Goal: Task Accomplishment & Management: Complete application form

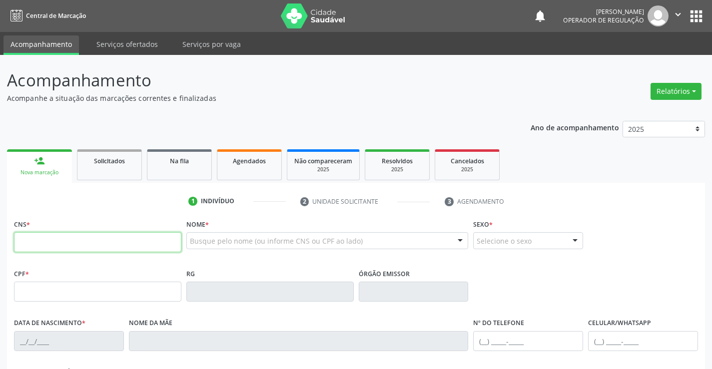
click at [70, 243] on input "text" at bounding box center [97, 242] width 167 height 20
click at [95, 243] on input "text" at bounding box center [97, 242] width 167 height 20
click at [92, 244] on input "text" at bounding box center [97, 242] width 167 height 20
type input "702 4025 1512 9827"
type input "055.151.235-06"
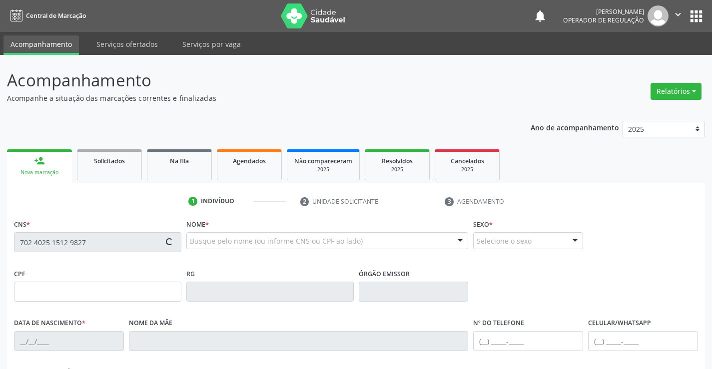
type input "28/04/1991"
type input "Evani Maria Vieira dos Santos"
type input "S/N"
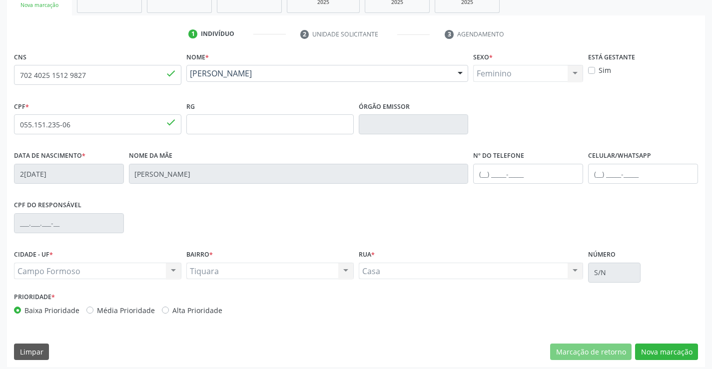
scroll to position [172, 0]
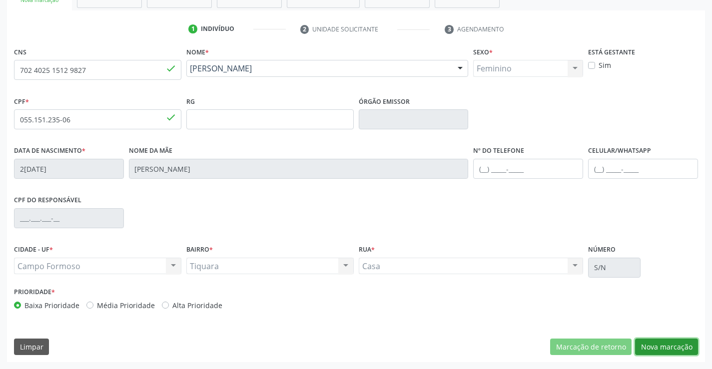
drag, startPoint x: 675, startPoint y: 347, endPoint x: 637, endPoint y: 330, distance: 41.0
click at [674, 347] on button "Nova marcação" at bounding box center [666, 347] width 63 height 17
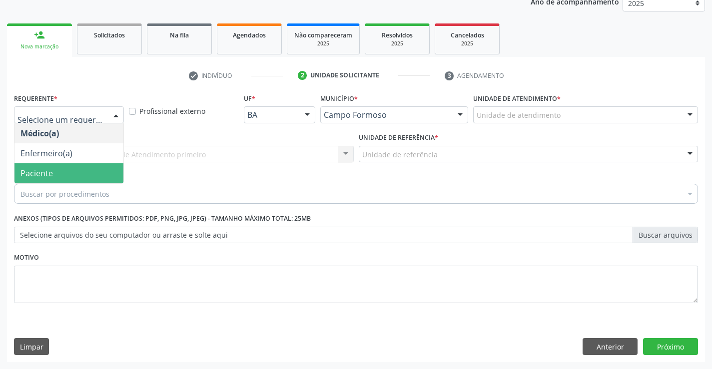
click at [63, 170] on span "Paciente" at bounding box center [68, 173] width 109 height 20
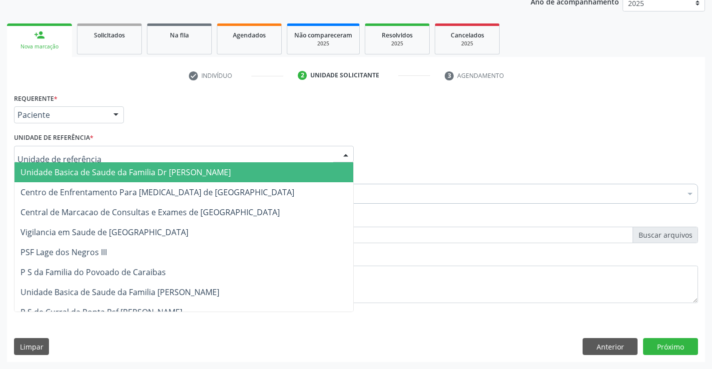
click at [81, 176] on span "Unidade Basica de Saude da Familia Dr [PERSON_NAME]" at bounding box center [125, 172] width 210 height 11
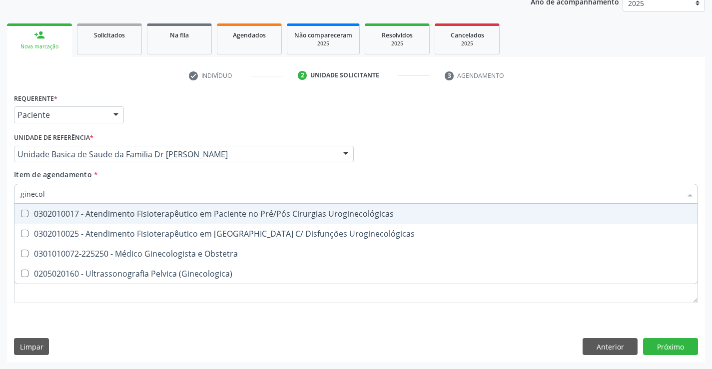
type input "ginecolo"
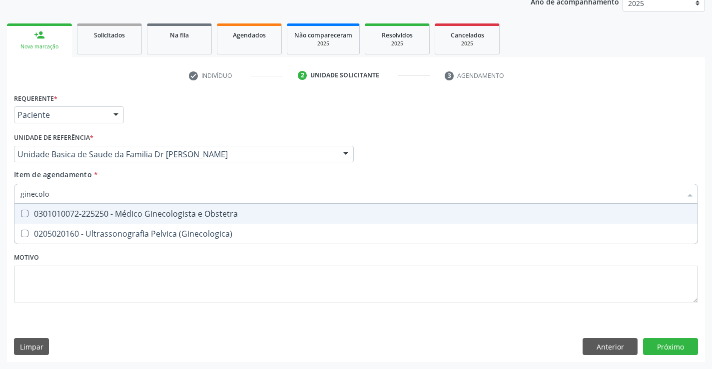
click at [167, 210] on div "0301010072-225250 - Médico Ginecologista e Obstetra" at bounding box center [355, 214] width 671 height 8
checkbox Obstetra "true"
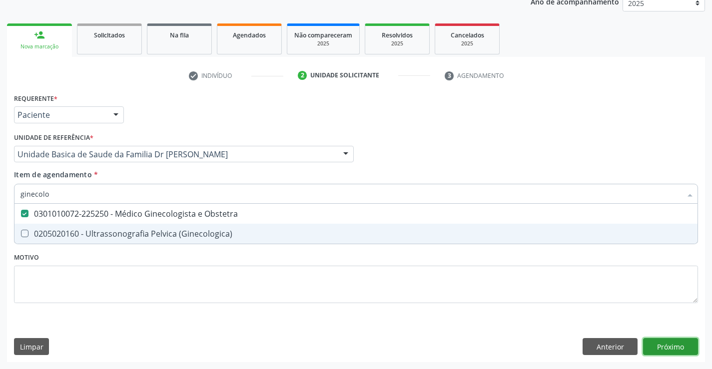
click at [672, 342] on div "Requerente * Paciente Médico(a) Enfermeiro(a) Paciente Nenhum resultado encontr…" at bounding box center [356, 226] width 698 height 271
checkbox \(Ginecologica\) "true"
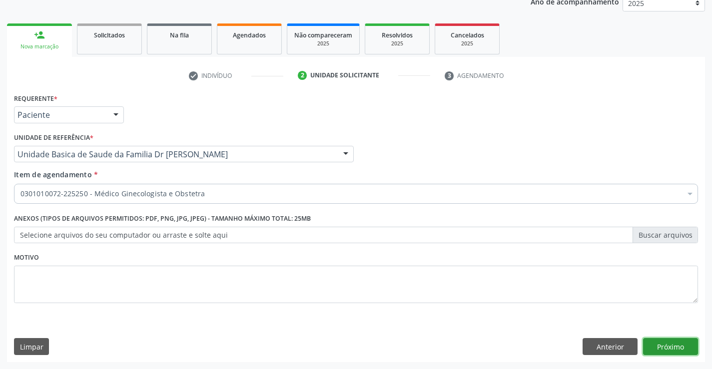
click at [672, 342] on button "Próximo" at bounding box center [670, 346] width 55 height 17
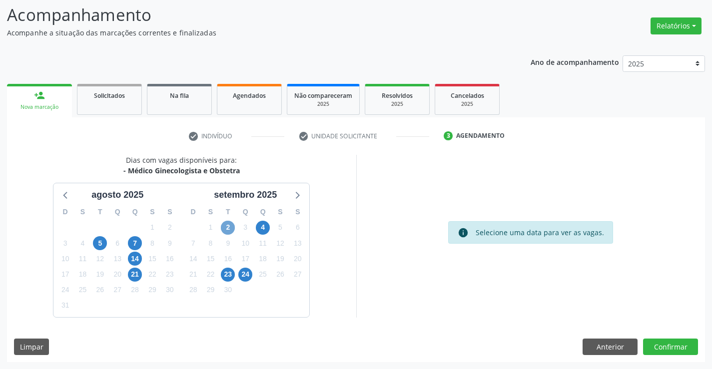
click at [225, 226] on span "2" at bounding box center [228, 228] width 14 height 14
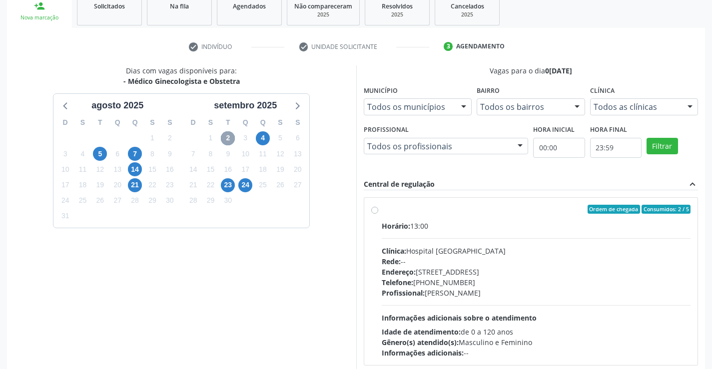
scroll to position [210, 0]
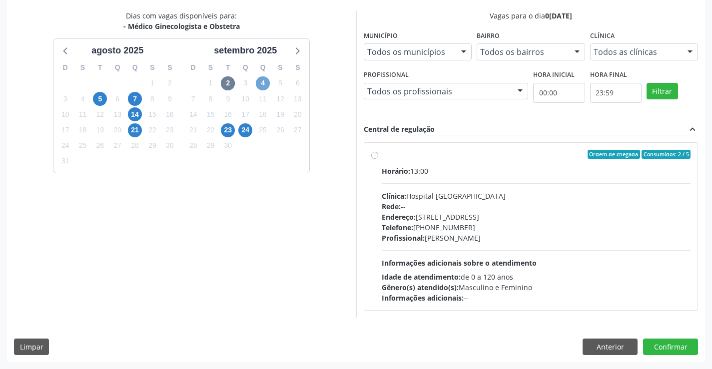
click at [265, 82] on span "4" at bounding box center [263, 83] width 14 height 14
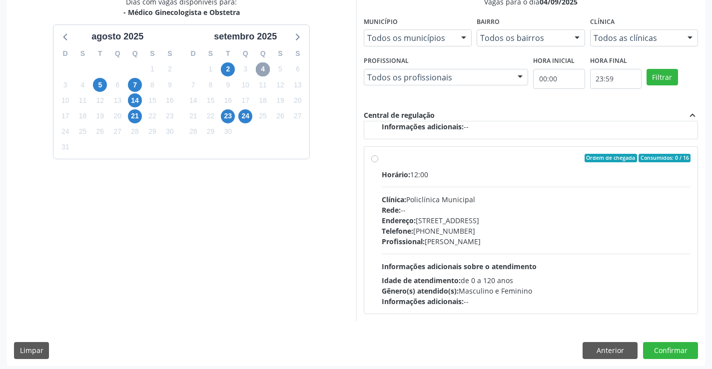
scroll to position [228, 0]
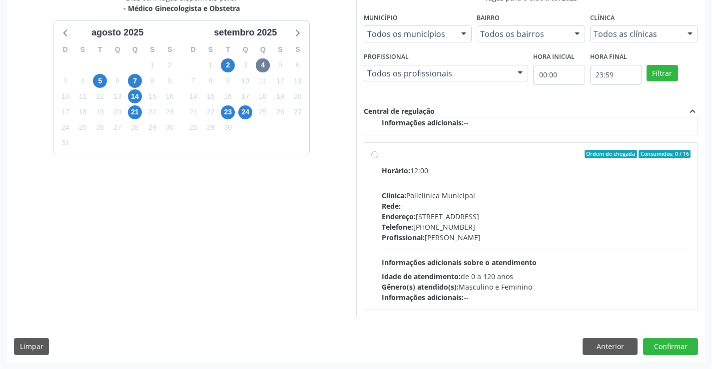
click at [445, 157] on div "Ordem de chegada Consumidos: 0 / 16" at bounding box center [536, 154] width 309 height 9
click at [378, 157] on input "Ordem de chegada Consumidos: 0 / 16 Horário: 12:00 Clínica: Policlínica Municip…" at bounding box center [374, 154] width 7 height 9
radio input "true"
click at [666, 344] on button "Confirmar" at bounding box center [670, 346] width 55 height 17
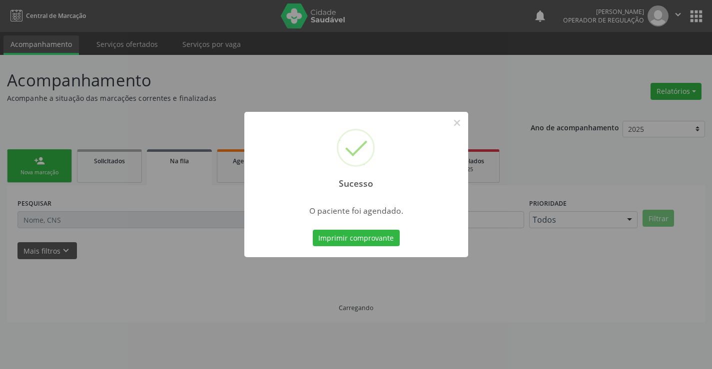
scroll to position [0, 0]
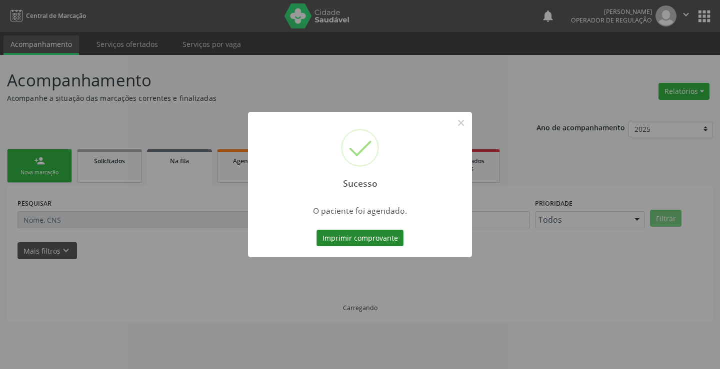
click at [352, 235] on button "Imprimir comprovante" at bounding box center [359, 238] width 87 height 17
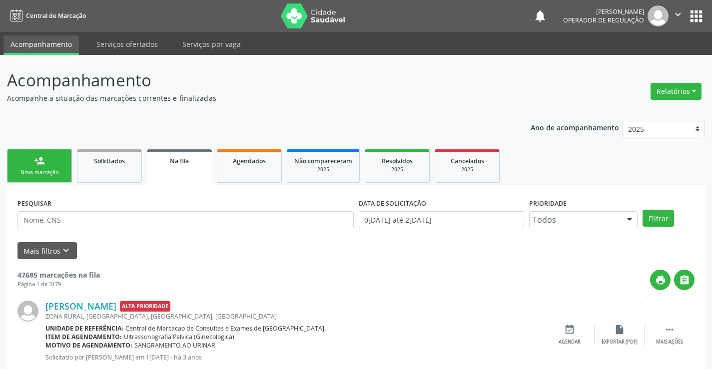
click at [41, 159] on div "person_add" at bounding box center [39, 160] width 11 height 11
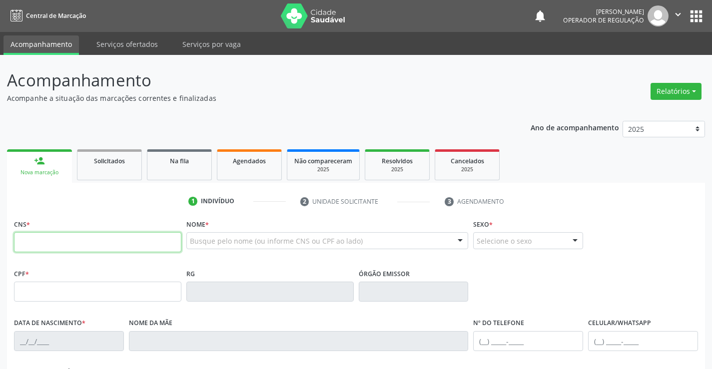
click at [85, 239] on input "text" at bounding box center [97, 242] width 167 height 20
type input "703 4062 1903 0813"
type input "1124954783"
type input "06/06/1965"
type input "(74) 98828-9635"
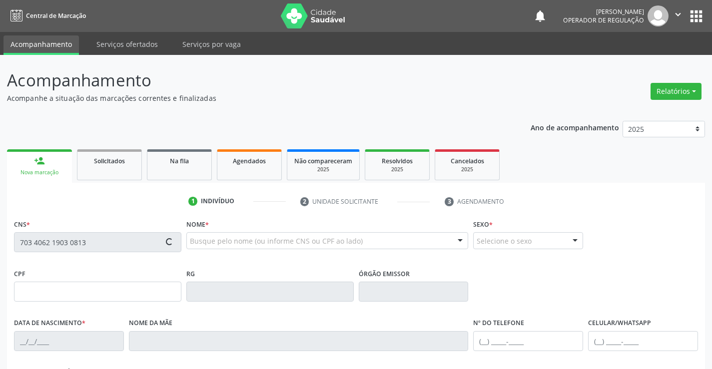
type input "(74) 98828-9635"
type input "042.226.835-66"
type input "S/N"
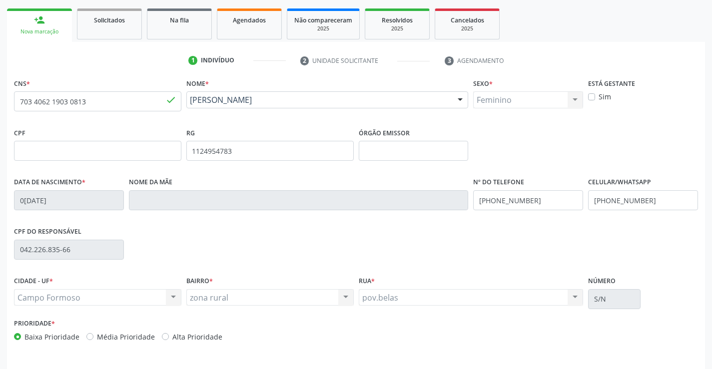
scroll to position [172, 0]
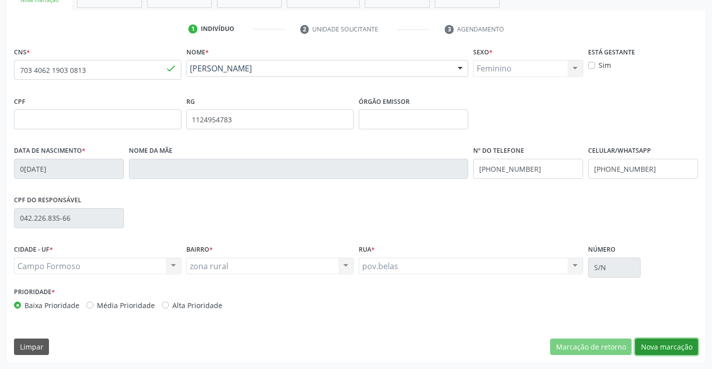
click at [671, 343] on button "Nova marcação" at bounding box center [666, 347] width 63 height 17
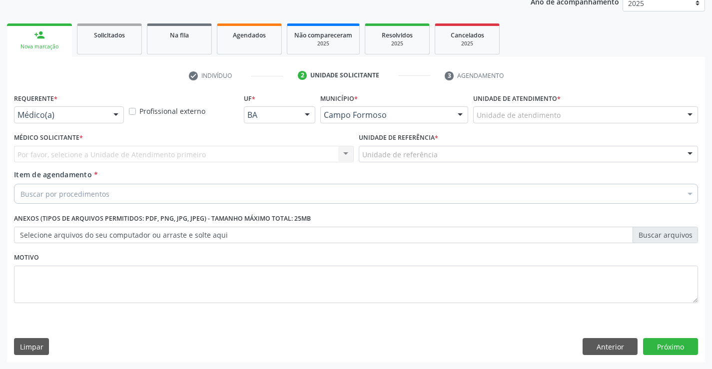
scroll to position [126, 0]
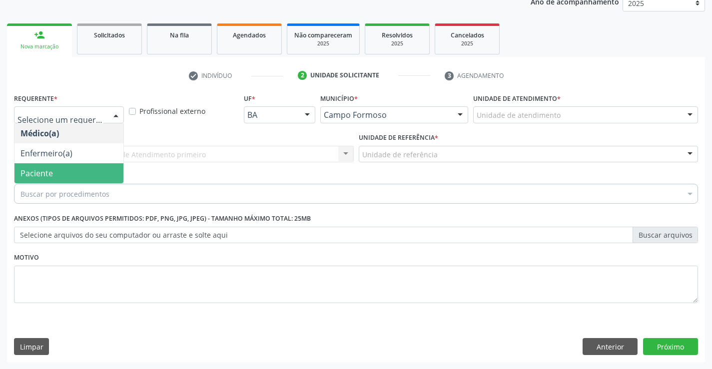
click at [48, 175] on span "Paciente" at bounding box center [36, 173] width 32 height 11
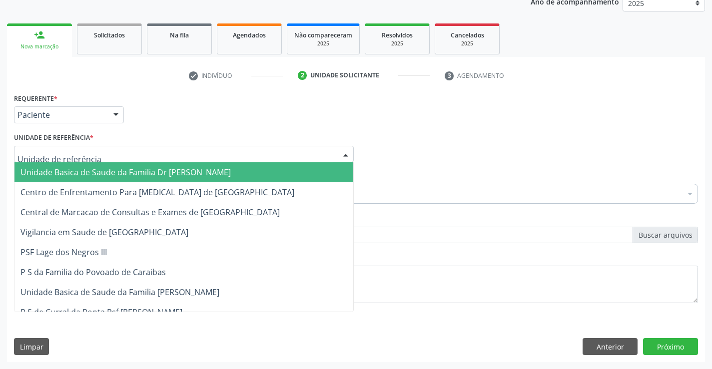
click at [87, 170] on span "Unidade Basica de Saude da Familia Dr [PERSON_NAME]" at bounding box center [125, 172] width 210 height 11
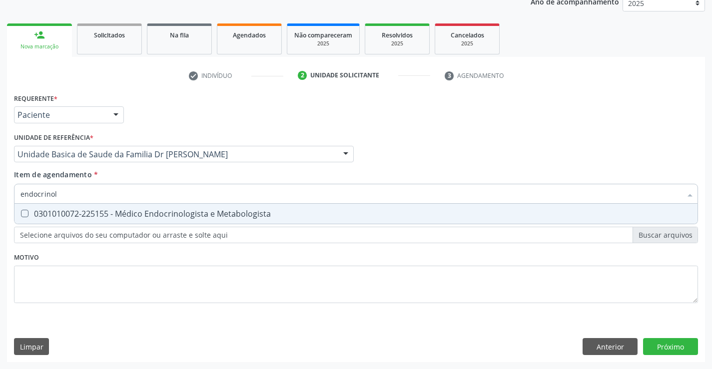
type input "endocrinolo"
click at [162, 212] on div "0301010072-225155 - Médico Endocrinologista e Metabologista" at bounding box center [355, 214] width 671 height 8
checkbox Metabologista "true"
click at [666, 342] on div "Requerente * Paciente Médico(a) Enfermeiro(a) Paciente Nenhum resultado encontr…" at bounding box center [356, 226] width 698 height 271
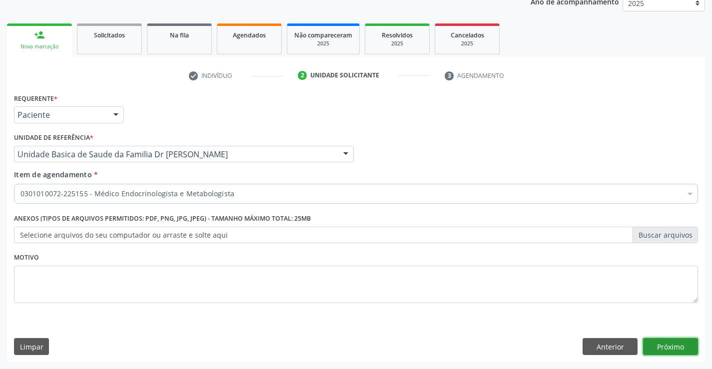
click at [666, 342] on button "Próximo" at bounding box center [670, 346] width 55 height 17
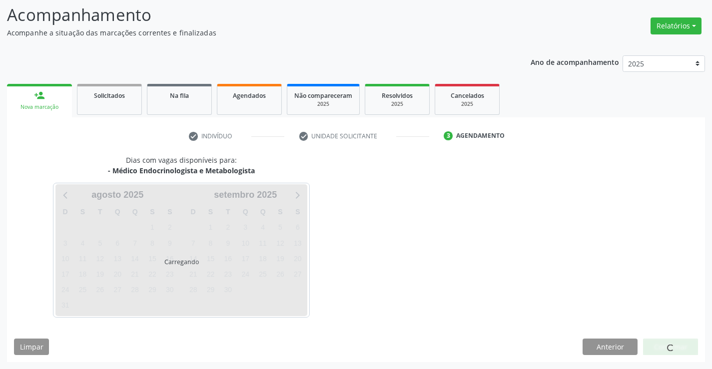
scroll to position [65, 0]
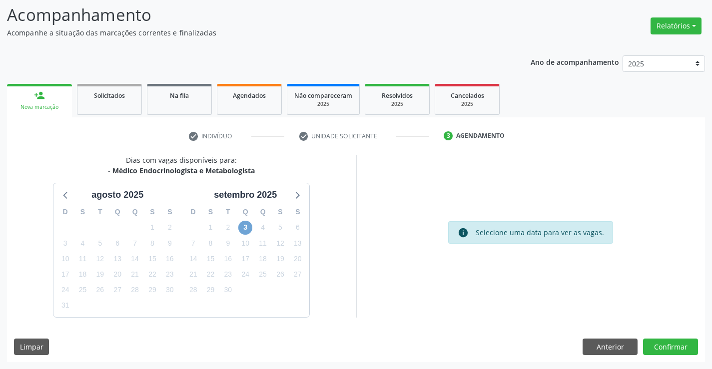
click at [242, 227] on span "3" at bounding box center [245, 228] width 14 height 14
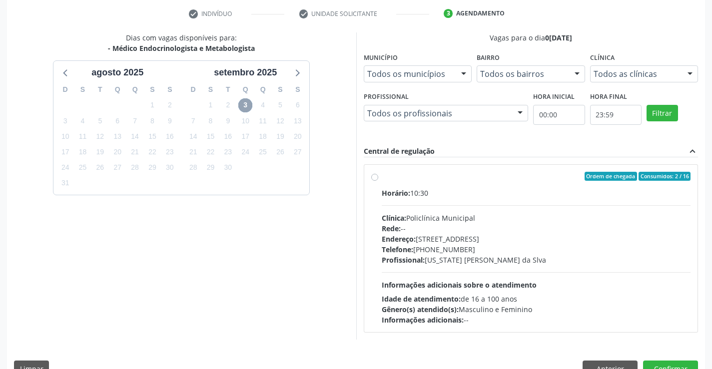
scroll to position [210, 0]
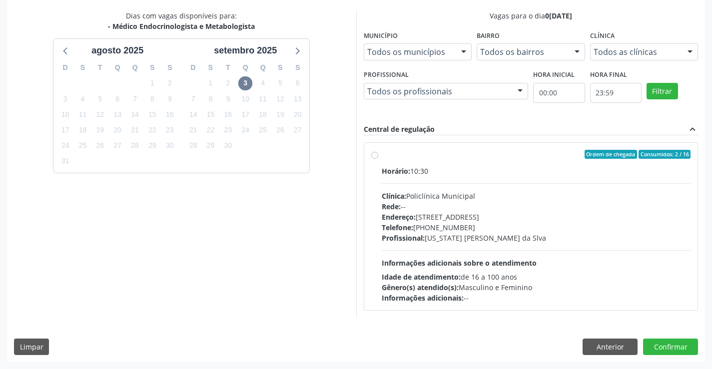
click at [471, 161] on label "Ordem de chegada Consumidos: 2 / 16 Horário: 10:30 Clínica: Policlínica Municip…" at bounding box center [536, 226] width 309 height 153
click at [378, 159] on input "Ordem de chegada Consumidos: 2 / 16 Horário: 10:30 Clínica: Policlínica Municip…" at bounding box center [374, 154] width 7 height 9
radio input "true"
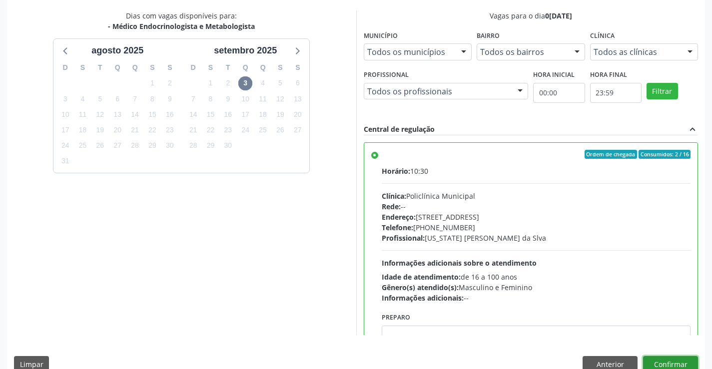
click at [670, 361] on button "Confirmar" at bounding box center [670, 364] width 55 height 17
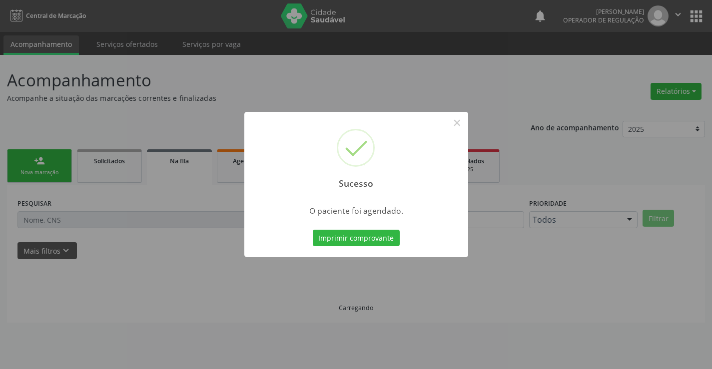
scroll to position [0, 0]
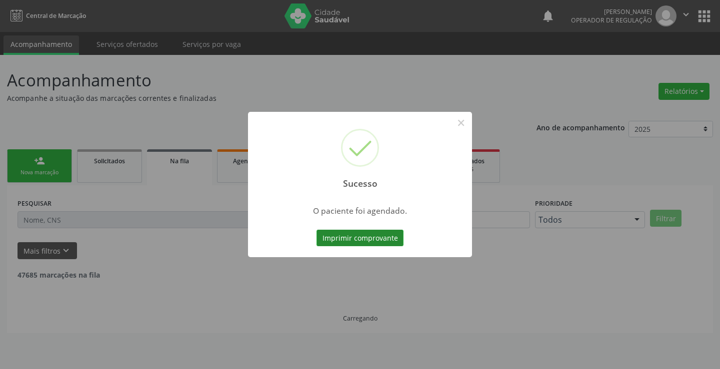
click at [368, 239] on button "Imprimir comprovante" at bounding box center [359, 238] width 87 height 17
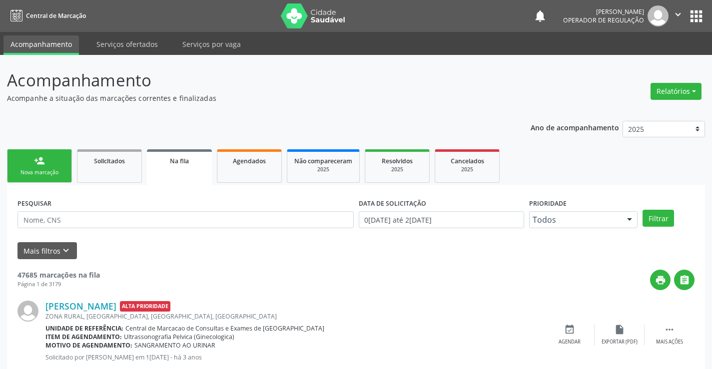
click at [37, 162] on div "person_add" at bounding box center [39, 160] width 11 height 11
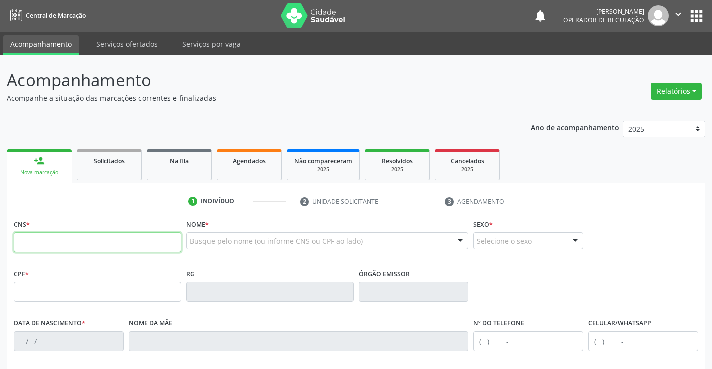
click at [96, 244] on input "text" at bounding box center [97, 242] width 167 height 20
click at [91, 246] on input "text" at bounding box center [97, 242] width 167 height 20
type input "700 0076 1070 3707"
type input "29/07/1952"
type input "22"
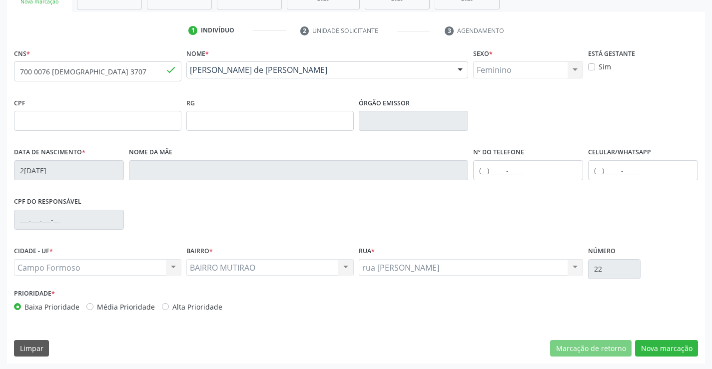
scroll to position [172, 0]
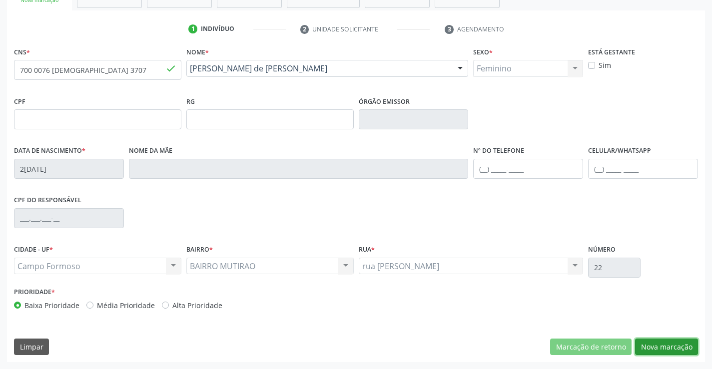
click at [664, 346] on button "Nova marcação" at bounding box center [666, 347] width 63 height 17
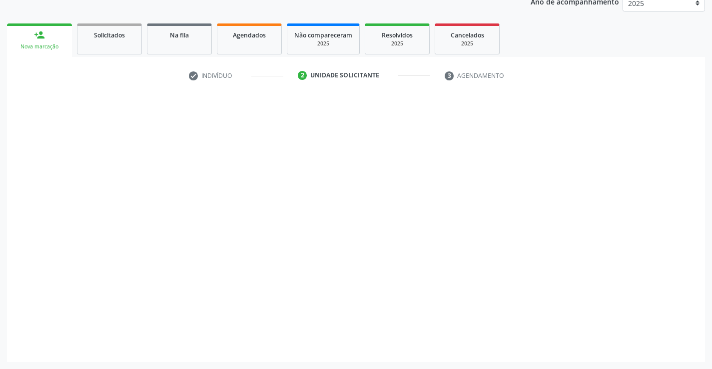
scroll to position [126, 0]
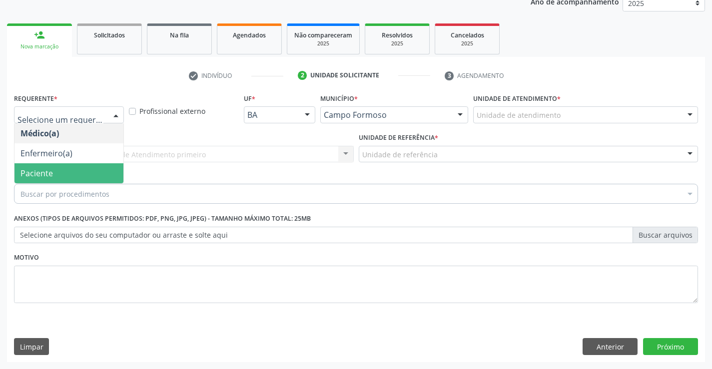
click at [48, 174] on span "Paciente" at bounding box center [36, 173] width 32 height 11
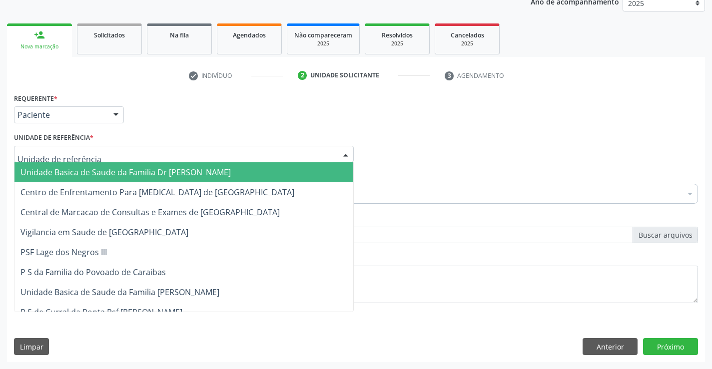
click at [86, 172] on span "Unidade Basica de Saude da Familia Dr [PERSON_NAME]" at bounding box center [125, 172] width 210 height 11
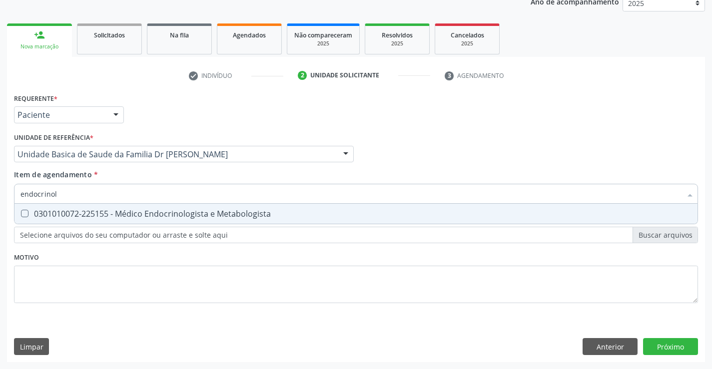
type input "endocrinolo"
click at [166, 216] on div "0301010072-225155 - Médico Endocrinologista e Metabologista" at bounding box center [355, 214] width 671 height 8
checkbox Metabologista "true"
click at [674, 345] on div "Requerente * Paciente Médico(a) Enfermeiro(a) Paciente Nenhum resultado encontr…" at bounding box center [356, 226] width 698 height 271
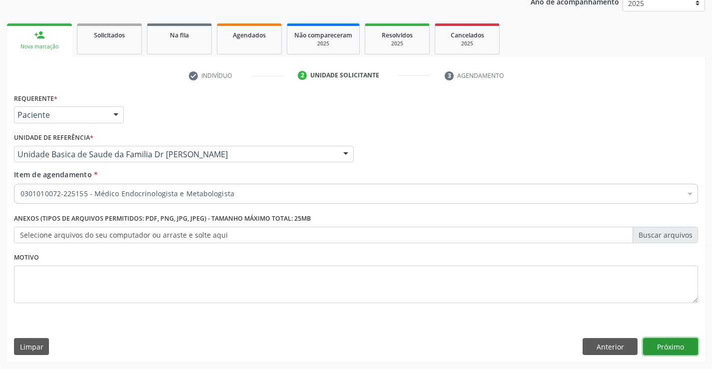
click at [674, 345] on button "Próximo" at bounding box center [670, 346] width 55 height 17
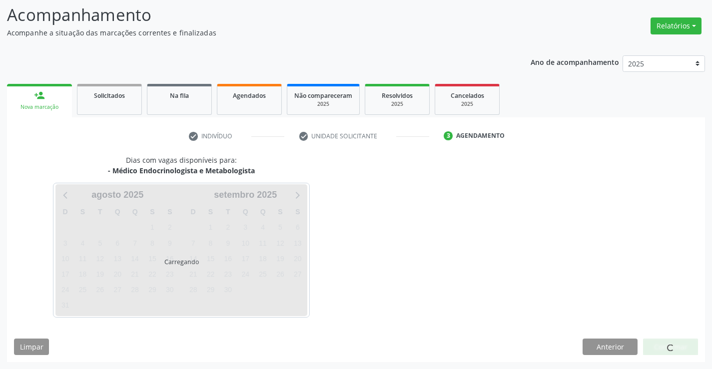
scroll to position [65, 0]
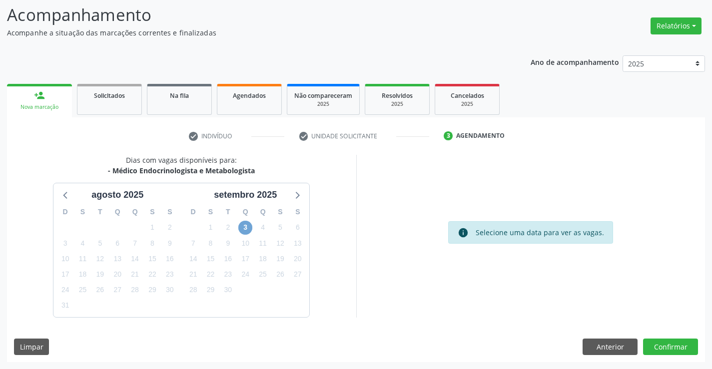
click at [247, 226] on span "3" at bounding box center [245, 228] width 14 height 14
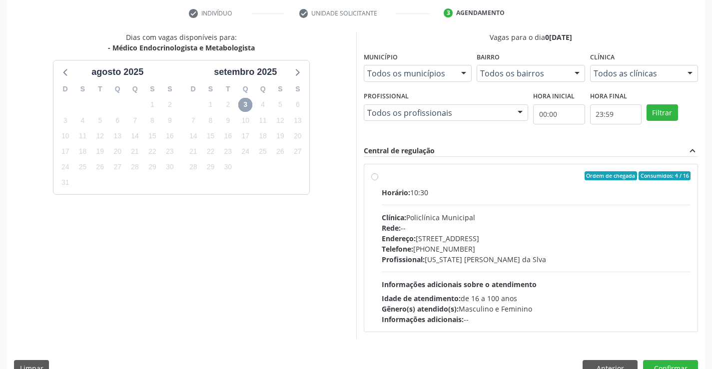
scroll to position [210, 0]
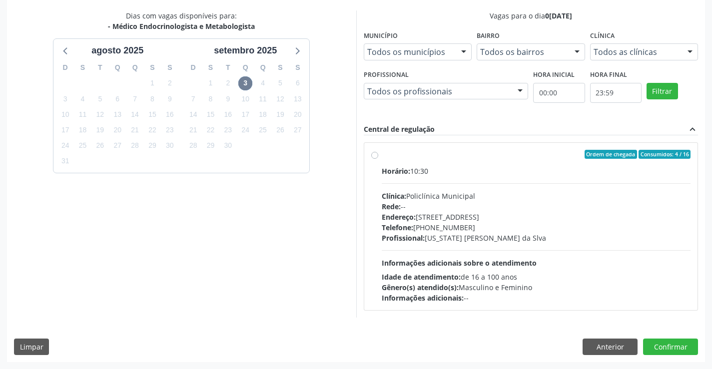
click at [527, 164] on label "Ordem de chegada Consumidos: 4 / 16 Horário: 10:30 Clínica: Policlínica Municip…" at bounding box center [536, 226] width 309 height 153
click at [378, 159] on input "Ordem de chegada Consumidos: 4 / 16 Horário: 10:30 Clínica: Policlínica Municip…" at bounding box center [374, 154] width 7 height 9
radio input "true"
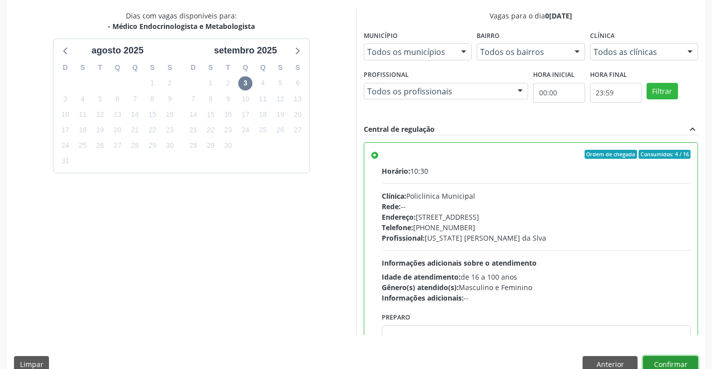
click at [664, 359] on button "Confirmar" at bounding box center [670, 364] width 55 height 17
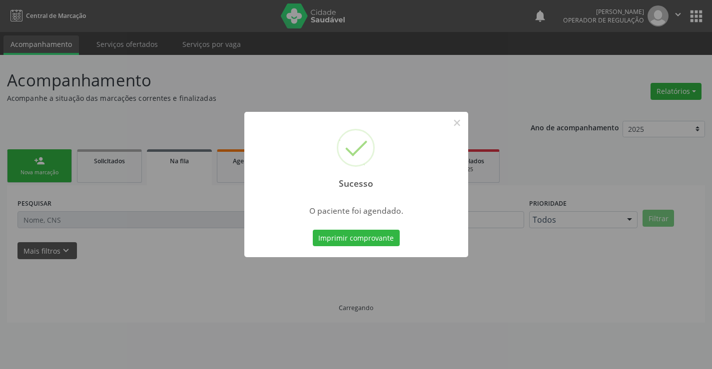
scroll to position [0, 0]
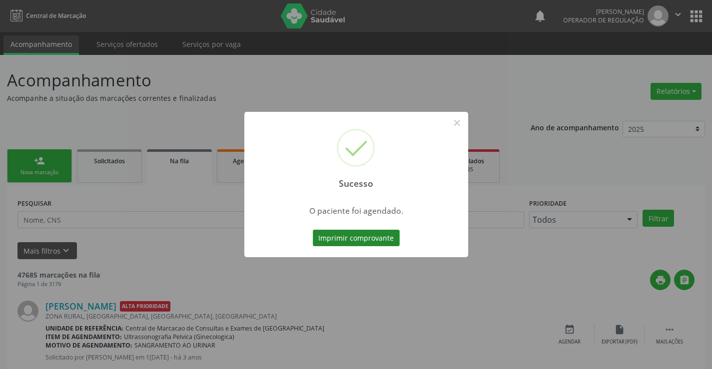
click at [354, 235] on button "Imprimir comprovante" at bounding box center [356, 238] width 87 height 17
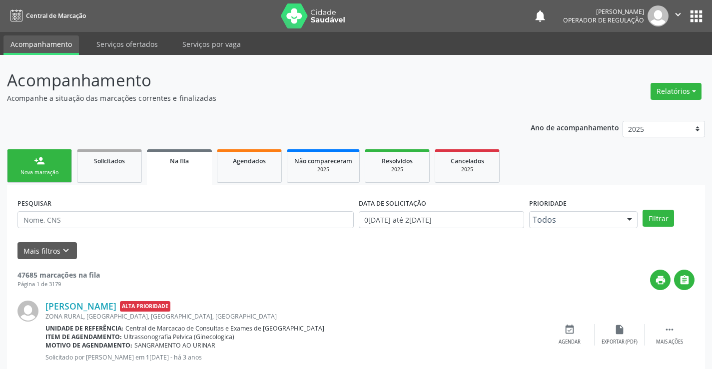
click at [48, 161] on link "person_add Nova marcação" at bounding box center [39, 165] width 65 height 33
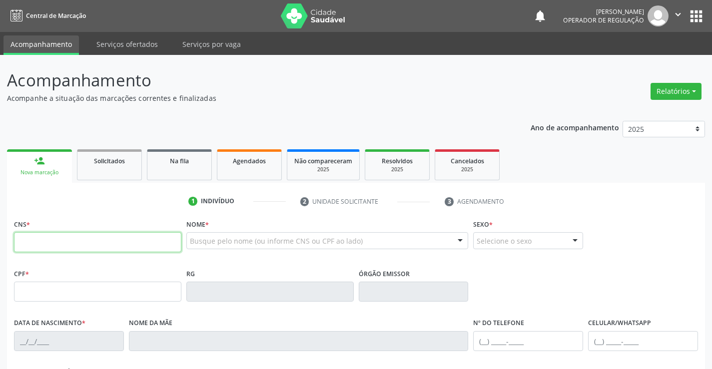
click at [59, 244] on input "text" at bounding box center [97, 242] width 167 height 20
type input "708 9037 3345 7716"
type input "274.799.298-54"
type input "351961847"
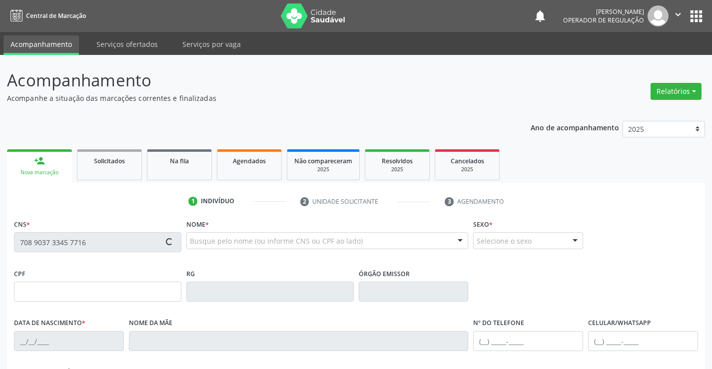
type input "17/07/1975"
type input "Julia Maria de Jesus"
type input "(74) 98136-7486"
type input "274.799.298-54"
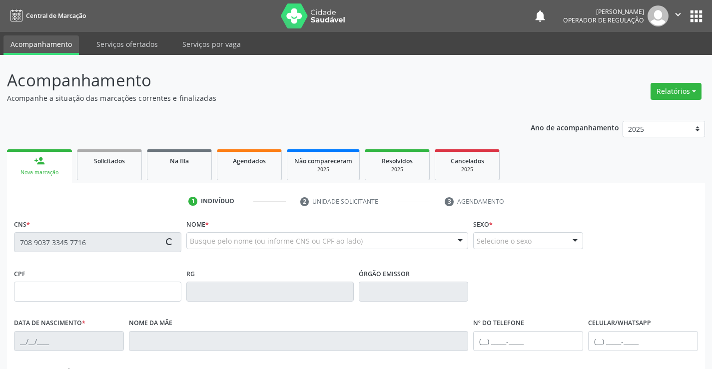
type input "22"
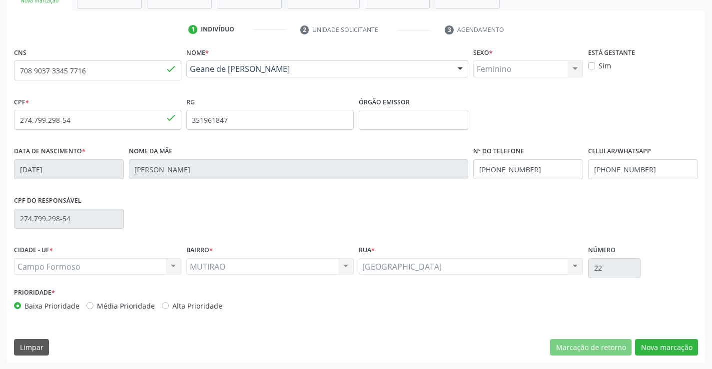
scroll to position [172, 0]
click at [669, 343] on button "Nova marcação" at bounding box center [666, 347] width 63 height 17
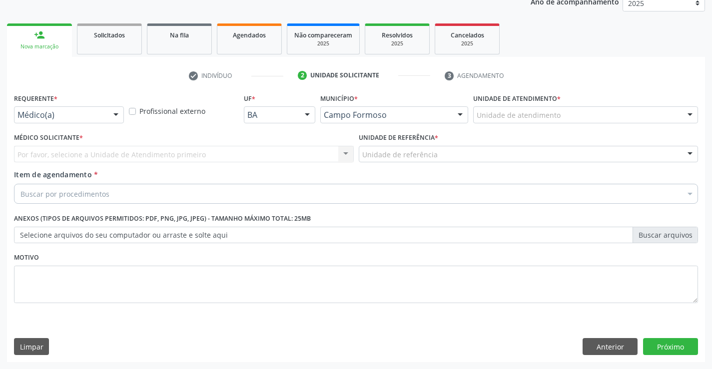
scroll to position [126, 0]
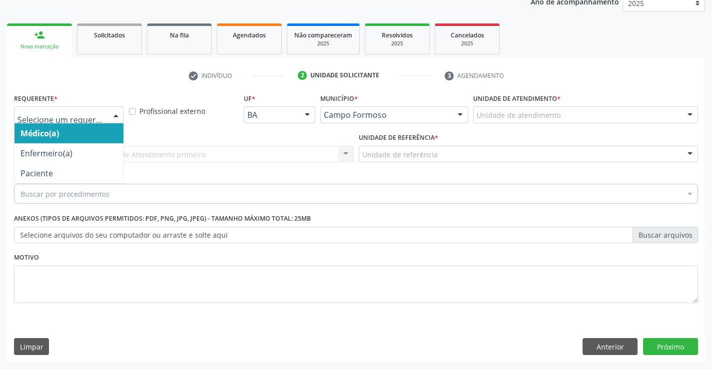
click at [65, 121] on div at bounding box center [69, 114] width 110 height 17
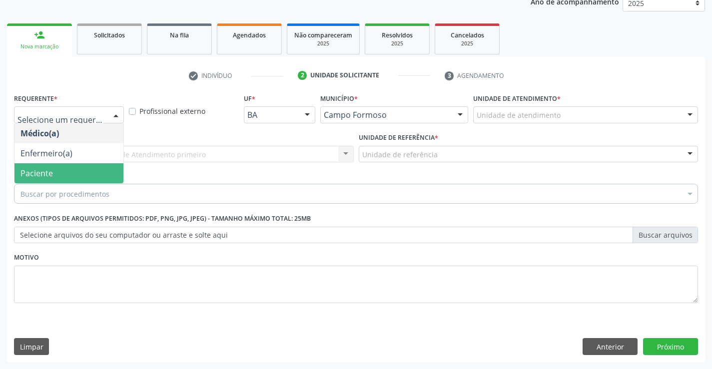
click at [63, 175] on span "Paciente" at bounding box center [68, 173] width 109 height 20
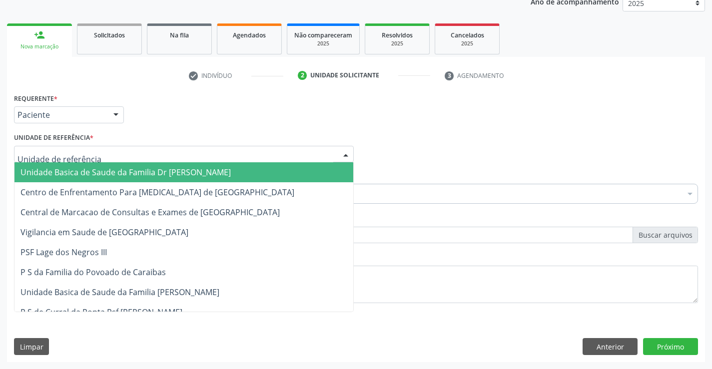
click at [69, 170] on span "Unidade Basica de Saude da Familia Dr [PERSON_NAME]" at bounding box center [125, 172] width 210 height 11
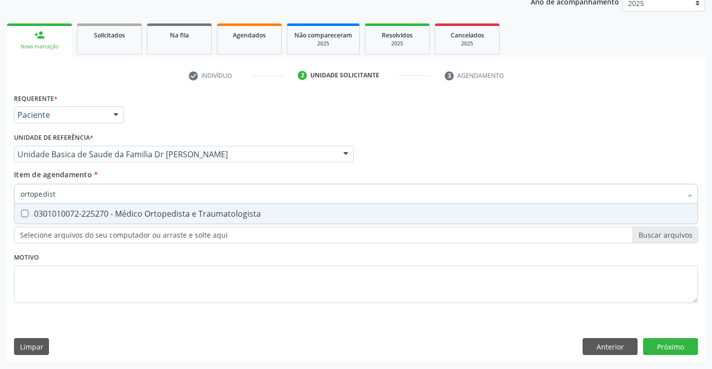
type input "ortopedista"
click at [177, 214] on div "0301010072-225270 - Médico Ortopedista e Traumatologista" at bounding box center [355, 214] width 671 height 8
checkbox Traumatologista "true"
click at [663, 342] on div "Requerente * Paciente Médico(a) Enfermeiro(a) Paciente Nenhum resultado encontr…" at bounding box center [356, 226] width 698 height 271
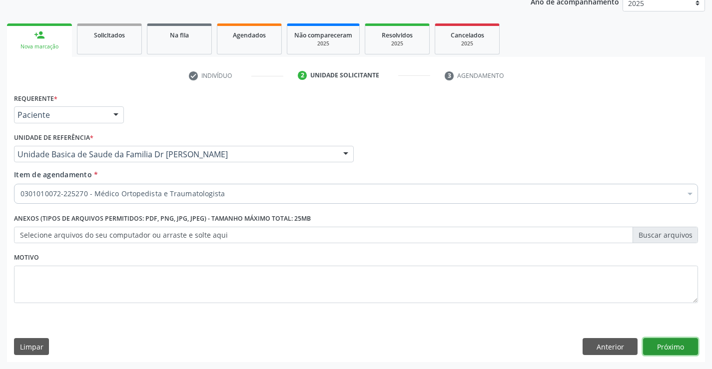
click at [663, 342] on button "Próximo" at bounding box center [670, 346] width 55 height 17
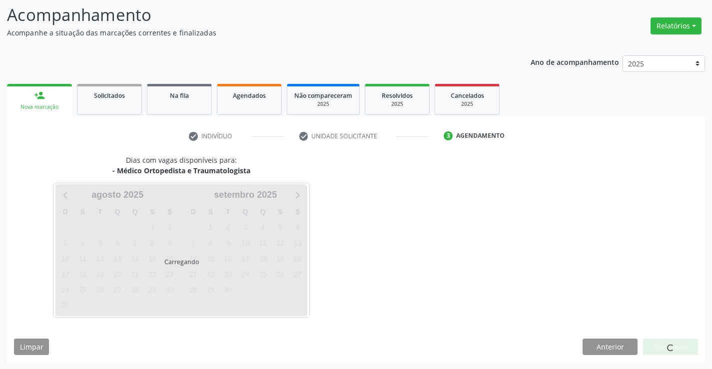
scroll to position [65, 0]
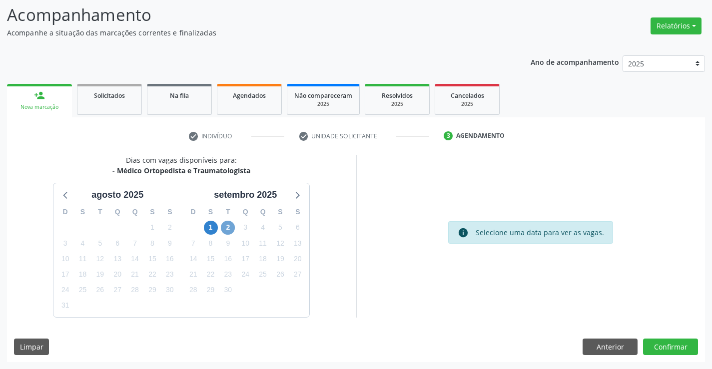
click at [230, 225] on span "2" at bounding box center [228, 228] width 14 height 14
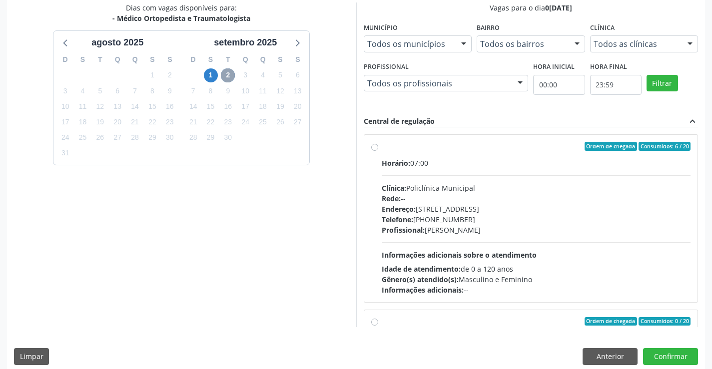
scroll to position [228, 0]
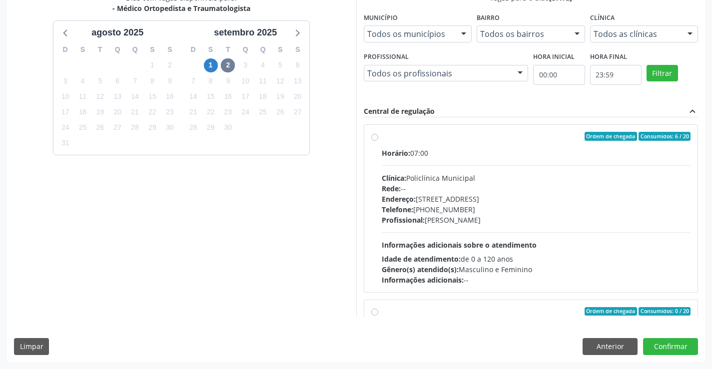
click at [522, 132] on div "Ordem de chegada Consumidos: 6 / 20" at bounding box center [536, 136] width 309 height 9
click at [378, 132] on input "Ordem de chegada Consumidos: 6 / 20 Horário: 07:00 Clínica: Policlínica Municip…" at bounding box center [374, 136] width 7 height 9
radio input "true"
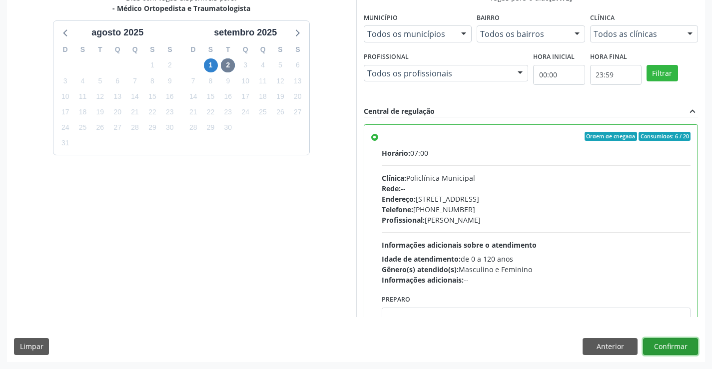
click at [668, 342] on button "Confirmar" at bounding box center [670, 346] width 55 height 17
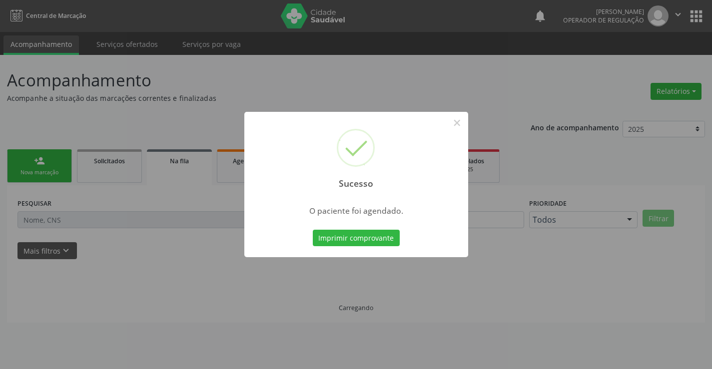
scroll to position [0, 0]
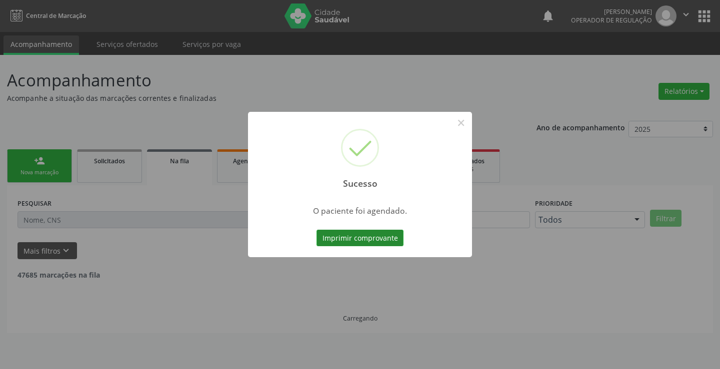
click at [353, 230] on button "Imprimir comprovante" at bounding box center [359, 238] width 87 height 17
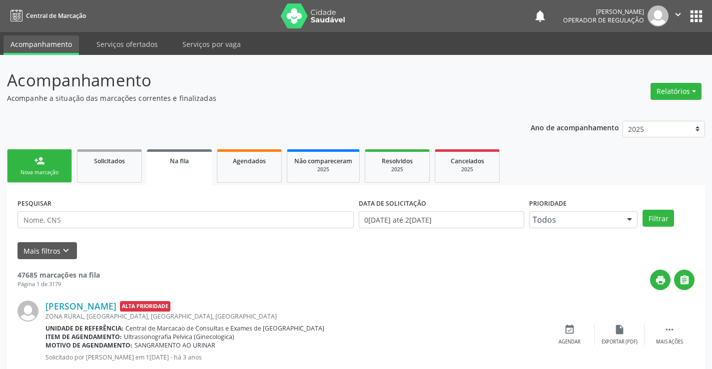
click at [39, 159] on div "person_add" at bounding box center [39, 160] width 11 height 11
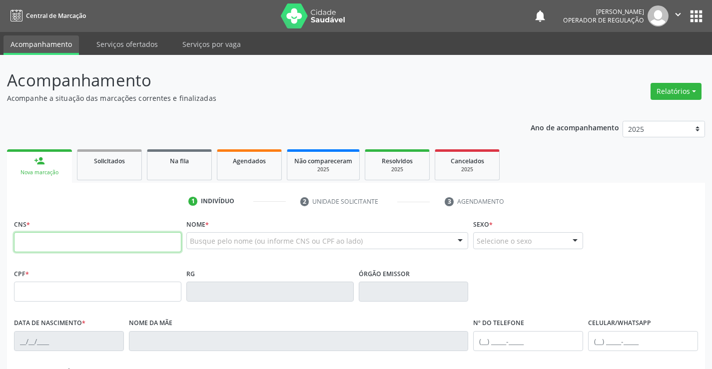
click at [67, 247] on input "text" at bounding box center [97, 242] width 167 height 20
type input "702 4045 9825 5320"
type input "2050186371"
type input "22/05/1990"
type input "(74) 98155-5510"
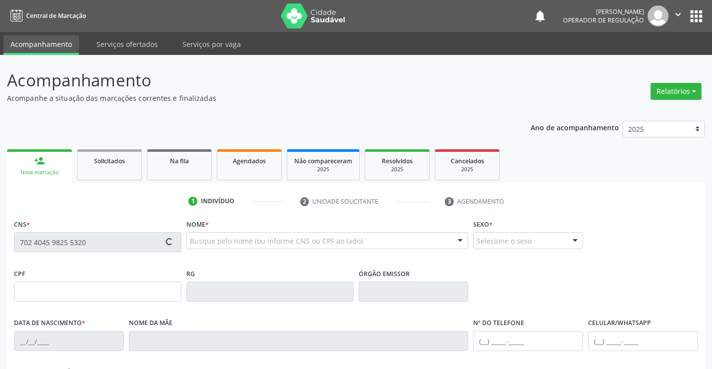
type input "(74) 98155-5510"
type input "032.073.185-50"
type input "S/N"
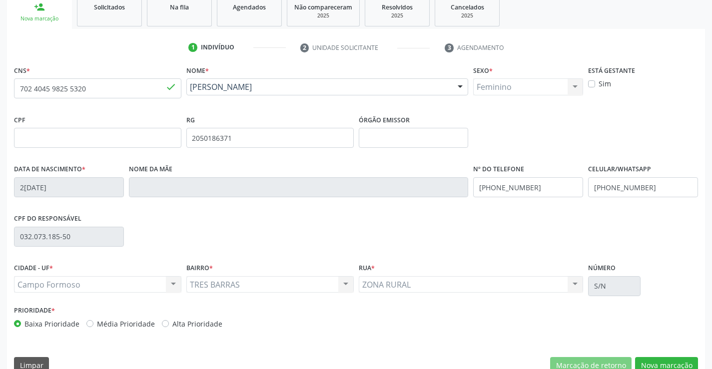
scroll to position [172, 0]
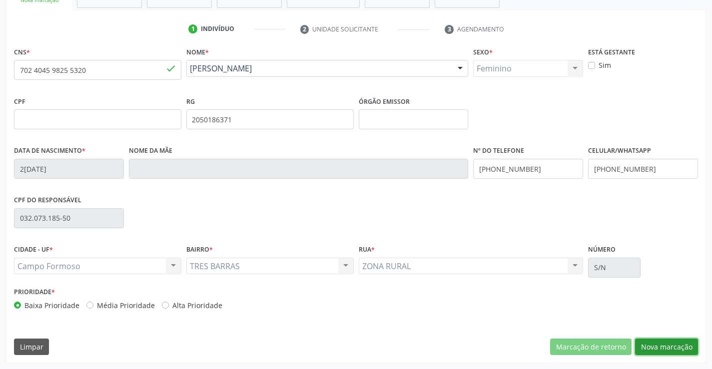
click at [667, 344] on button "Nova marcação" at bounding box center [666, 347] width 63 height 17
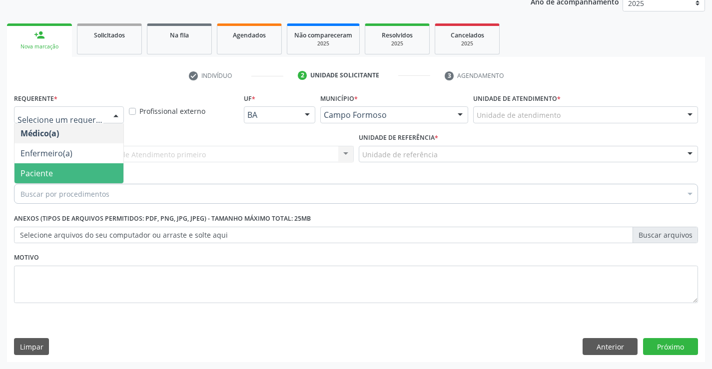
click at [55, 173] on span "Paciente" at bounding box center [68, 173] width 109 height 20
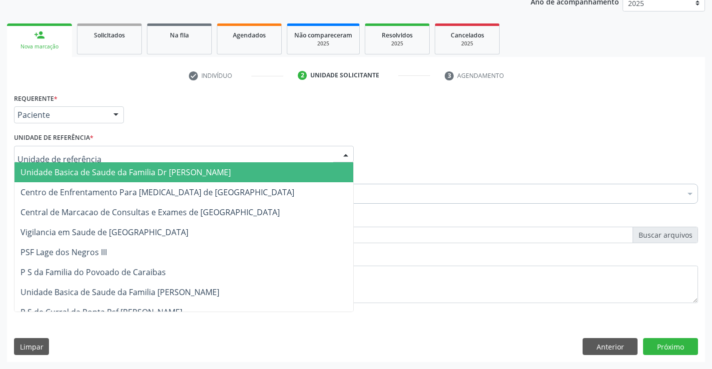
click at [70, 171] on span "Unidade Basica de Saude da Familia Dr [PERSON_NAME]" at bounding box center [125, 172] width 210 height 11
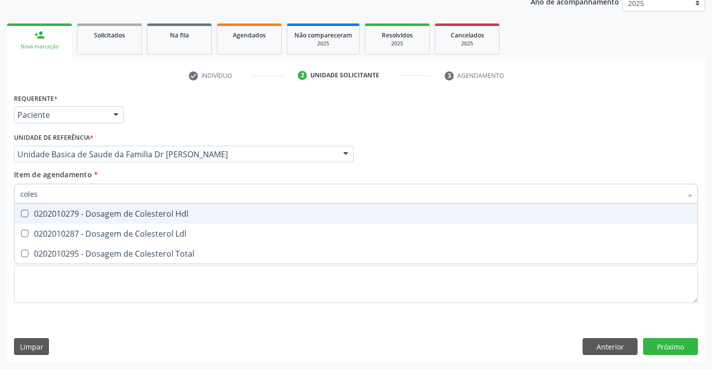
type input "colest"
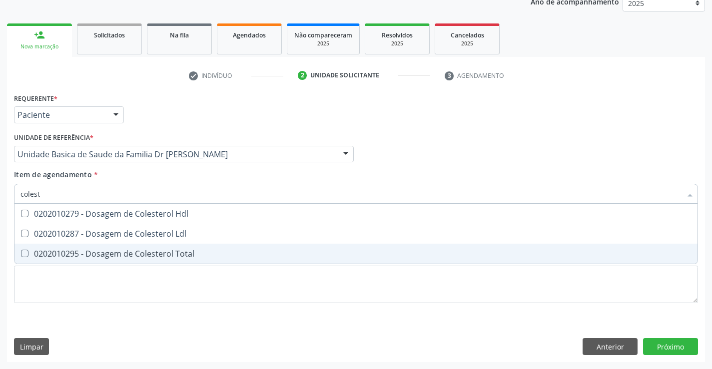
click at [112, 253] on div "0202010295 - Dosagem de Colesterol Total" at bounding box center [355, 254] width 671 height 8
checkbox Total "true"
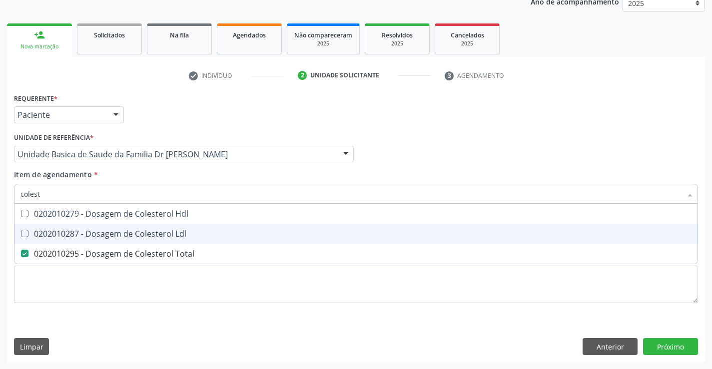
click at [113, 235] on div "0202010287 - Dosagem de Colesterol Ldl" at bounding box center [355, 234] width 671 height 8
checkbox Ldl "true"
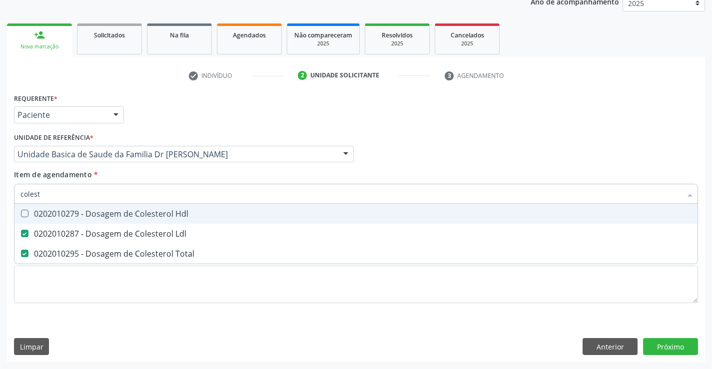
click at [117, 216] on div "0202010279 - Dosagem de Colesterol Hdl" at bounding box center [355, 214] width 671 height 8
checkbox Hdl "true"
type input "colest"
click at [141, 177] on div "Item de agendamento * colest Desfazer seleção 0202010279 - Dosagem de Colestero…" at bounding box center [356, 184] width 684 height 31
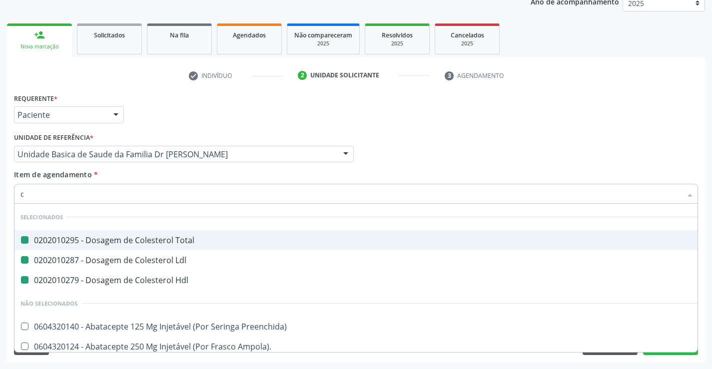
type input "cr"
checkbox Total "false"
checkbox Ldl "false"
checkbox Hdl "false"
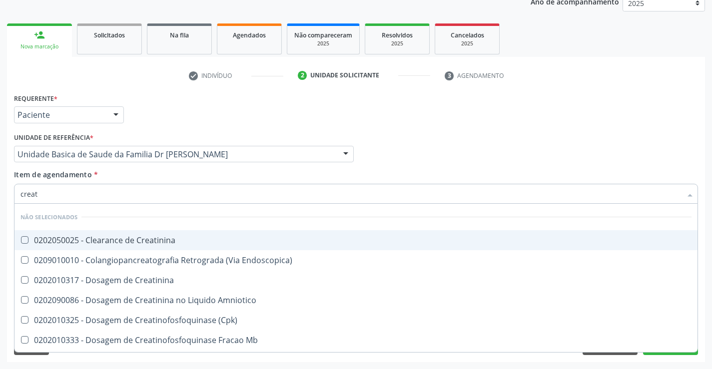
type input "creati"
click at [151, 241] on div "0202050025 - Clearance de Creatinina" at bounding box center [355, 240] width 671 height 8
checkbox Creatinina "true"
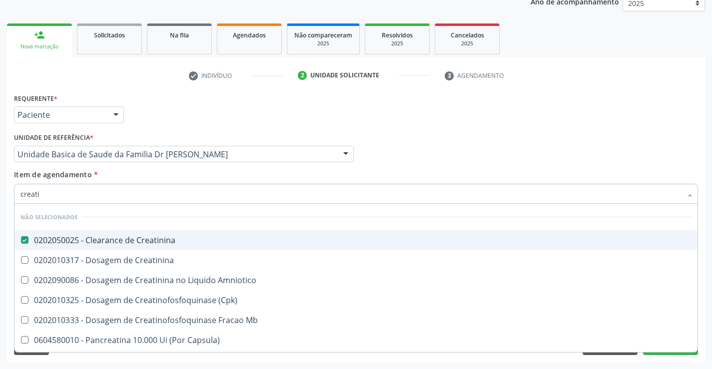
type input "creati"
click at [170, 173] on div "Item de agendamento * creati Desfazer seleção Não selecionados 0202050025 - Cle…" at bounding box center [356, 184] width 684 height 31
checkbox Creatinina "true"
checkbox Amniotico "true"
checkbox \(Cpk\) "true"
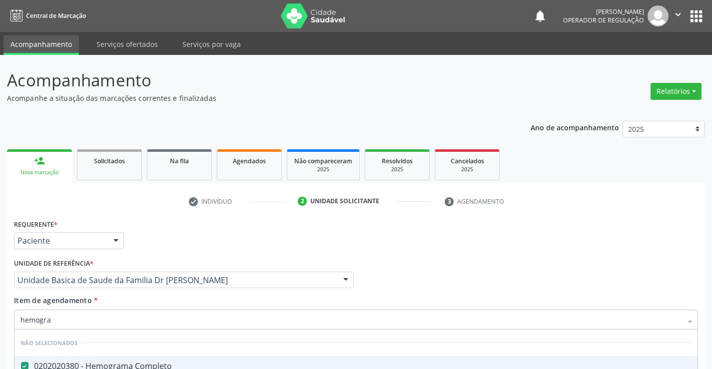
scroll to position [126, 0]
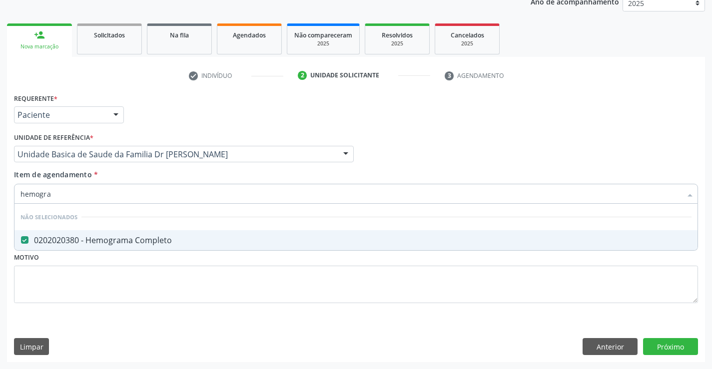
click at [167, 177] on div "Item de agendamento * hemogra Desfazer seleção Não selecionados 0202020380 - He…" at bounding box center [356, 184] width 684 height 31
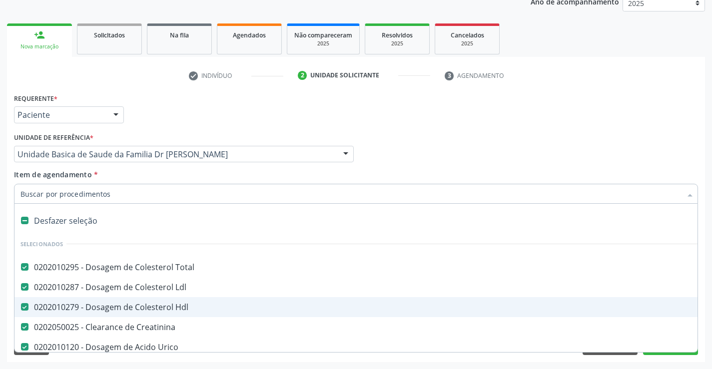
click at [706, 309] on div "Acompanhamento Acompanhe a situação das marcações correntes e finalizadas Relat…" at bounding box center [356, 149] width 712 height 440
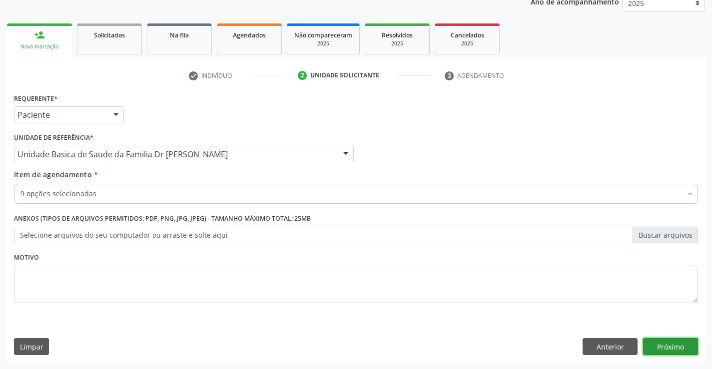
click at [656, 348] on button "Próximo" at bounding box center [670, 346] width 55 height 17
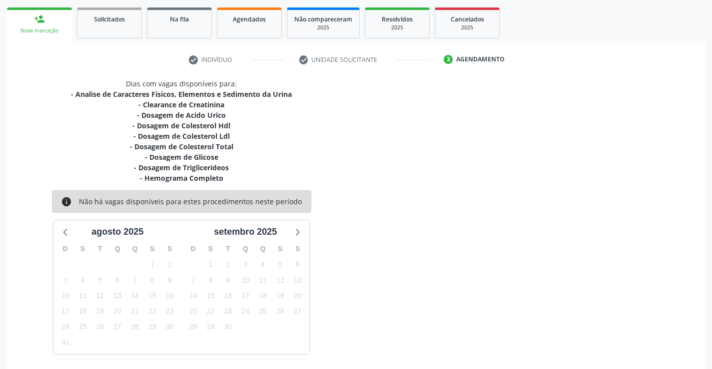
scroll to position [179, 0]
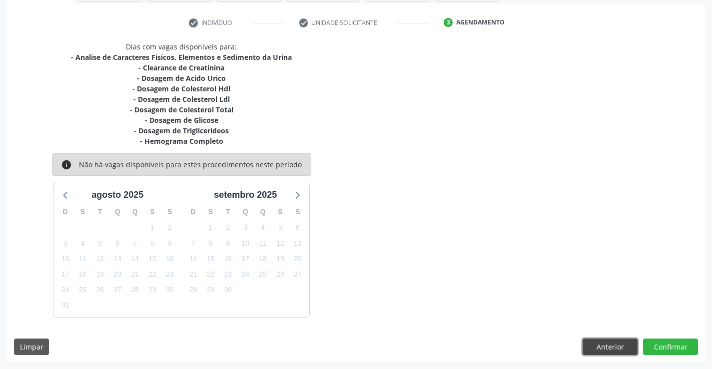
click at [610, 343] on button "Anterior" at bounding box center [610, 347] width 55 height 17
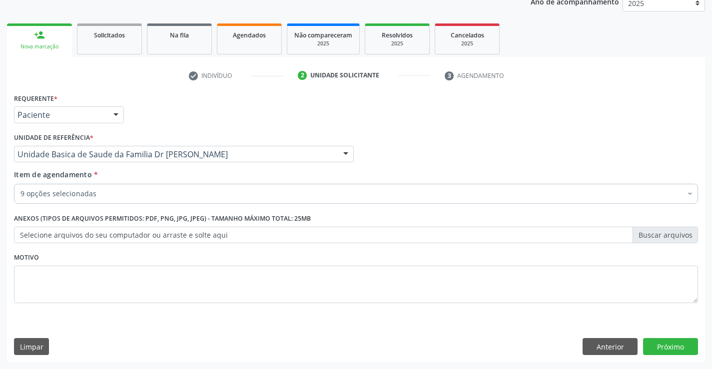
scroll to position [126, 0]
click at [106, 188] on div "9 opções selecionadas" at bounding box center [356, 194] width 684 height 20
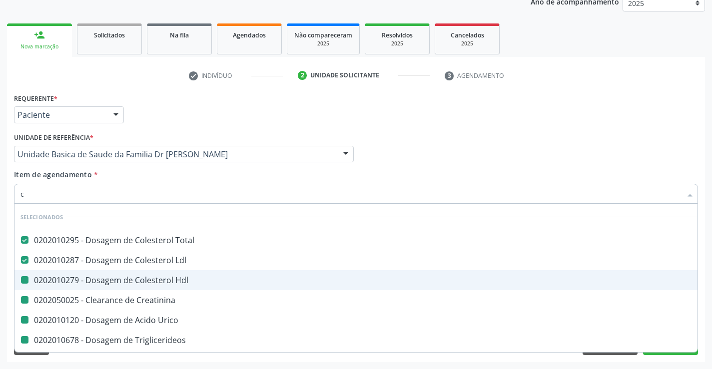
type input "cr"
checkbox Hdl "false"
checkbox Creatinina "false"
checkbox Urico "false"
checkbox Triglicerideos "false"
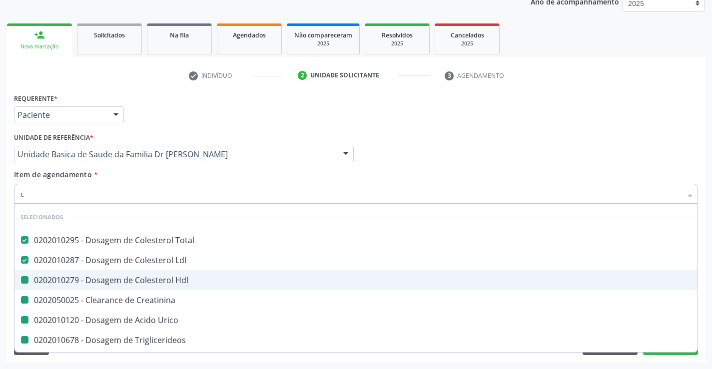
checkbox Urina "false"
checkbox Glicose "false"
checkbox Completo "false"
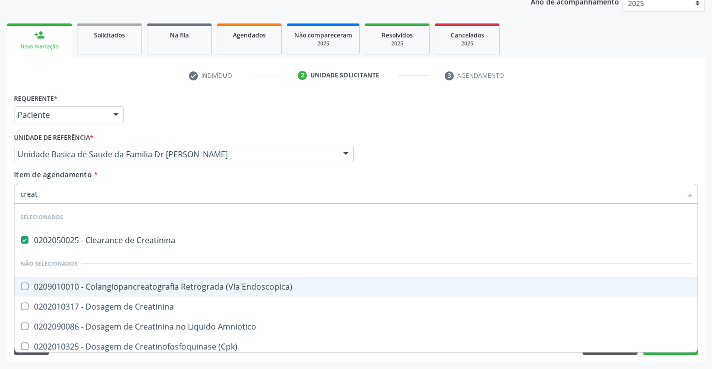
type input "creati"
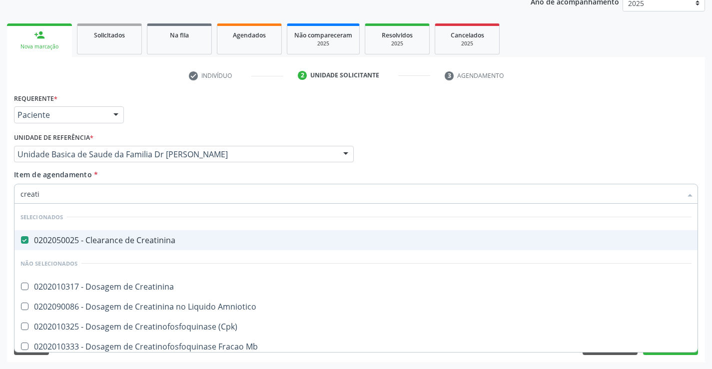
click at [135, 237] on div "0202050025 - Clearance de Creatinina" at bounding box center [355, 240] width 671 height 8
checkbox Creatinina "false"
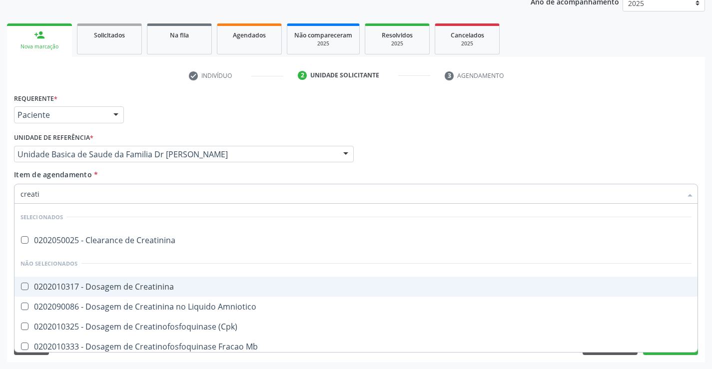
click at [136, 290] on div "0202010317 - Dosagem de Creatinina" at bounding box center [355, 287] width 671 height 8
checkbox Creatinina "true"
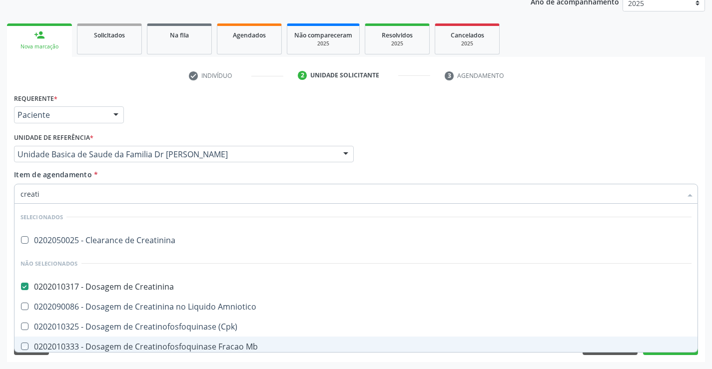
click at [707, 304] on div "Acompanhamento Acompanhe a situação das marcações correntes e finalizadas Relat…" at bounding box center [356, 149] width 712 height 440
checkbox Creatinina "true"
checkbox Amniotico "true"
checkbox \(Cpk\) "true"
checkbox Mb "true"
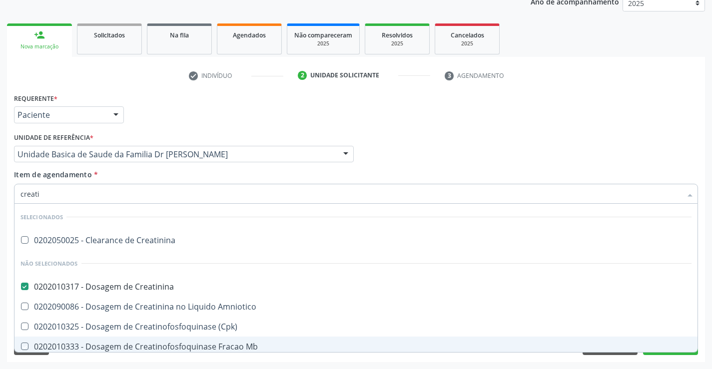
checkbox Capsula\) "true"
checkbox Pancreaticos "true"
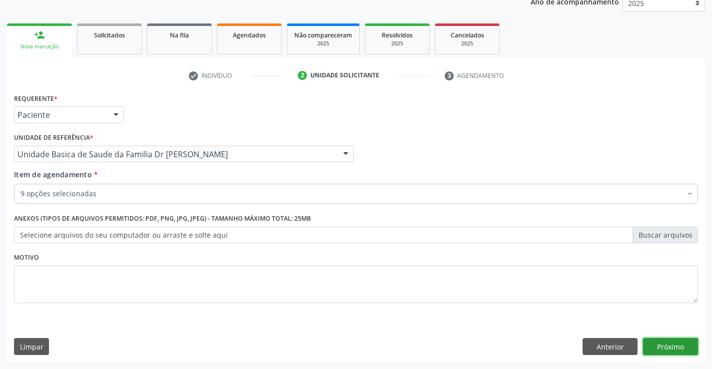
click at [669, 346] on button "Próximo" at bounding box center [670, 346] width 55 height 17
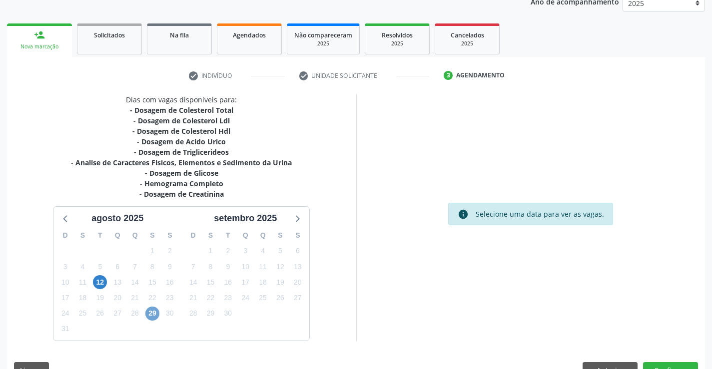
click at [151, 314] on span "29" at bounding box center [152, 314] width 14 height 14
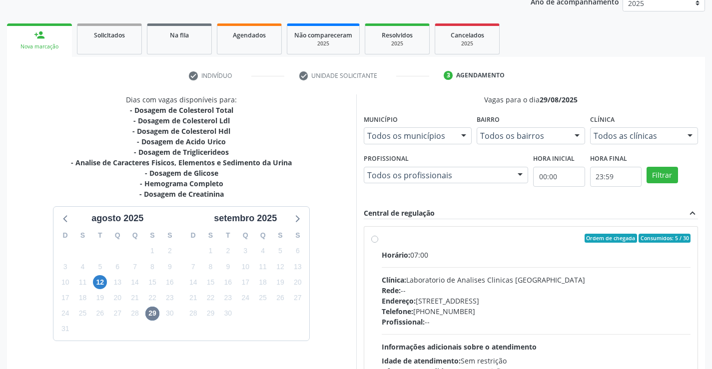
click at [474, 242] on div "Ordem de chegada Consumidos: 5 / 30" at bounding box center [536, 238] width 309 height 9
click at [378, 242] on input "Ordem de chegada Consumidos: 5 / 30 Horário: 07:00 Clínica: Laboratorio de Anal…" at bounding box center [374, 238] width 7 height 9
radio input "true"
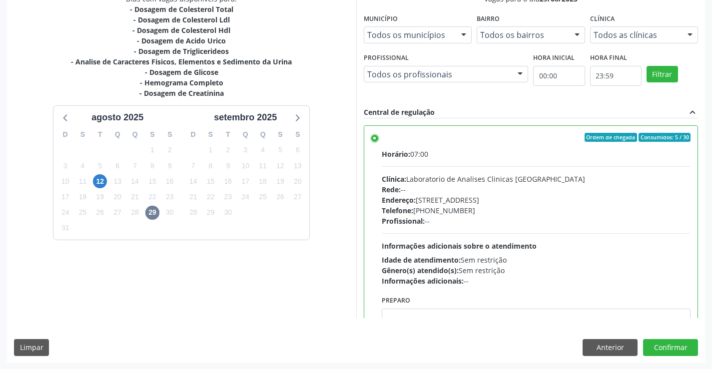
scroll to position [228, 0]
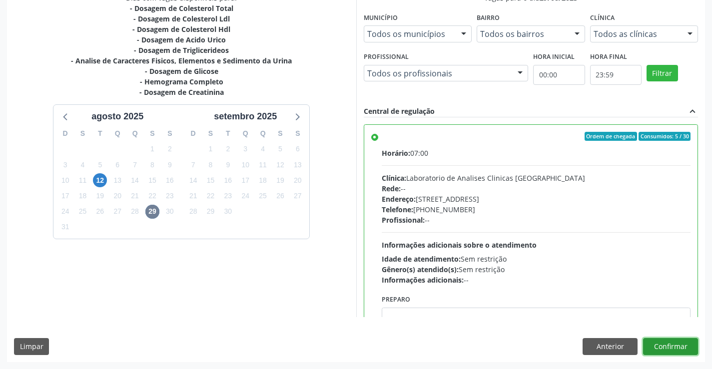
click at [674, 342] on button "Confirmar" at bounding box center [670, 346] width 55 height 17
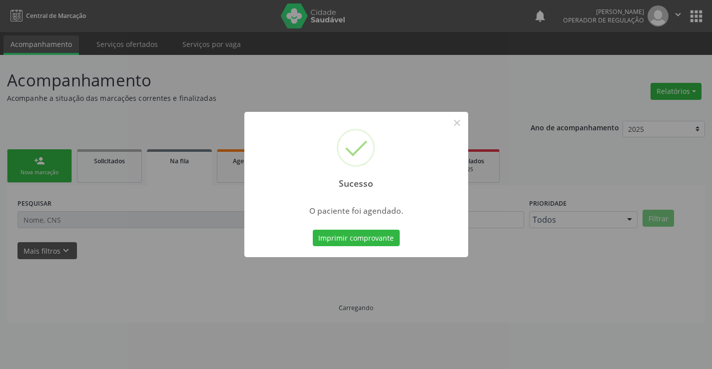
scroll to position [0, 0]
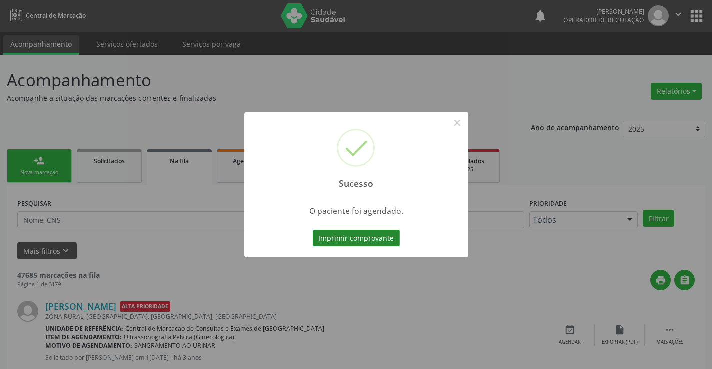
click at [336, 239] on button "Imprimir comprovante" at bounding box center [356, 238] width 87 height 17
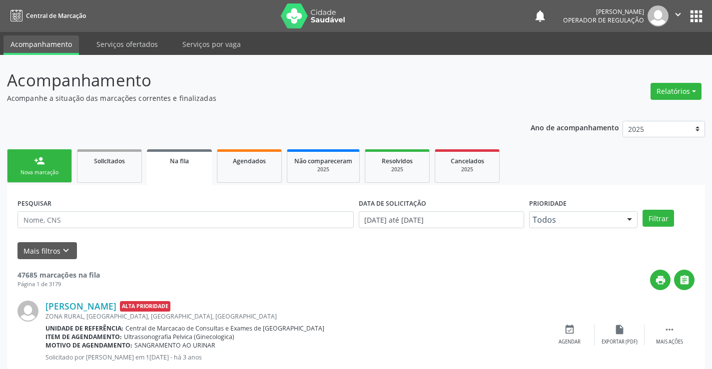
click at [30, 166] on link "person_add Nova marcação" at bounding box center [39, 165] width 65 height 33
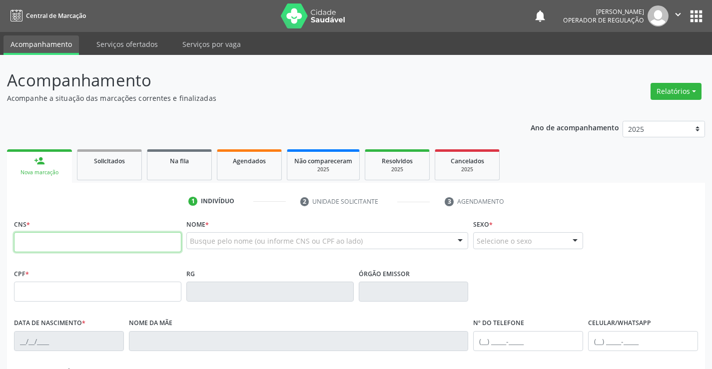
click at [78, 243] on input "text" at bounding box center [97, 242] width 167 height 20
type input "706 2045 3521 8767"
type input "0255594860"
type input "10/06/1960"
type input "(74) 8821-2635"
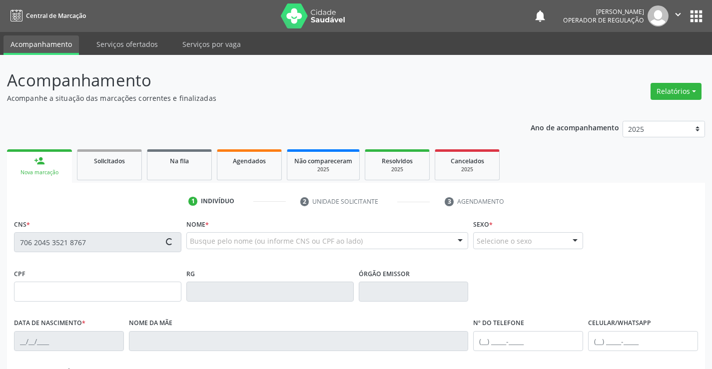
type input "(74) 8821-2635"
type input "181.103.715-15"
type input "SN"
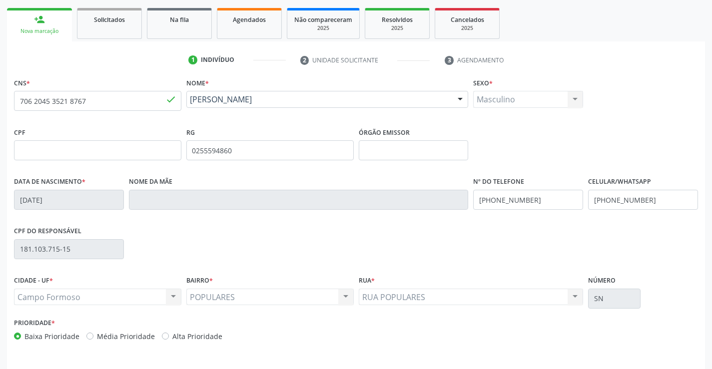
scroll to position [172, 0]
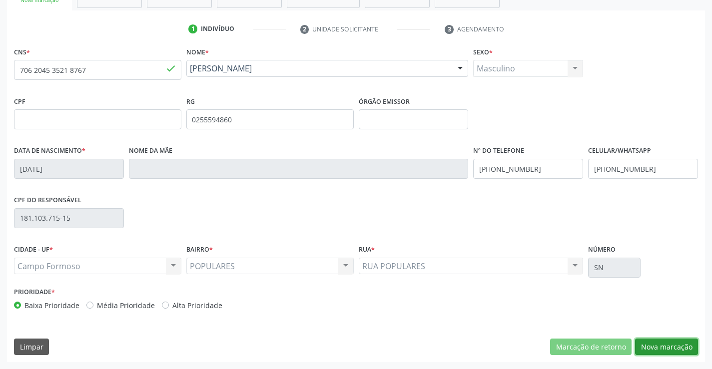
click at [668, 344] on button "Nova marcação" at bounding box center [666, 347] width 63 height 17
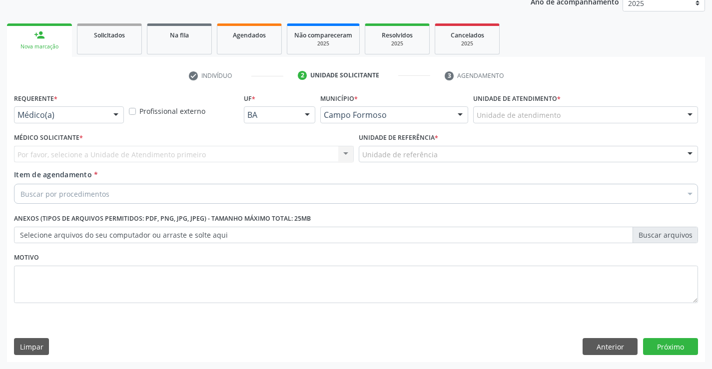
scroll to position [126, 0]
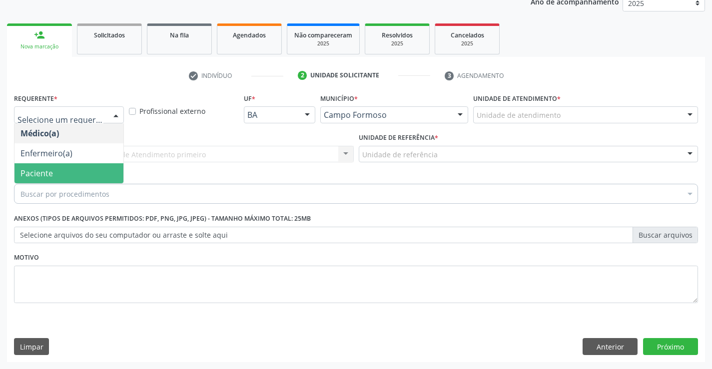
click at [78, 167] on span "Paciente" at bounding box center [68, 173] width 109 height 20
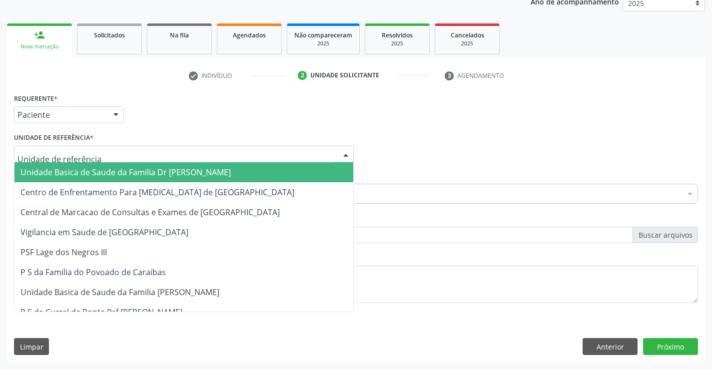
click at [96, 172] on span "Unidade Basica de Saude da Familia Dr [PERSON_NAME]" at bounding box center [125, 172] width 210 height 11
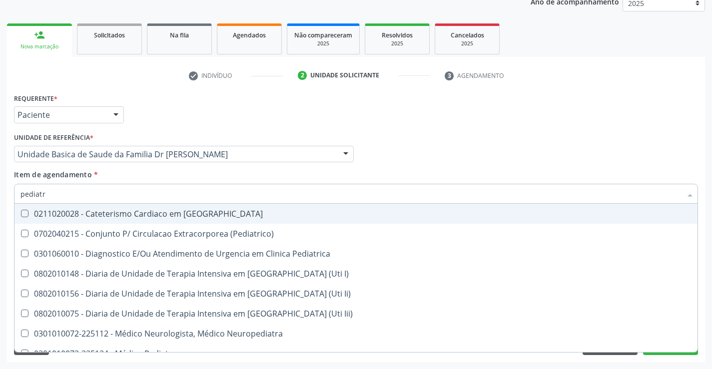
type input "pediatra"
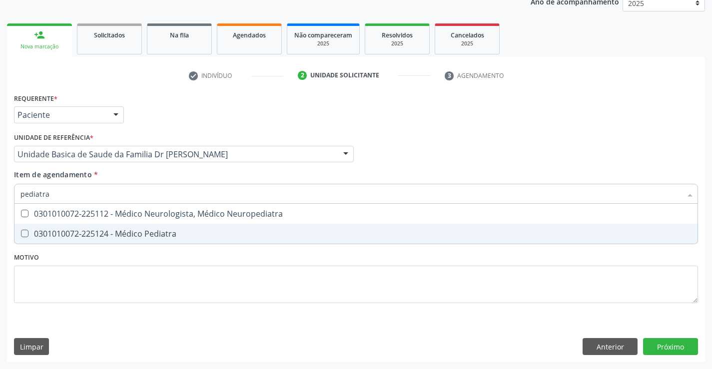
click at [119, 232] on div "0301010072-225124 - Médico Pediatra" at bounding box center [355, 234] width 671 height 8
checkbox Pediatra "true"
click at [671, 345] on div "Requerente * Paciente Médico(a) Enfermeiro(a) Paciente Nenhum resultado encontr…" at bounding box center [356, 226] width 698 height 271
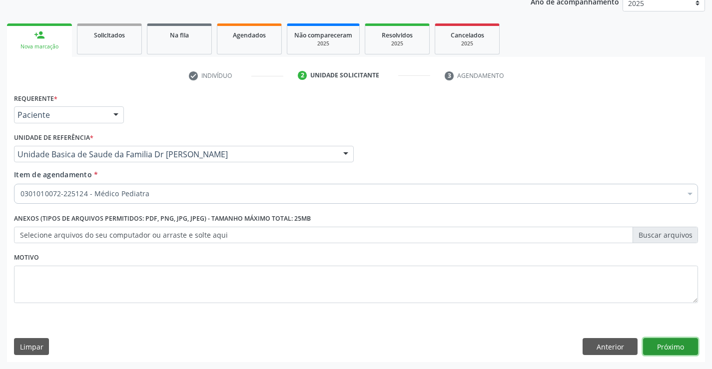
click at [671, 345] on button "Próximo" at bounding box center [670, 346] width 55 height 17
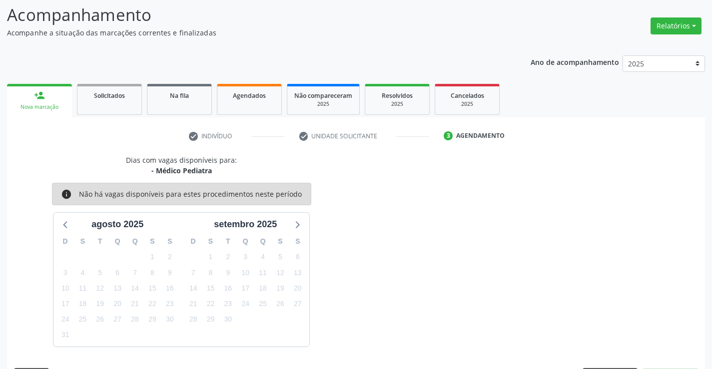
scroll to position [95, 0]
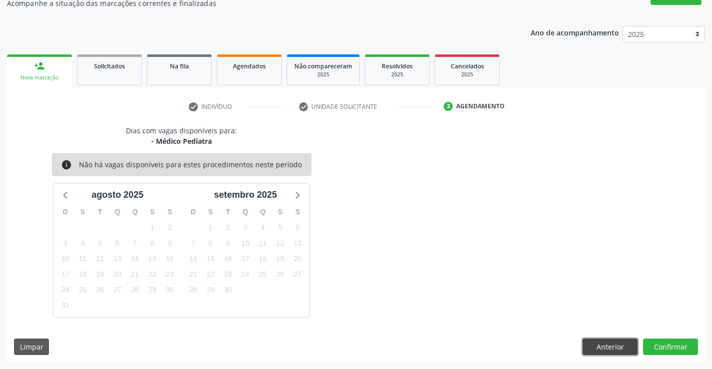
click at [607, 346] on button "Anterior" at bounding box center [610, 347] width 55 height 17
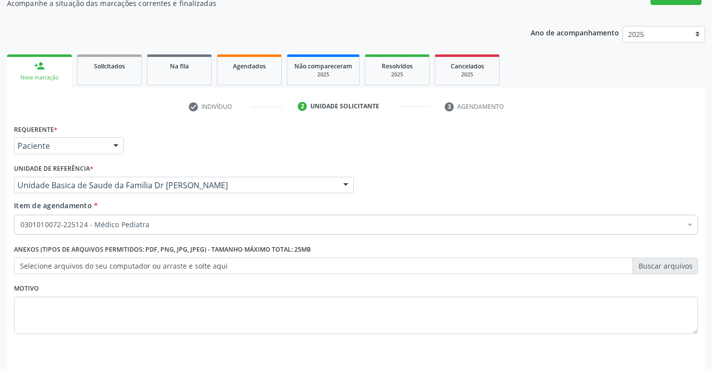
scroll to position [126, 0]
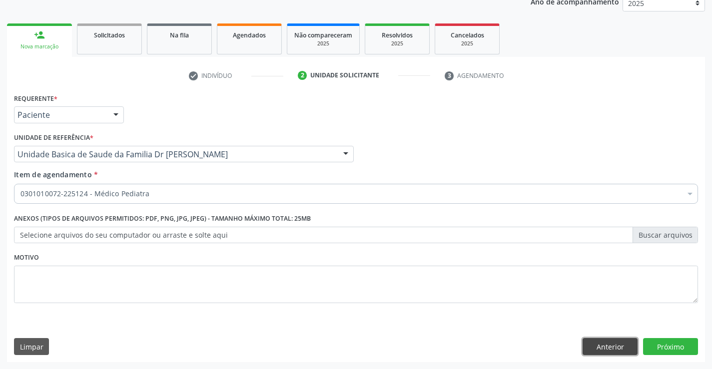
click at [611, 344] on button "Anterior" at bounding box center [610, 346] width 55 height 17
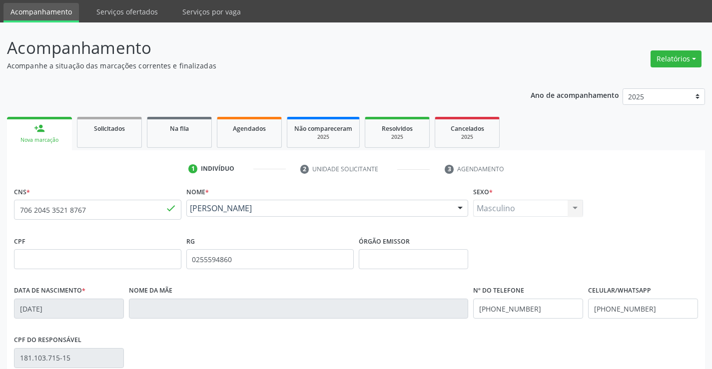
scroll to position [50, 0]
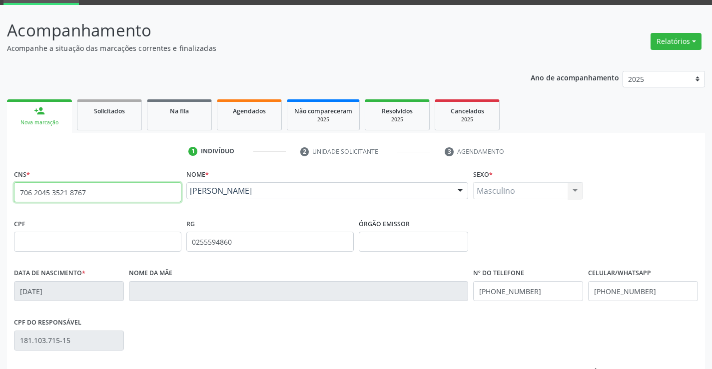
drag, startPoint x: 96, startPoint y: 188, endPoint x: 0, endPoint y: 190, distance: 96.5
click at [0, 190] on div "Acompanhamento Acompanhe a situação das marcações correntes e finalizadas Relat…" at bounding box center [356, 248] width 712 height 487
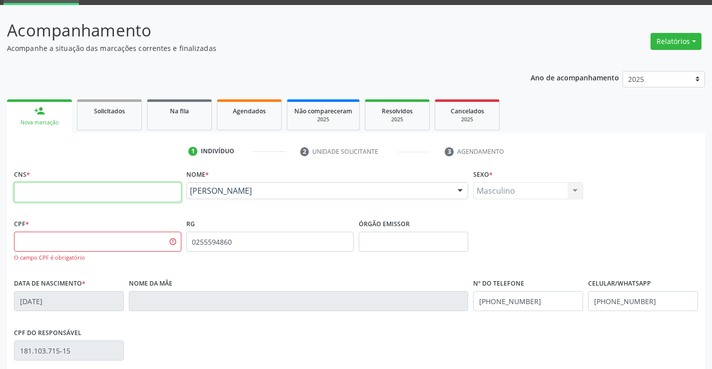
click at [37, 187] on input "text" at bounding box center [97, 192] width 167 height 20
click at [39, 186] on input "text" at bounding box center [97, 192] width 167 height 20
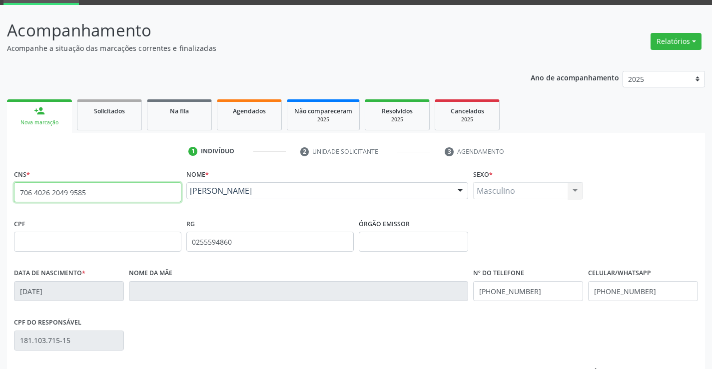
type input "706 4026 2049 9585"
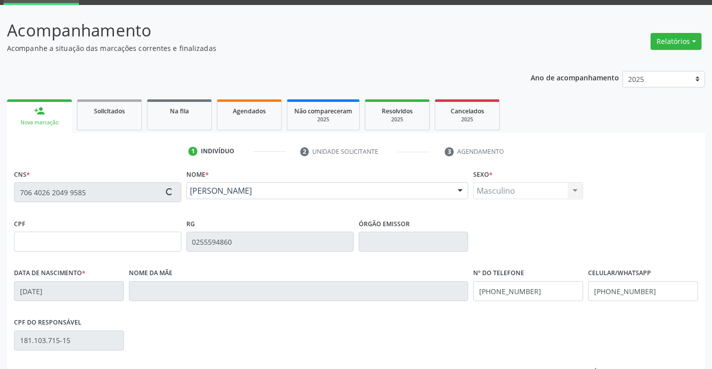
type input "1117617785"
type input "08/05/1966"
type input "(74) 9928-9698"
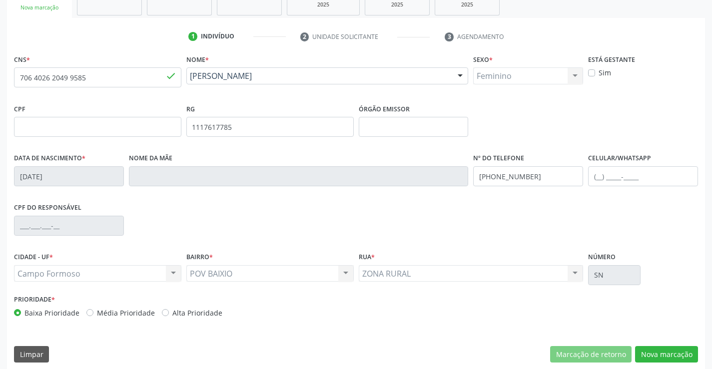
scroll to position [172, 0]
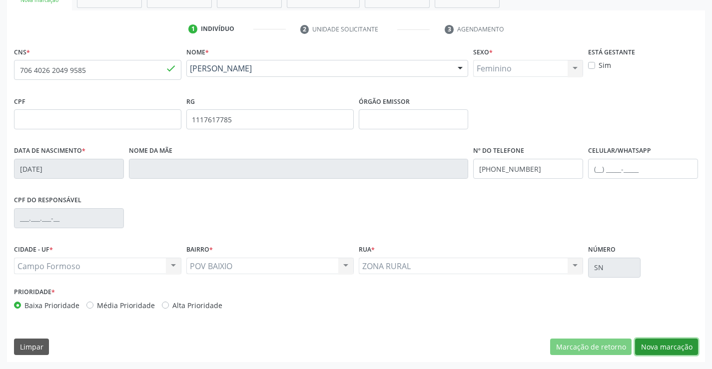
click at [672, 344] on button "Nova marcação" at bounding box center [666, 347] width 63 height 17
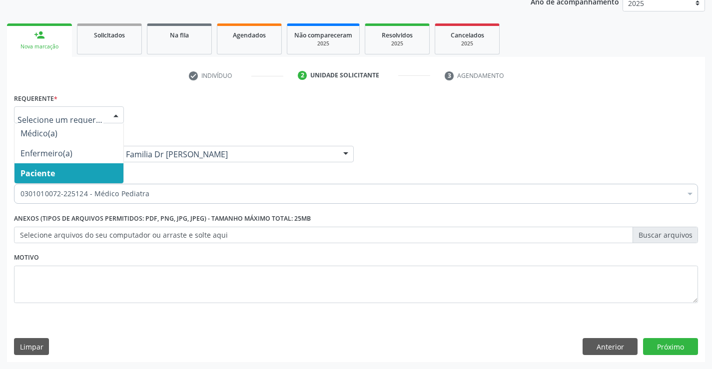
click at [59, 172] on span "Paciente" at bounding box center [68, 173] width 109 height 20
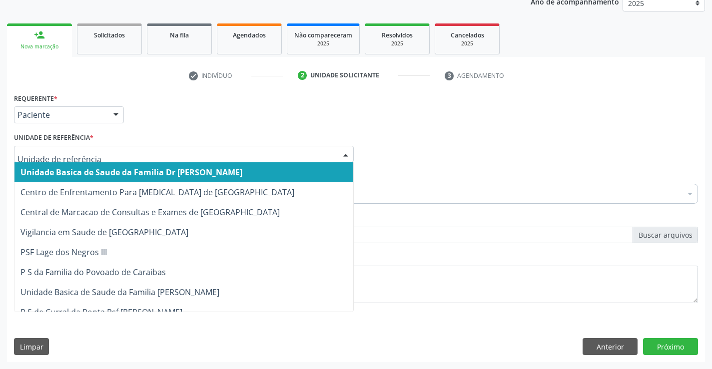
click at [98, 175] on span "Unidade Basica de Saude da Familia Dr [PERSON_NAME]" at bounding box center [131, 172] width 222 height 11
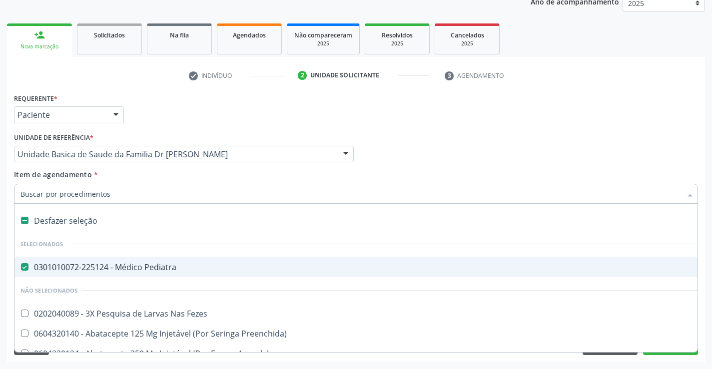
click at [148, 268] on div "0301010072-225124 - Médico Pediatra" at bounding box center [409, 267] width 778 height 8
checkbox Pediatra "false"
click at [127, 190] on input "Item de agendamento *" at bounding box center [350, 194] width 661 height 20
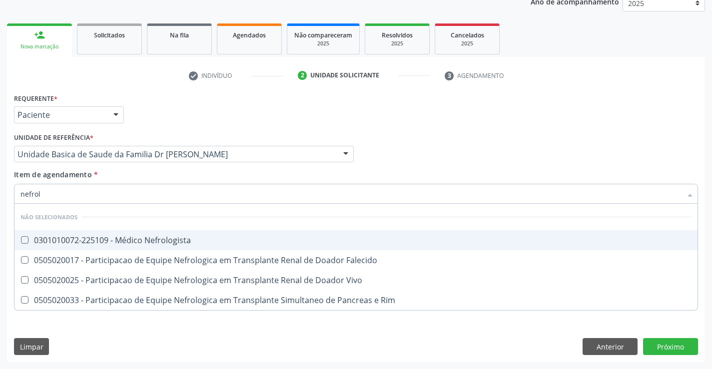
type input "nefrolo"
click at [168, 240] on div "0301010072-225109 - Médico Nefrologista" at bounding box center [355, 240] width 671 height 8
checkbox Nefrologista "true"
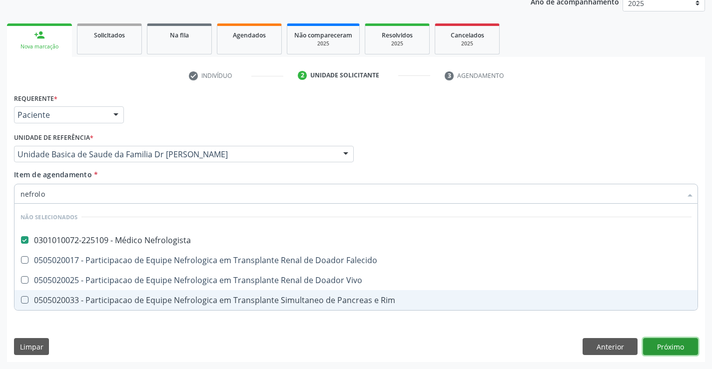
click at [676, 343] on div "Requerente * Paciente Médico(a) Enfermeiro(a) Paciente Nenhum resultado encontr…" at bounding box center [356, 226] width 698 height 271
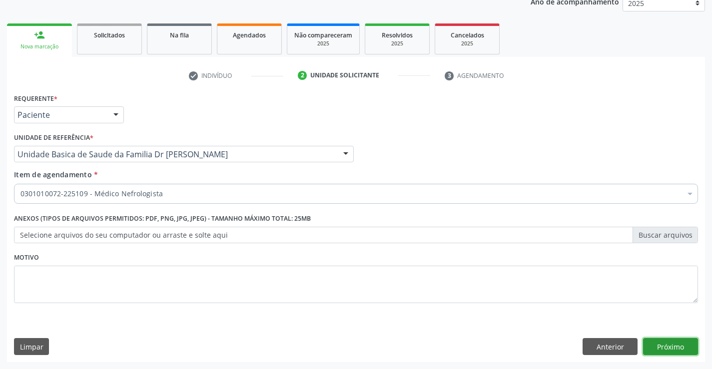
click at [676, 343] on button "Próximo" at bounding box center [670, 346] width 55 height 17
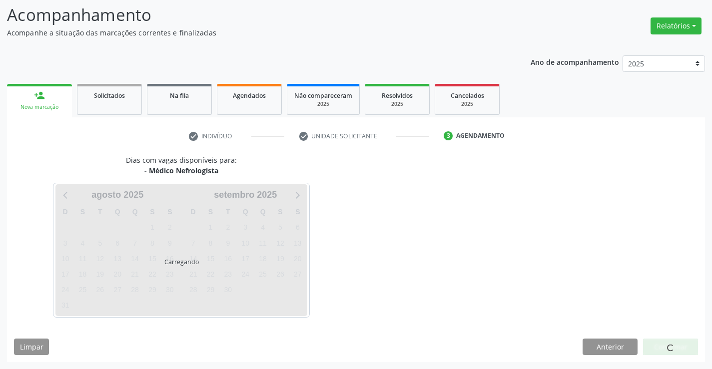
scroll to position [65, 0]
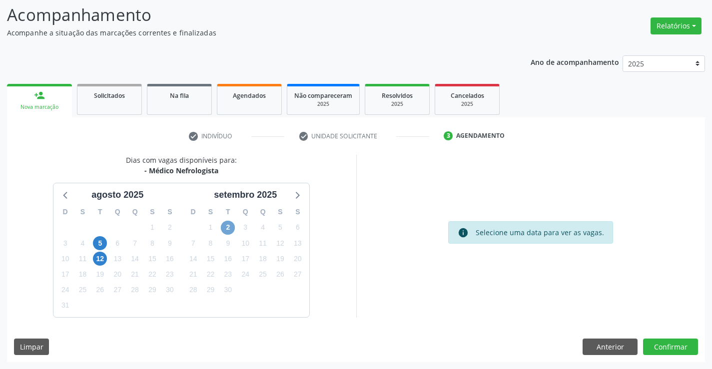
click at [228, 225] on span "2" at bounding box center [228, 228] width 14 height 14
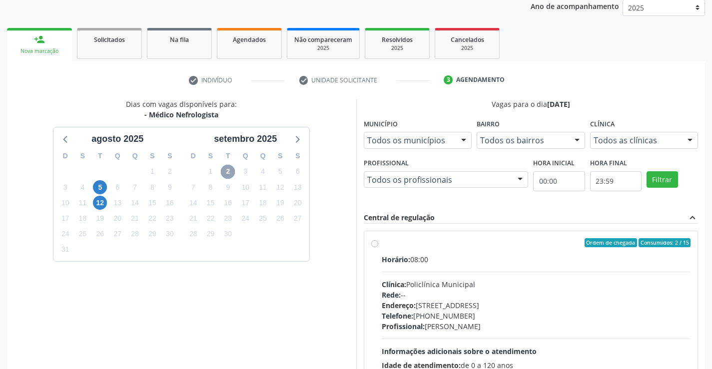
scroll to position [210, 0]
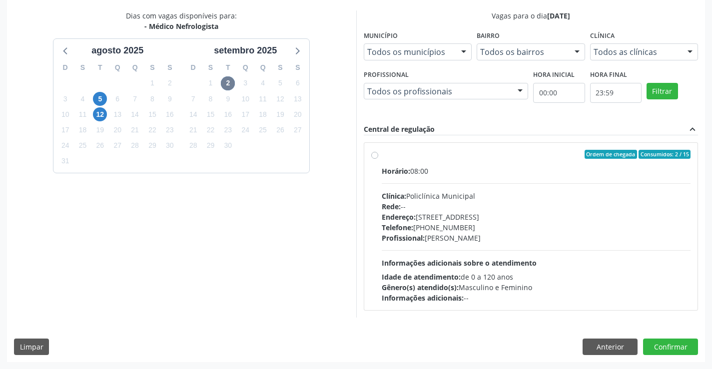
click at [463, 156] on div "Ordem de chegada Consumidos: 2 / 15" at bounding box center [536, 154] width 309 height 9
click at [378, 156] on input "Ordem de chegada Consumidos: 2 / 15 Horário: 08:00 Clínica: Policlínica Municip…" at bounding box center [374, 154] width 7 height 9
radio input "true"
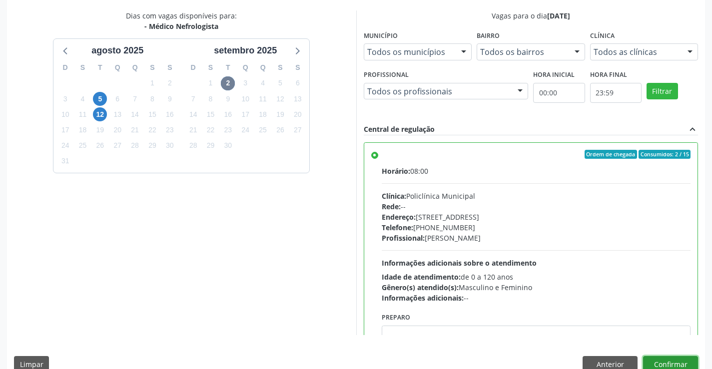
click at [672, 356] on button "Confirmar" at bounding box center [670, 364] width 55 height 17
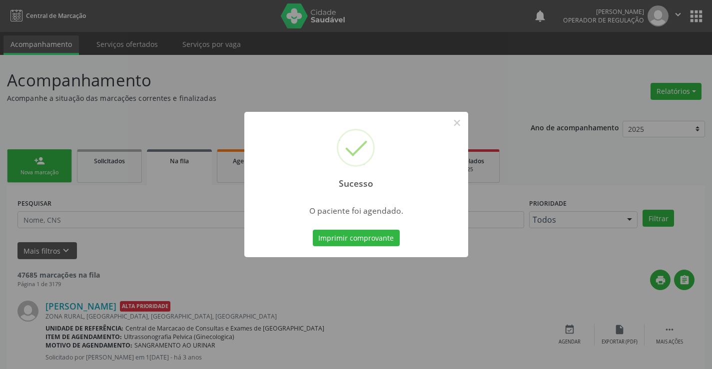
click at [343, 226] on div "Sucesso × O paciente foi agendado. Imprimir comprovante Cancel" at bounding box center [356, 185] width 224 height 146
click at [346, 237] on button "Imprimir comprovante" at bounding box center [356, 238] width 87 height 17
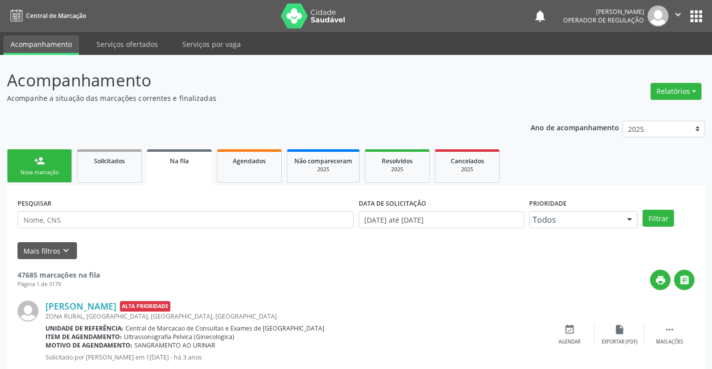
click at [45, 163] on link "person_add Nova marcação" at bounding box center [39, 165] width 65 height 33
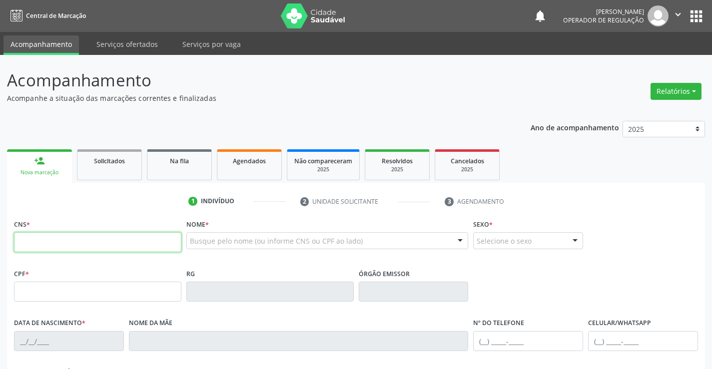
click at [67, 242] on input "text" at bounding box center [97, 242] width 167 height 20
click at [48, 242] on input "text" at bounding box center [97, 242] width 167 height 20
click at [47, 243] on input "text" at bounding box center [97, 242] width 167 height 20
type input "709 6056 6230 2475"
type input "[DATE]"
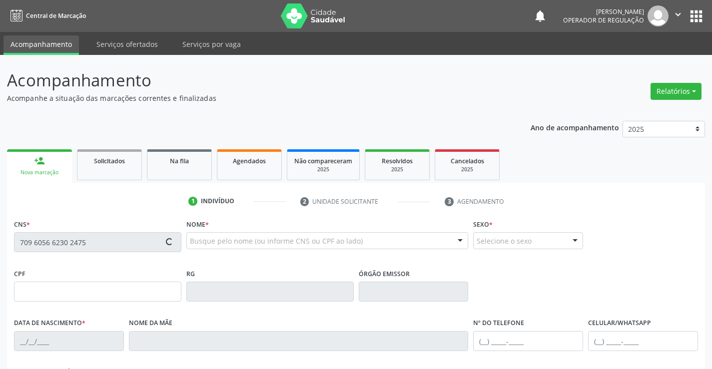
type input "[PERSON_NAME]"
type input "[PHONE_NUMBER]"
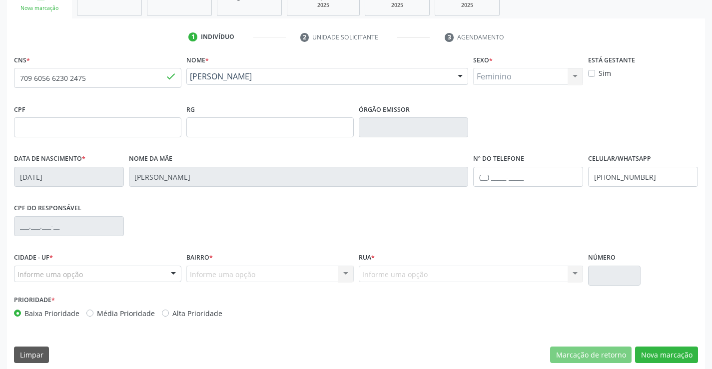
scroll to position [172, 0]
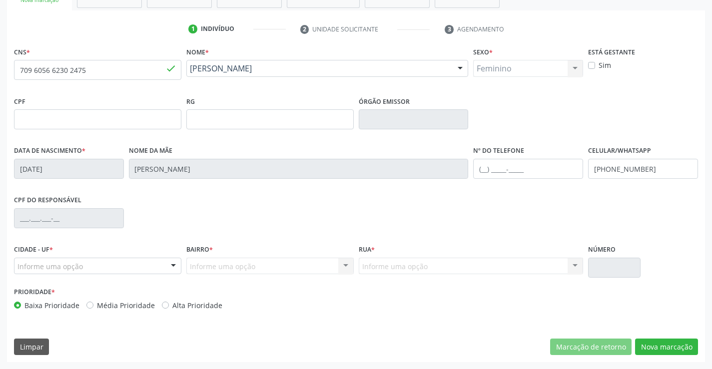
click at [129, 263] on div "Informe uma opção" at bounding box center [97, 266] width 167 height 17
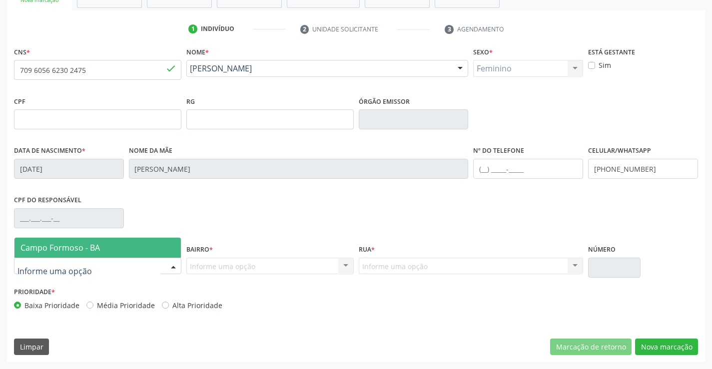
click at [137, 250] on span "Campo Formoso - BA" at bounding box center [97, 248] width 166 height 20
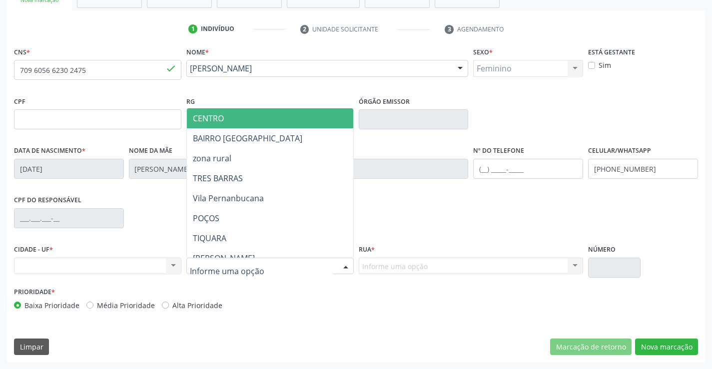
click at [260, 117] on span "CENTRO" at bounding box center [295, 118] width 216 height 20
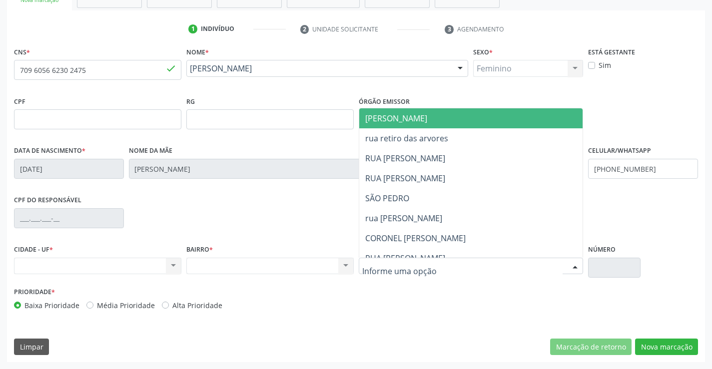
click at [449, 122] on span "[PERSON_NAME]" at bounding box center [479, 118] width 241 height 20
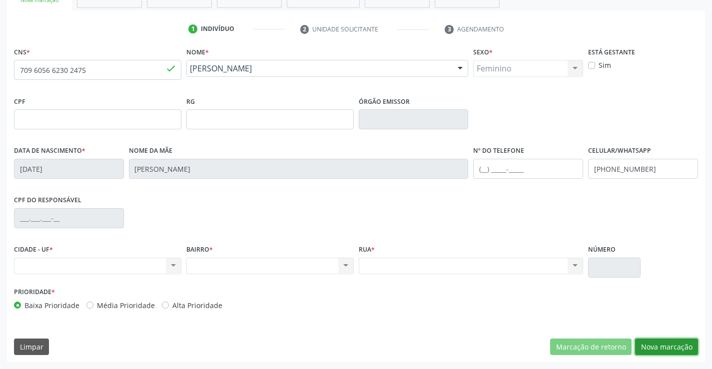
click at [665, 343] on button "Nova marcação" at bounding box center [666, 347] width 63 height 17
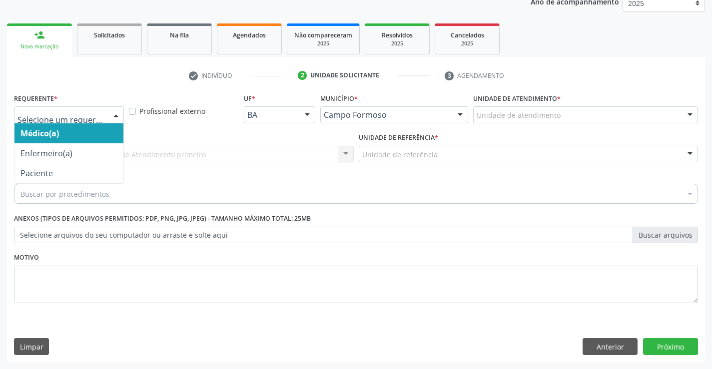
click at [58, 106] on div at bounding box center [69, 114] width 110 height 17
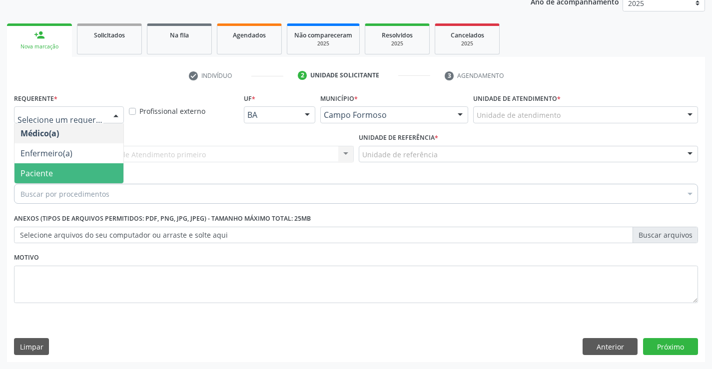
click at [62, 169] on span "Paciente" at bounding box center [68, 173] width 109 height 20
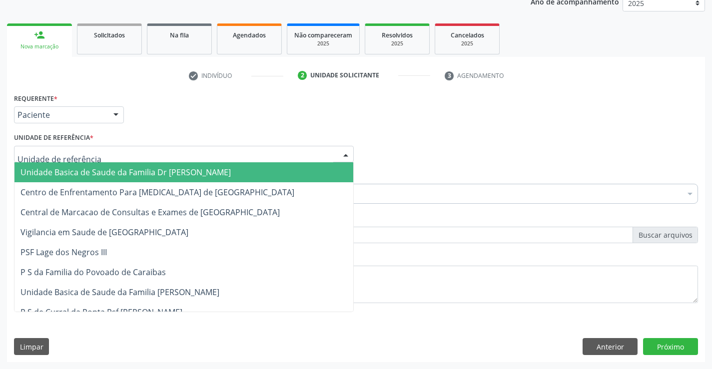
click at [68, 165] on span "Unidade Basica de Saude da Familia Dr [PERSON_NAME]" at bounding box center [183, 172] width 339 height 20
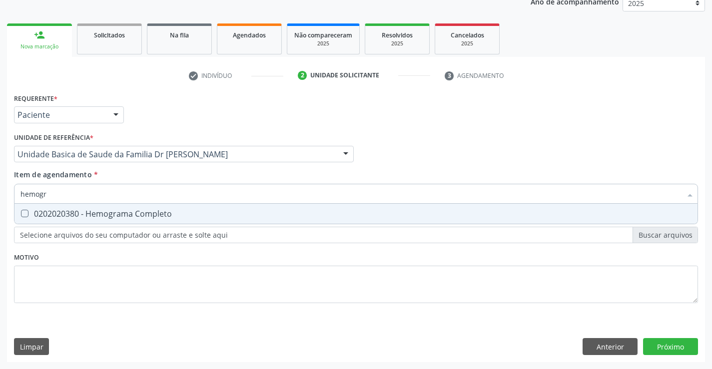
type input "hemogra"
click at [79, 218] on div "0202020380 - Hemograma Completo" at bounding box center [355, 214] width 671 height 8
checkbox Completo "true"
type input "hemogra"
click at [122, 170] on div "Item de agendamento * hemogra Desfazer seleção 0202020380 - Hemograma Completo …" at bounding box center [356, 184] width 684 height 31
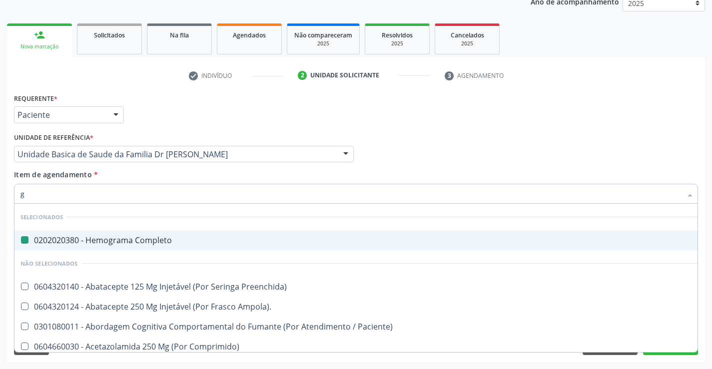
type input "gl"
checkbox Completo "false"
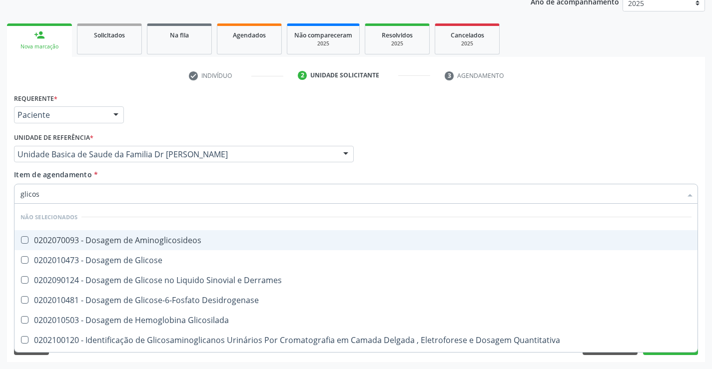
type input "glicose"
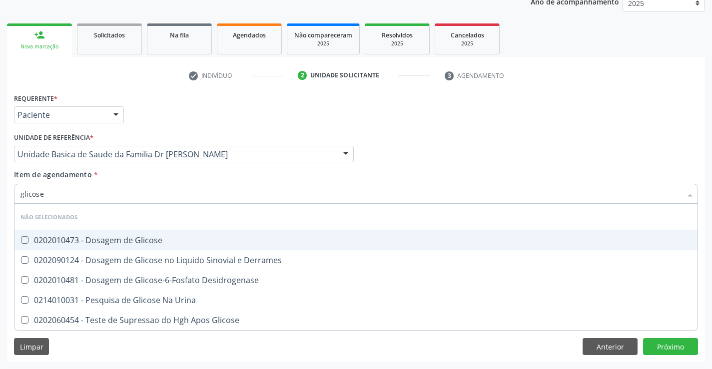
click at [117, 240] on div "0202010473 - Dosagem de Glicose" at bounding box center [355, 240] width 671 height 8
checkbox Glicose "true"
type input "glicose"
click at [142, 173] on div "Item de agendamento * glicose Desfazer seleção Não selecionados 0202010473 - Do…" at bounding box center [356, 184] width 684 height 31
checkbox Derrames "true"
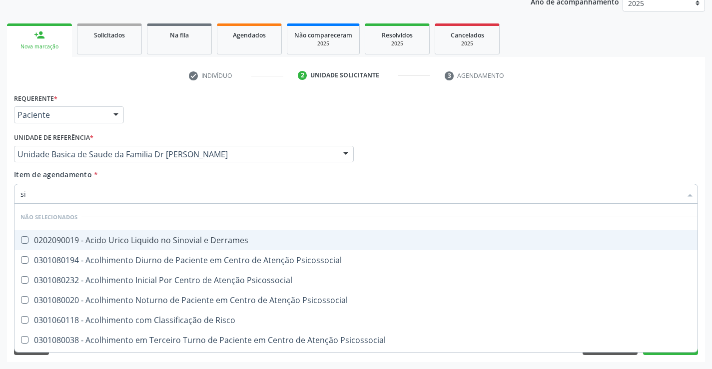
type input "sif"
checkbox Derrames "false"
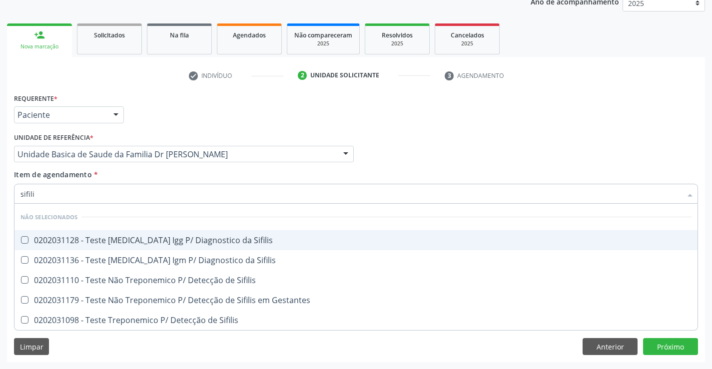
type input "sifilis"
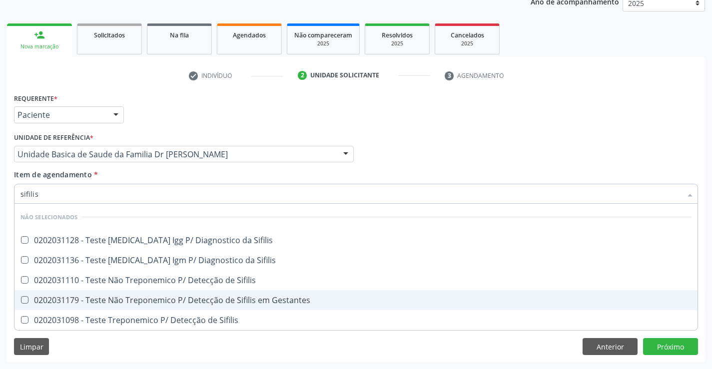
click at [219, 300] on div "0202031179 - Teste Não Treponemico P/ Detecção de Sifilis em Gestantes" at bounding box center [355, 300] width 671 height 8
checkbox Gestantes "true"
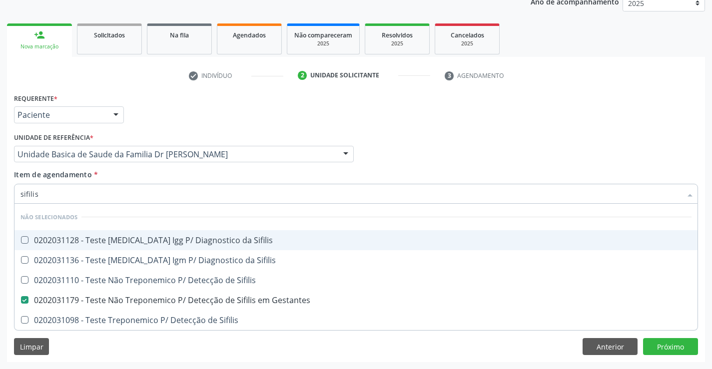
type input "sifilis"
click at [225, 178] on div "Item de agendamento * sifilis Desfazer seleção Não selecionados 0202031128 - Te…" at bounding box center [356, 184] width 684 height 31
checkbox Sifilis "true"
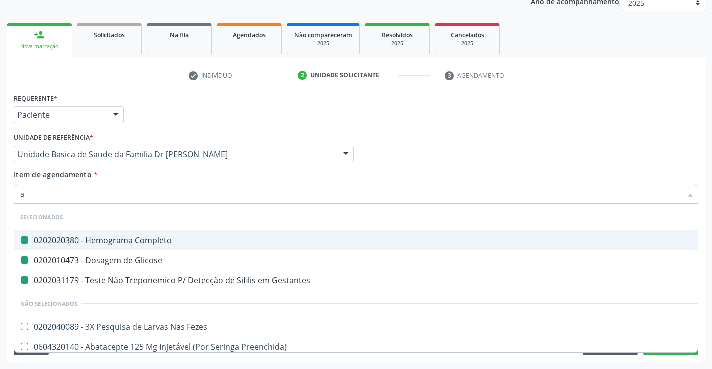
type input "ab"
checkbox Completo "false"
checkbox Gestantes "false"
checkbox Glicose "false"
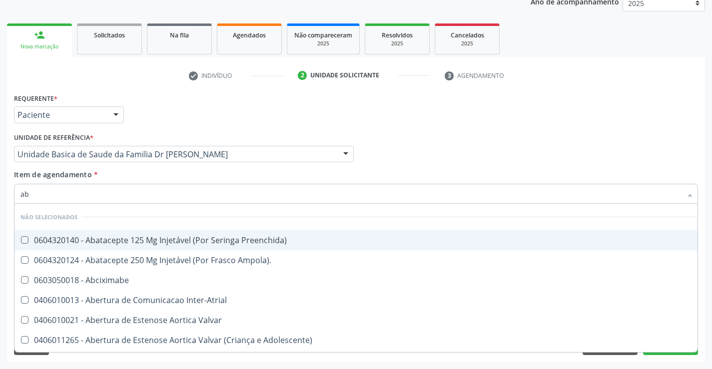
type input "abo"
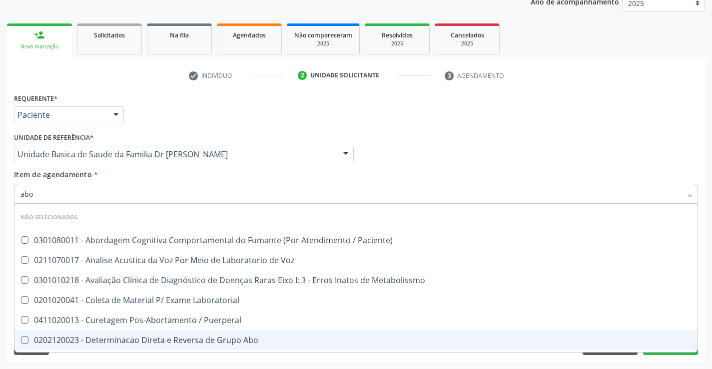
click at [72, 337] on div "0202120023 - Determinacao Direta e Reversa de Grupo Abo" at bounding box center [355, 340] width 671 height 8
checkbox Abo "true"
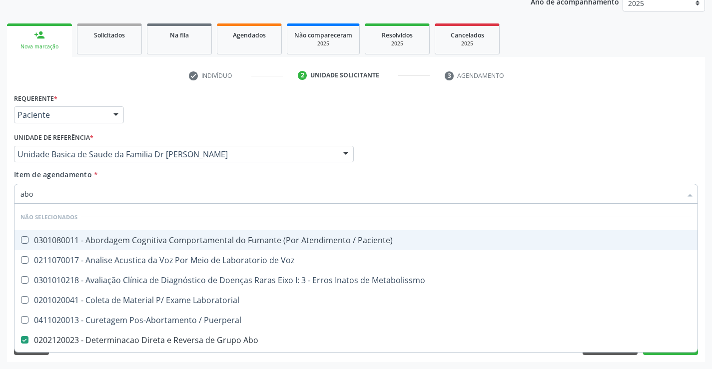
click at [118, 176] on div "Item de agendamento * abo Desfazer seleção Não selecionados 0301080011 - Aborda…" at bounding box center [356, 184] width 684 height 31
checkbox Paciente\) "true"
checkbox Metabolissmo "true"
checkbox Voz "true"
checkbox Abo "false"
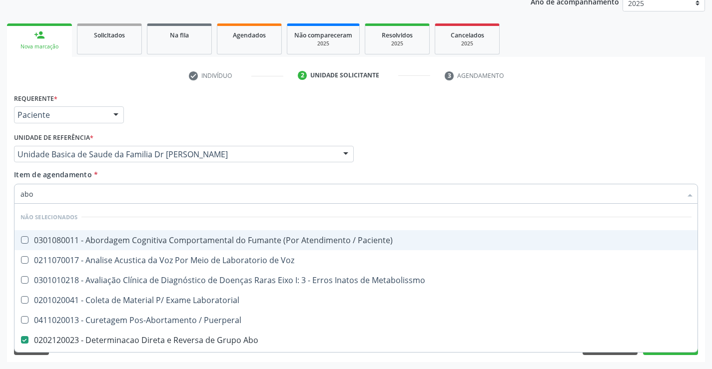
checkbox Laboratorial "true"
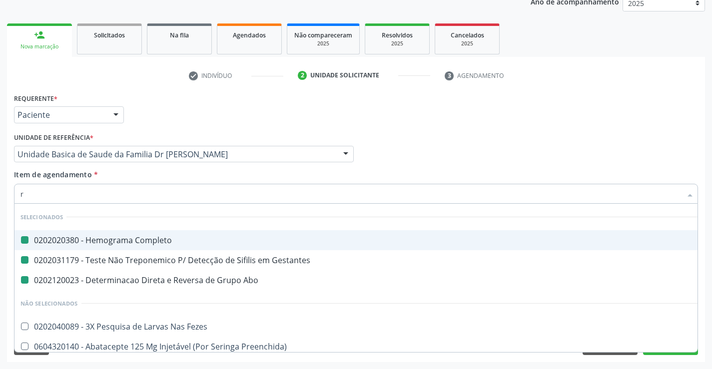
type input "rh"
checkbox Completo "false"
checkbox Abo "false"
checkbox Gestantes "false"
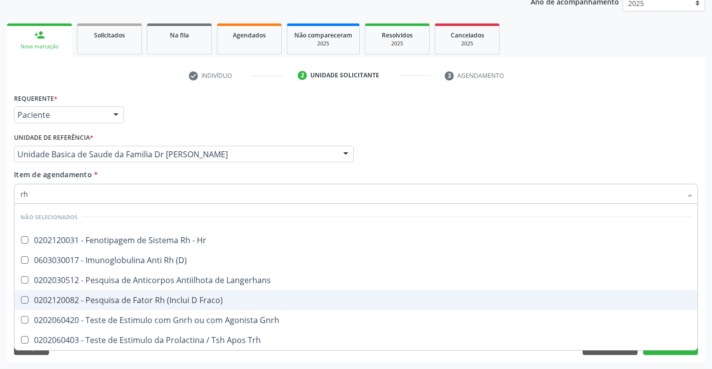
click at [140, 303] on div "0202120082 - Pesquisa de Fator Rh (Inclui D Fraco)" at bounding box center [355, 300] width 671 height 8
checkbox Fraco\) "true"
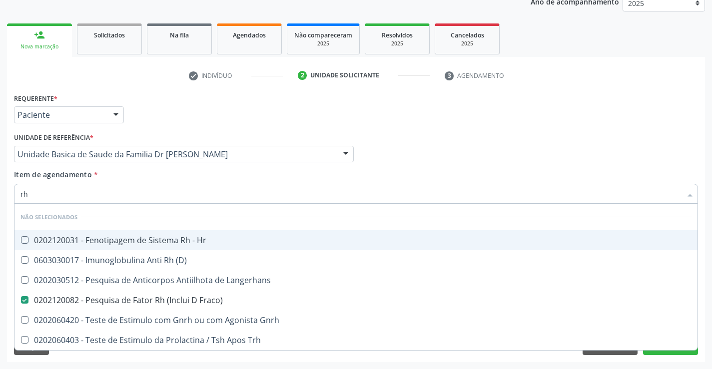
click at [142, 173] on div "Item de agendamento * rh Desfazer seleção Não selecionados 0202120031 - Fenotip…" at bounding box center [356, 184] width 684 height 31
checkbox Hr "true"
checkbox Langerhans "true"
checkbox \(D\) "true"
checkbox Gnrh "true"
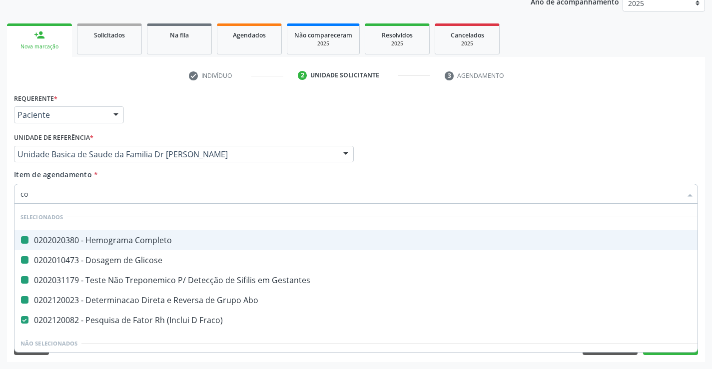
type input "col"
checkbox Completo "false"
checkbox Gestantes "false"
checkbox Glicose "false"
checkbox Abo "false"
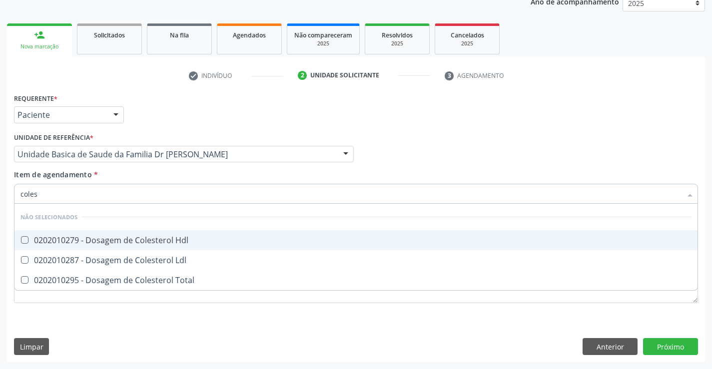
type input "colest"
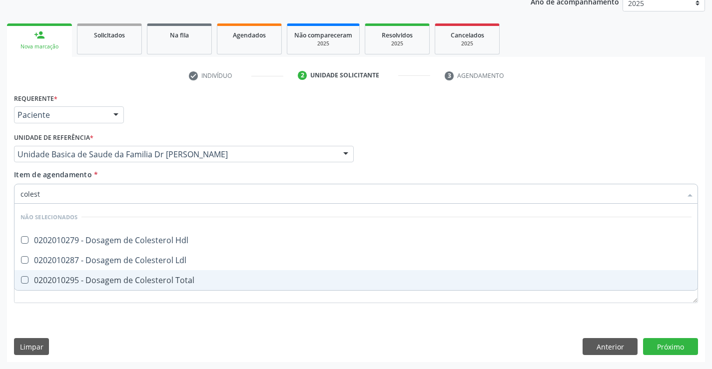
click at [137, 279] on div "0202010295 - Dosagem de Colesterol Total" at bounding box center [355, 280] width 671 height 8
checkbox Total "true"
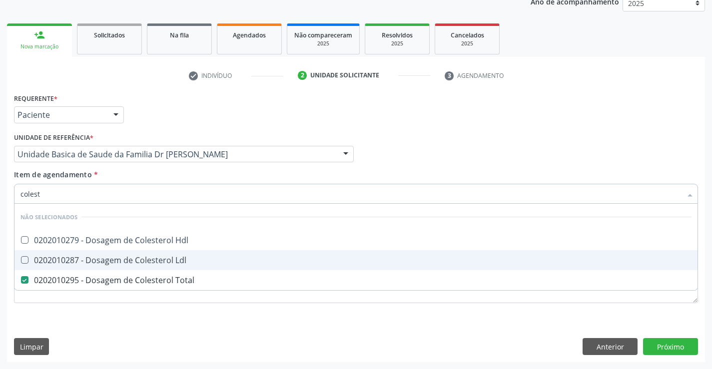
click at [136, 260] on div "0202010287 - Dosagem de Colesterol Ldl" at bounding box center [355, 260] width 671 height 8
checkbox Ldl "true"
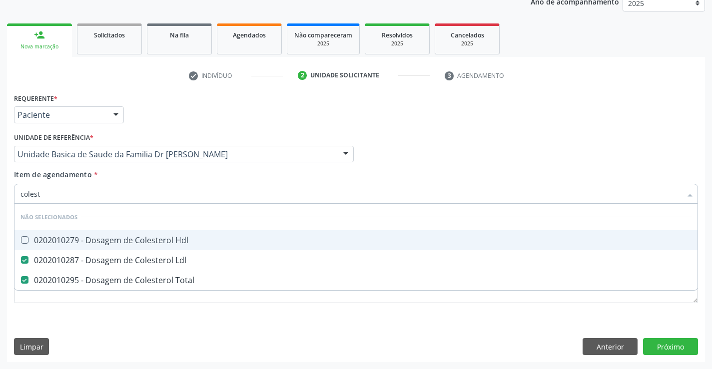
click at [136, 241] on div "0202010279 - Dosagem de Colesterol Hdl" at bounding box center [355, 240] width 671 height 8
checkbox Hdl "true"
click at [136, 174] on div "Item de agendamento * colest Desfazer seleção Não selecionados 0202010279 - Dos…" at bounding box center [356, 184] width 684 height 31
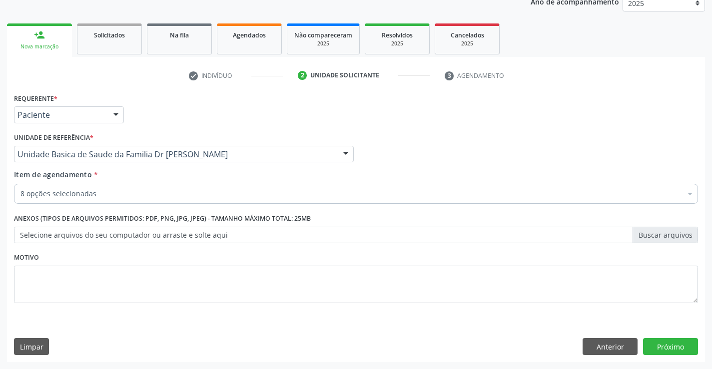
click at [135, 201] on div "8 opções selecionadas" at bounding box center [356, 194] width 684 height 20
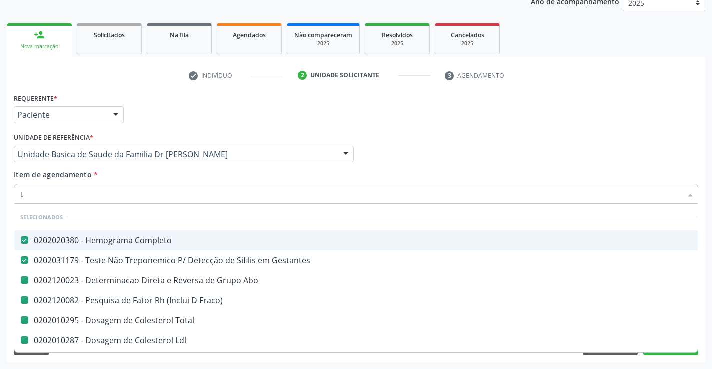
type input "tr"
checkbox Abo "false"
checkbox Fraco\) "false"
checkbox Total "false"
checkbox Ldl "false"
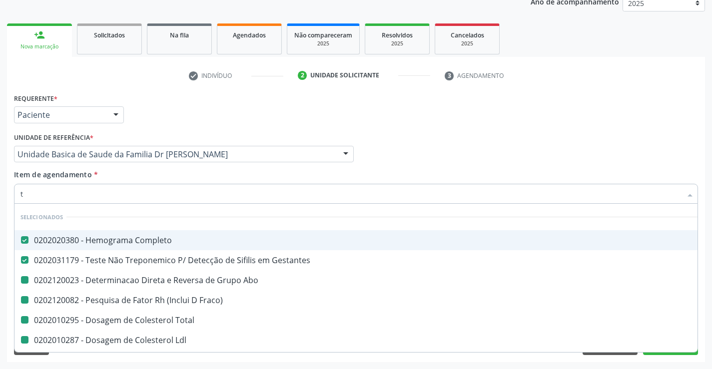
checkbox Hdl "false"
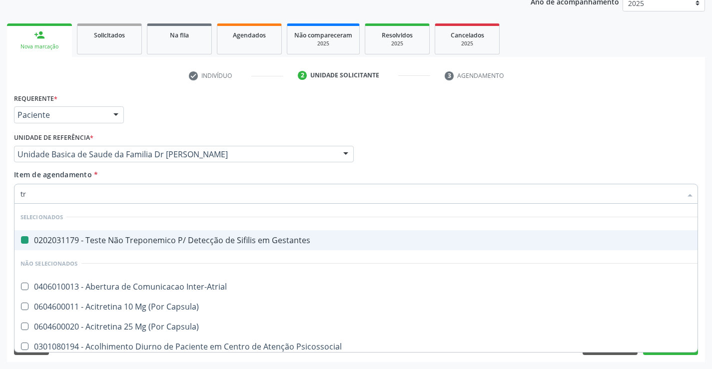
type input "tri"
checkbox Gestantes "false"
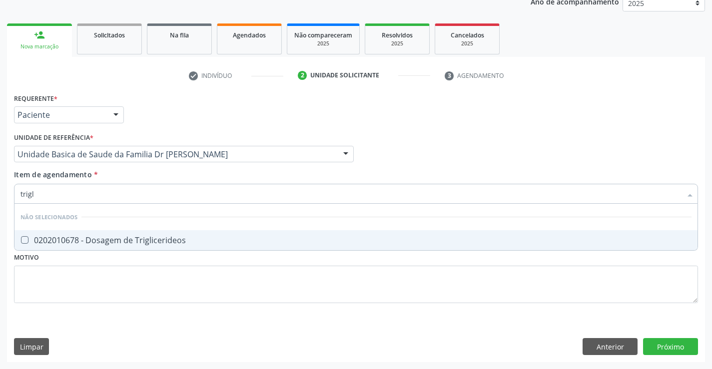
type input "trigli"
click at [131, 238] on div "0202010678 - Dosagem de Triglicerideos" at bounding box center [355, 240] width 671 height 8
checkbox Triglicerideos "true"
click at [141, 176] on div "Item de agendamento * trigli Desfazer seleção Não selecionados 0202010678 - Dos…" at bounding box center [356, 184] width 684 height 31
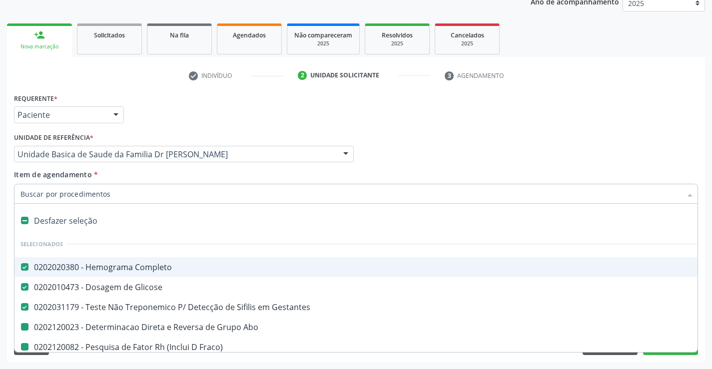
type input "u"
checkbox Abo "false"
checkbox Fraco\) "false"
checkbox Total "false"
checkbox Ldl "false"
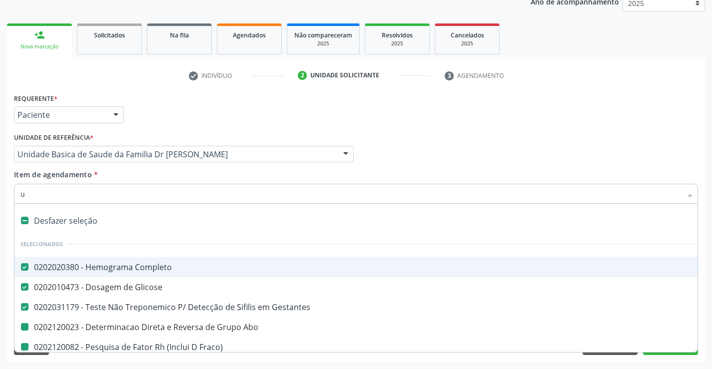
checkbox Hdl "false"
checkbox Triglicerideos "false"
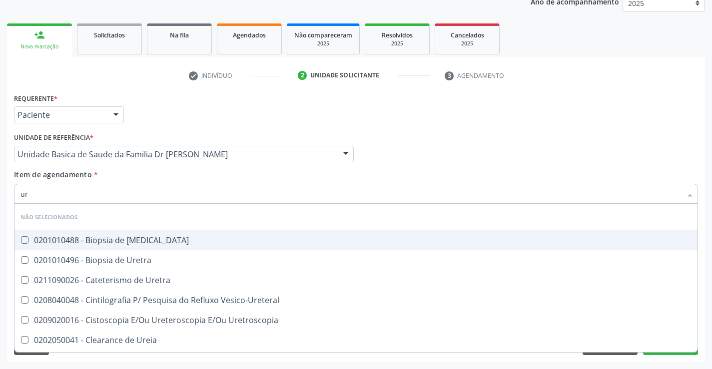
type input "ure"
checkbox Ureter "false"
checkbox Uretra "false"
type input "urei"
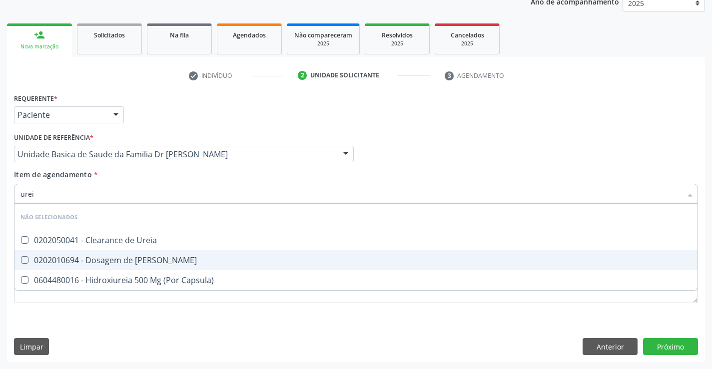
click at [128, 260] on div "0202010694 - Dosagem de [PERSON_NAME]" at bounding box center [355, 260] width 671 height 8
checkbox Ureia "true"
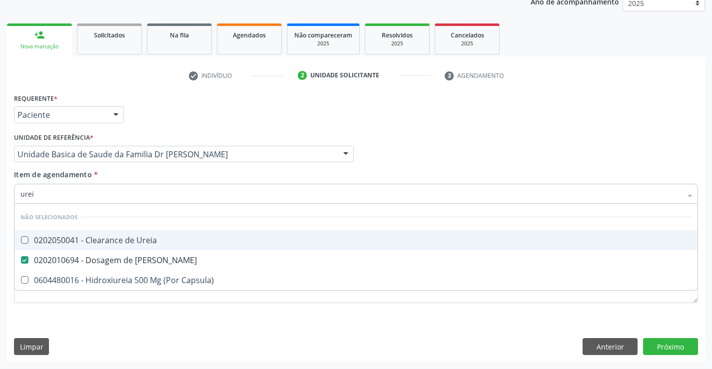
click at [121, 180] on div "Item de agendamento * urei Desfazer seleção Não selecionados 0202050041 - Clear…" at bounding box center [356, 184] width 684 height 31
checkbox Ureia "true"
checkbox Capsula\) "true"
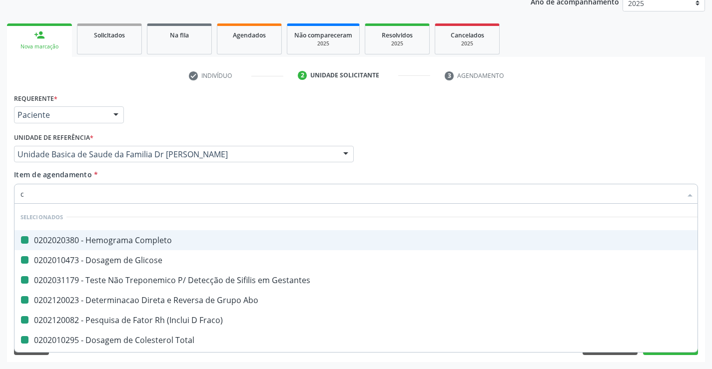
type input "cr"
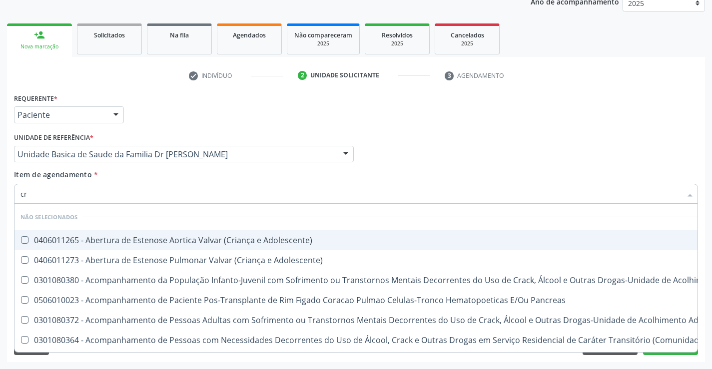
checkbox Adolescente\) "false"
checkbox \(Uai\)\ "false"
checkbox Pancreas "false"
checkbox \(Uaa\)\ "false"
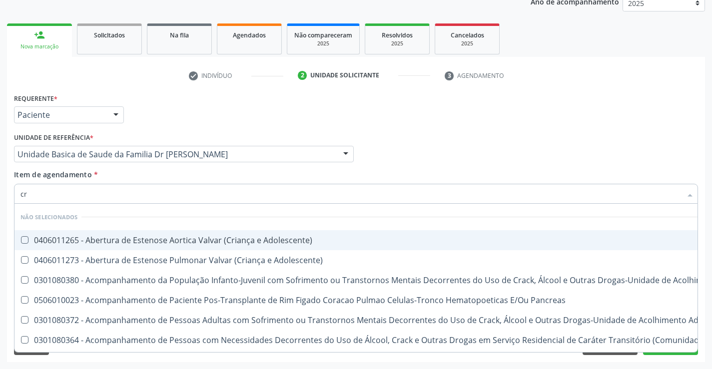
checkbox Terapêuticas\)\ "false"
checkbox Craniano "false"
checkbox Bucomaxilofacial "false"
checkbox Crâniofacial "false"
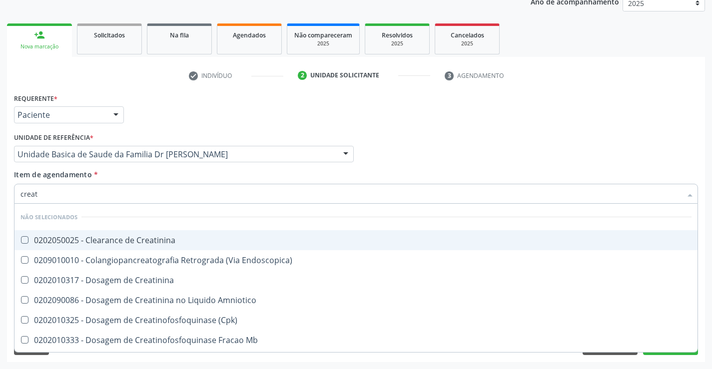
type input "creati"
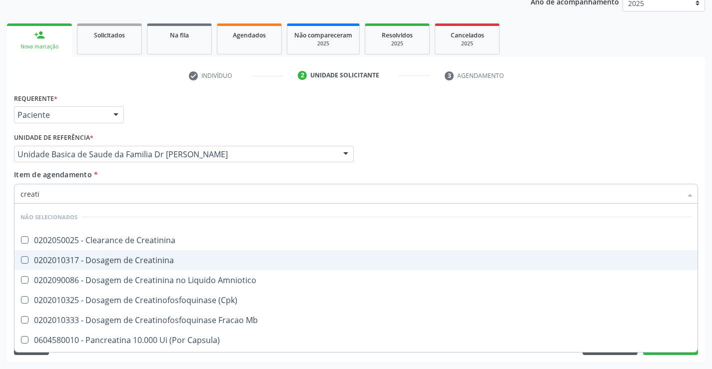
click at [125, 259] on div "0202010317 - Dosagem de Creatinina" at bounding box center [355, 260] width 671 height 8
checkbox Creatinina "true"
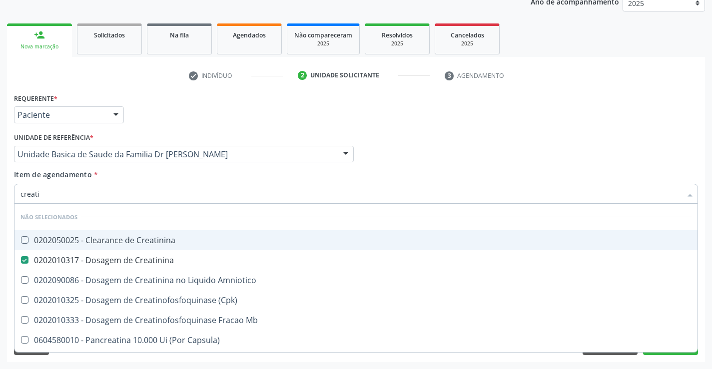
click at [123, 175] on div "Item de agendamento * creati Desfazer seleção Não selecionados 0202050025 - Cle…" at bounding box center [356, 184] width 684 height 31
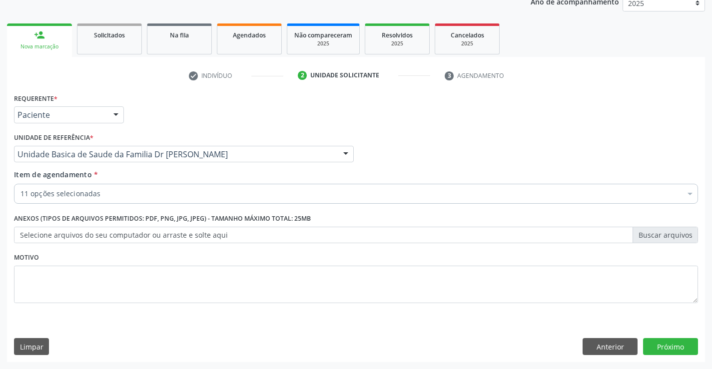
checkbox Completo "true"
checkbox Gestantes "true"
checkbox Abo "true"
checkbox Fraco\) "true"
checkbox Total "true"
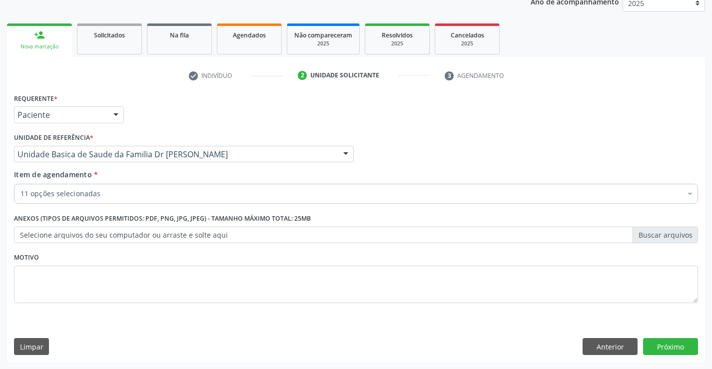
checkbox Ldl "true"
checkbox Hdl "true"
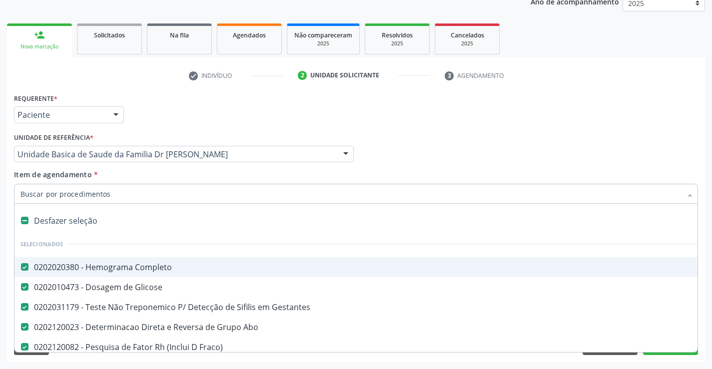
type input "t"
checkbox Creatinina "false"
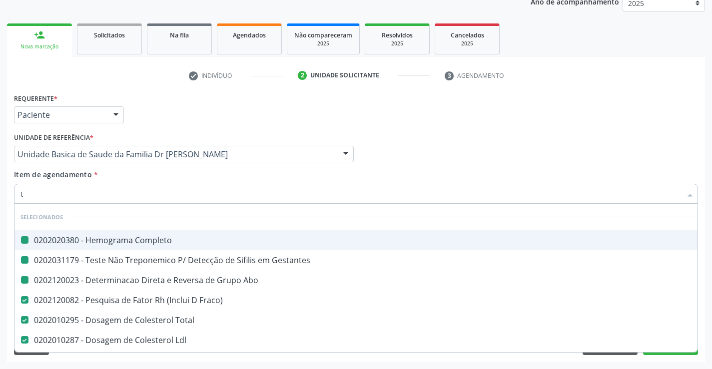
type input "tg"
checkbox Completo "false"
checkbox Gestantes "false"
checkbox Abo "false"
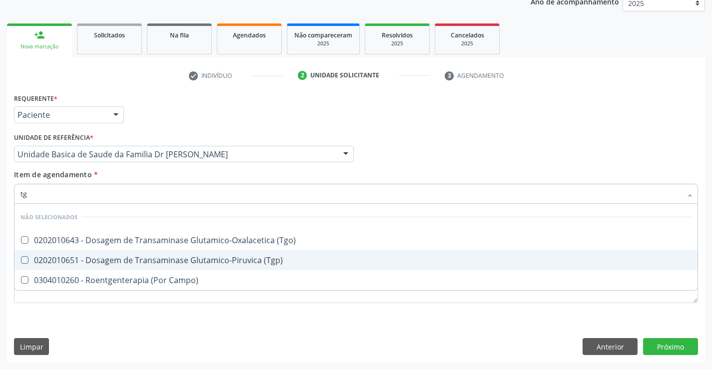
click at [116, 261] on div "0202010651 - Dosagem de Transaminase Glutamico-Piruvica (Tgp)" at bounding box center [355, 260] width 671 height 8
checkbox \(Tgp\) "true"
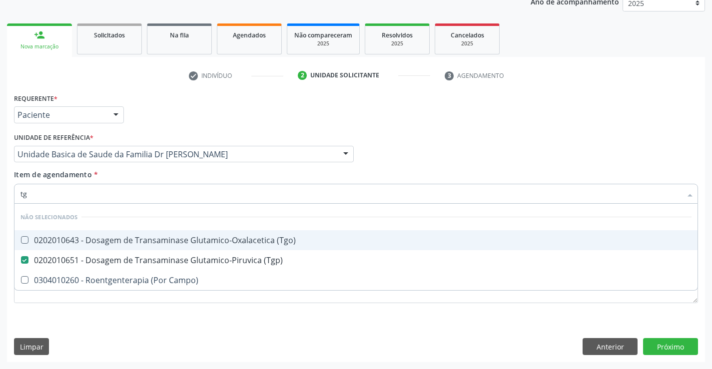
click at [117, 239] on div "0202010643 - Dosagem de Transaminase Glutamico-Oxalacetica (Tgo)" at bounding box center [355, 240] width 671 height 8
checkbox \(Tgo\) "true"
click at [112, 175] on div "Item de agendamento * tg Desfazer seleção Não selecionados 0202010643 - Dosagem…" at bounding box center [356, 184] width 684 height 31
checkbox Campo\) "true"
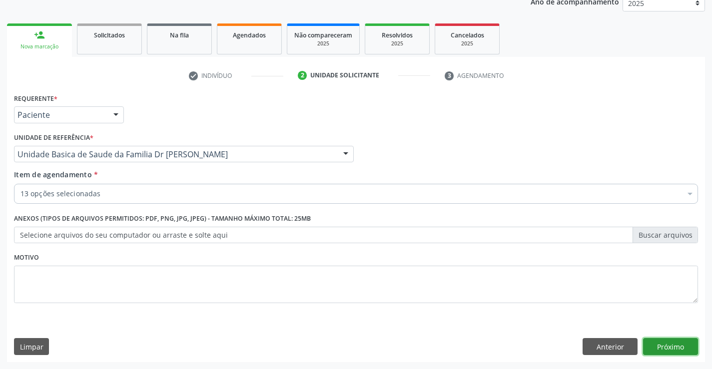
click at [664, 344] on button "Próximo" at bounding box center [670, 346] width 55 height 17
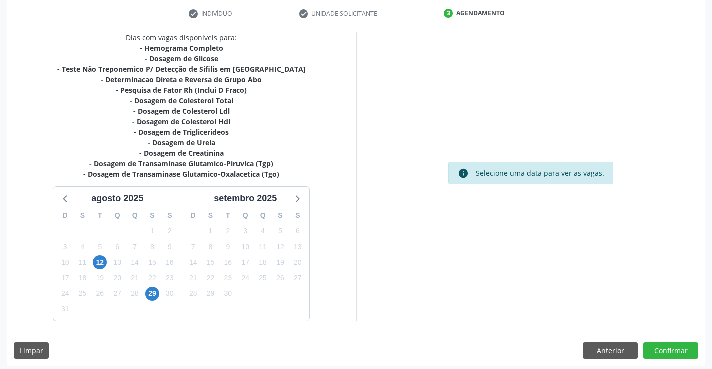
scroll to position [191, 0]
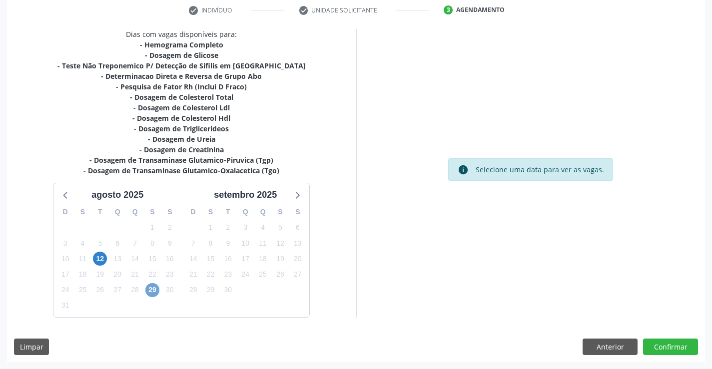
click at [152, 289] on span "29" at bounding box center [152, 290] width 14 height 14
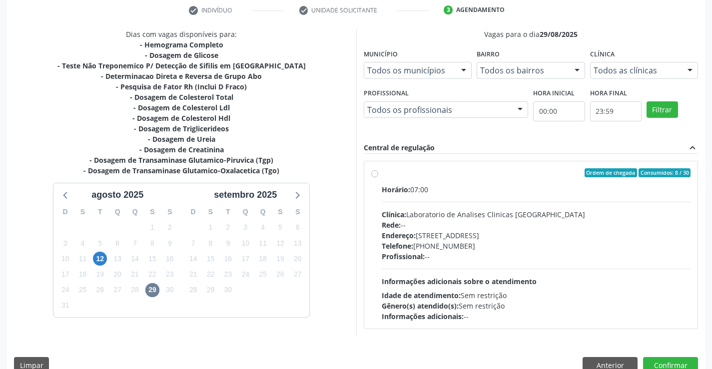
click at [531, 176] on div "Ordem de chegada Consumidos: 8 / 30" at bounding box center [536, 172] width 309 height 9
click at [378, 176] on input "Ordem de chegada Consumidos: 8 / 30 Horário: 07:00 Clínica: Laboratorio de Anal…" at bounding box center [374, 172] width 7 height 9
radio input "true"
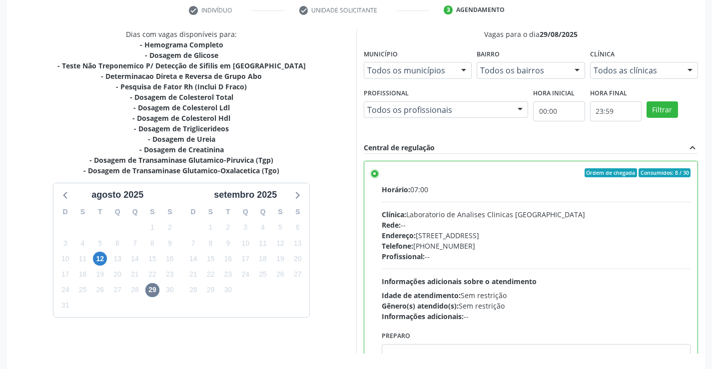
scroll to position [228, 0]
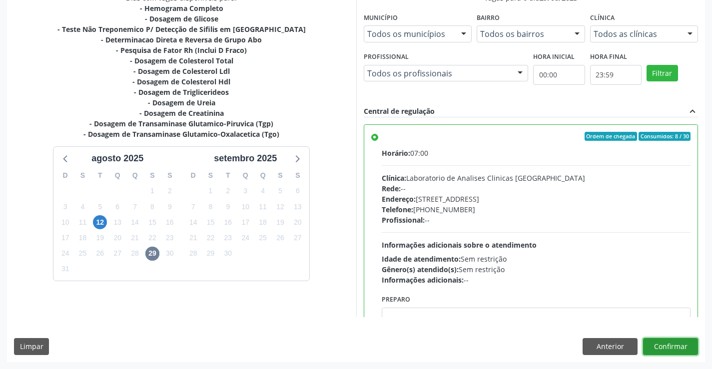
click at [669, 346] on button "Confirmar" at bounding box center [670, 346] width 55 height 17
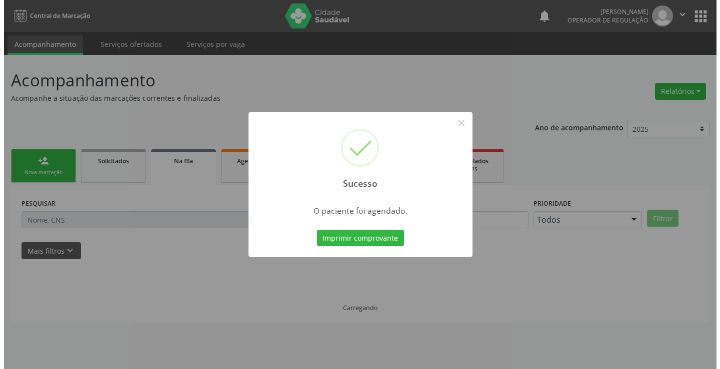
scroll to position [0, 0]
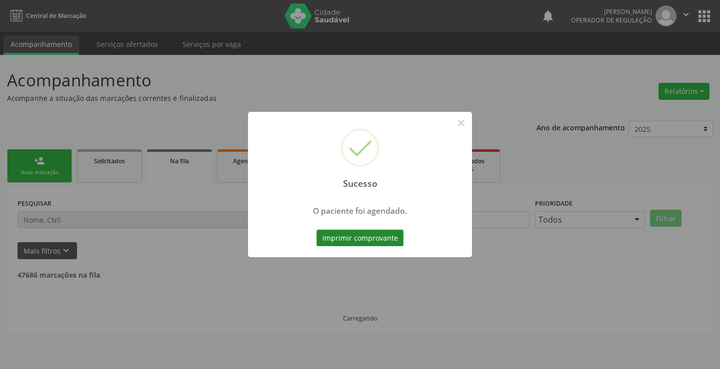
click at [366, 238] on button "Imprimir comprovante" at bounding box center [359, 238] width 87 height 17
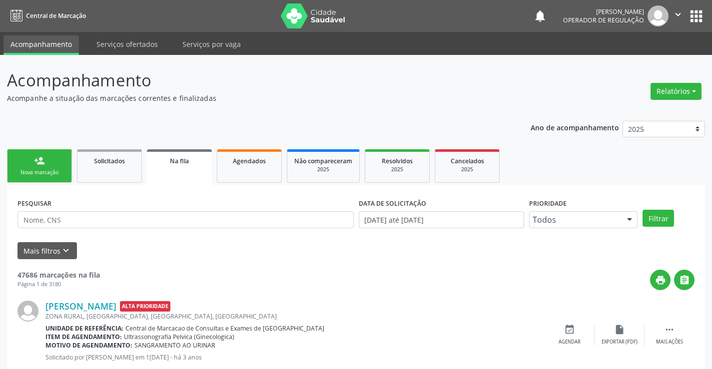
click at [34, 167] on link "person_add Nova marcação" at bounding box center [39, 165] width 65 height 33
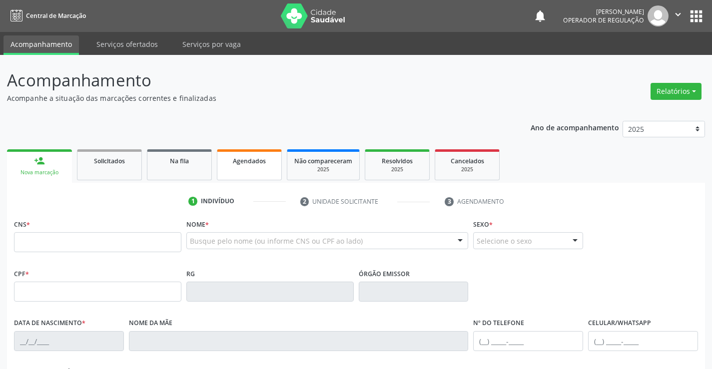
click at [264, 166] on link "Agendados" at bounding box center [249, 164] width 65 height 31
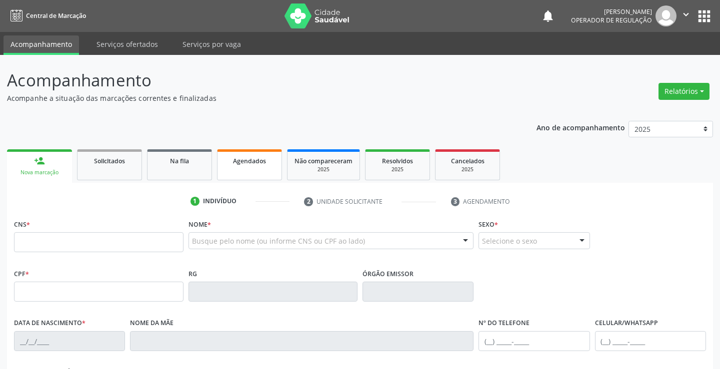
select select "7"
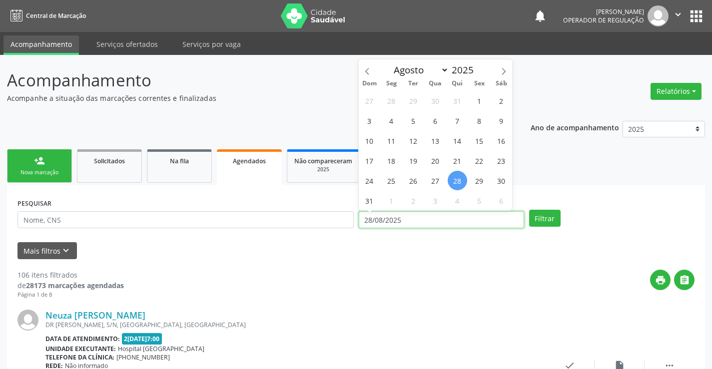
drag, startPoint x: 400, startPoint y: 221, endPoint x: 356, endPoint y: 226, distance: 44.8
click at [356, 226] on div "DATA DE ATENDIMENTO 2[DATE]" at bounding box center [441, 215] width 170 height 39
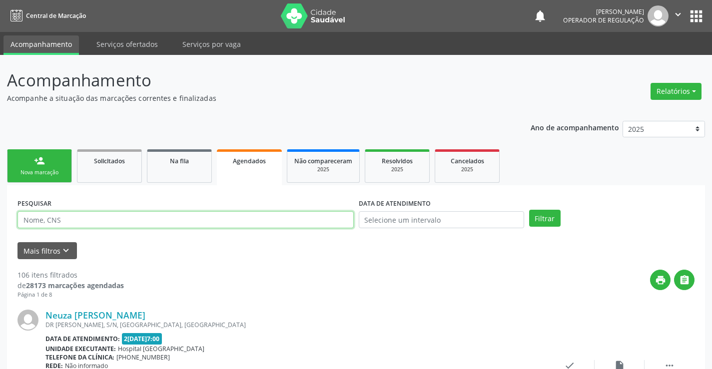
click at [72, 226] on input "text" at bounding box center [185, 219] width 336 height 17
type input "709605662302475"
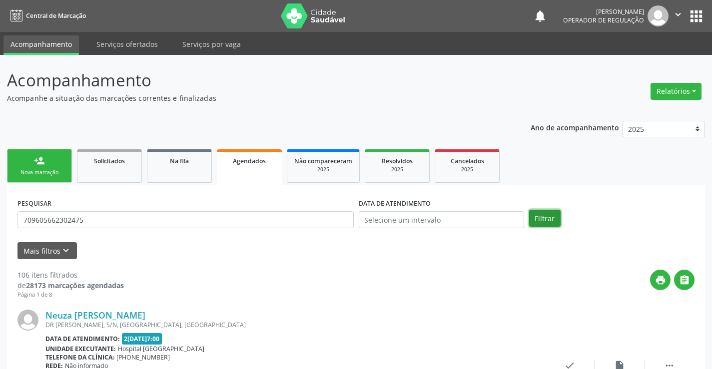
click at [540, 217] on button "Filtrar" at bounding box center [544, 218] width 31 height 17
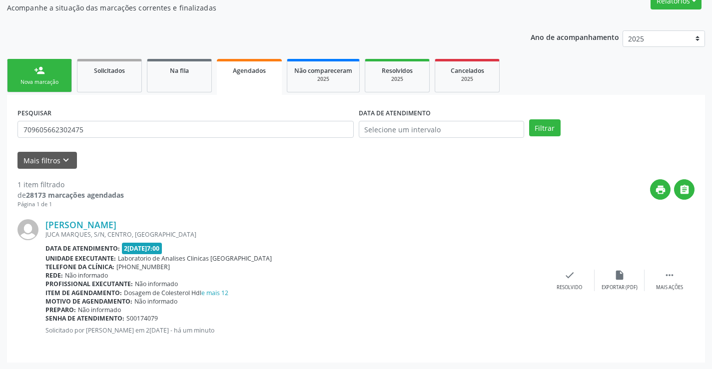
scroll to position [91, 0]
click at [671, 274] on icon "" at bounding box center [669, 274] width 11 height 11
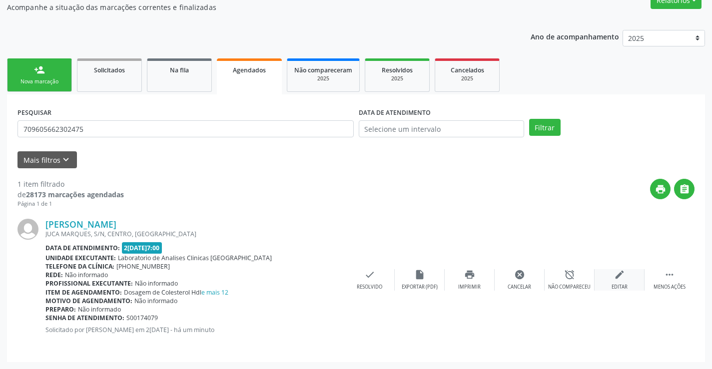
click at [622, 277] on icon "edit" at bounding box center [619, 274] width 11 height 11
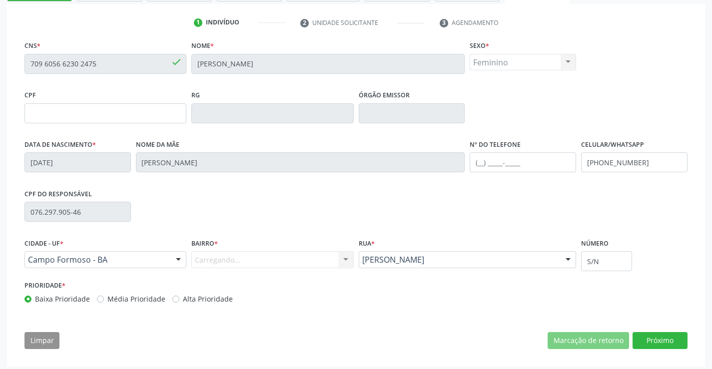
scroll to position [186, 0]
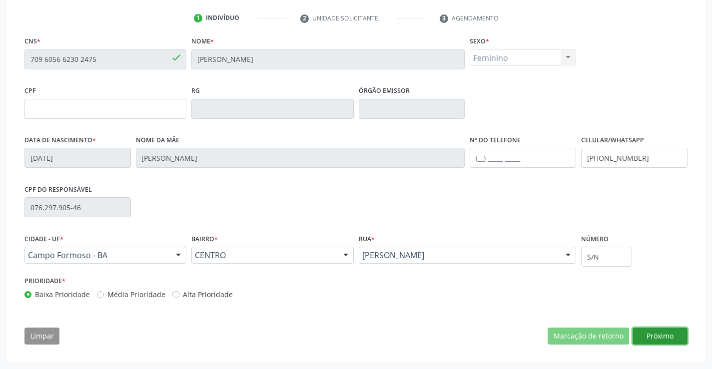
click at [658, 335] on button "Próximo" at bounding box center [660, 336] width 55 height 17
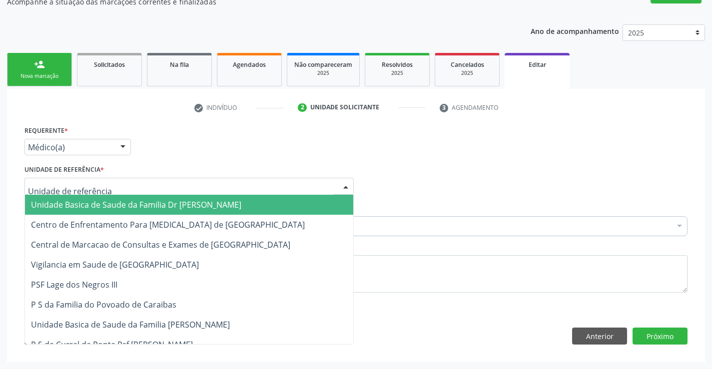
click at [117, 187] on div at bounding box center [188, 186] width 329 height 17
click at [123, 205] on span "Unidade Basica de Saude da Familia Dr [PERSON_NAME]" at bounding box center [136, 204] width 210 height 11
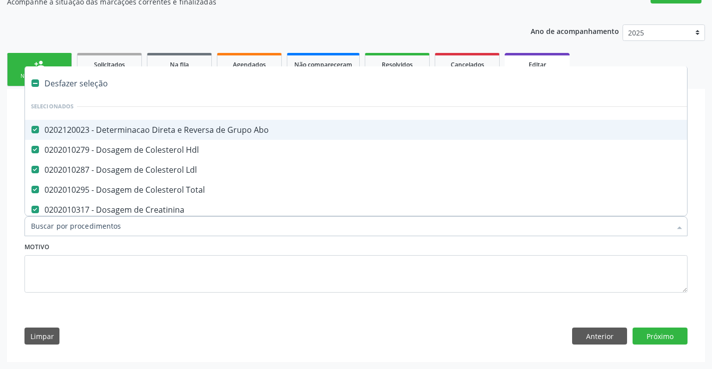
type input "u"
checkbox \(Tgo\) "false"
checkbox \(Tgp\) "false"
checkbox Triglicerideos "false"
checkbox Ureia "false"
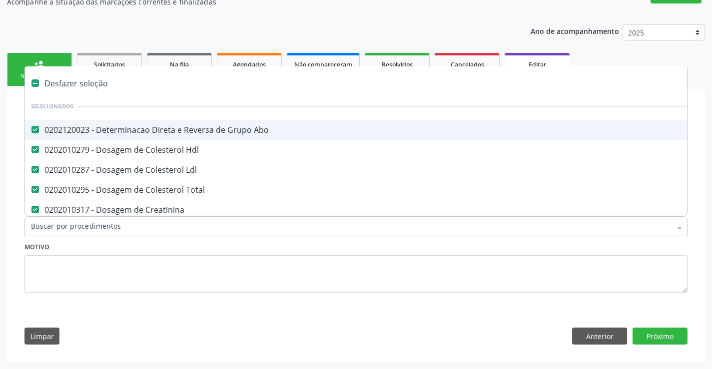
checkbox Completo "false"
checkbox Fraco\) "false"
checkbox Gestantes "false"
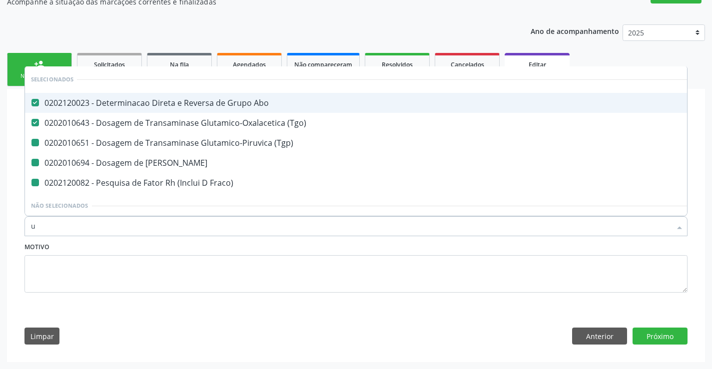
type input "ur"
checkbox \(Tgp\) "false"
checkbox Ureia "false"
checkbox Fraco\) "false"
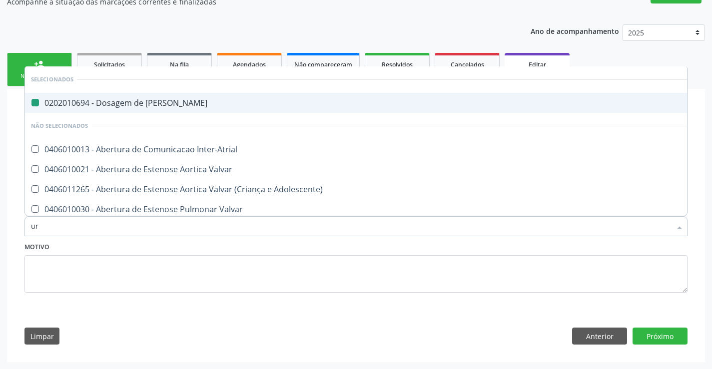
type input "uri"
checkbox Ureia "false"
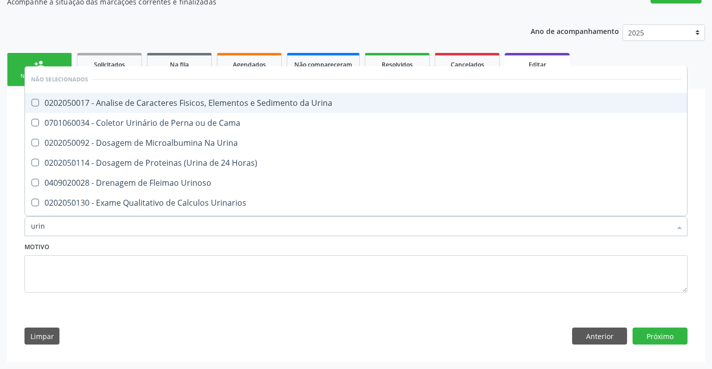
type input "urina"
click at [277, 97] on span "0202050017 - Analise de Caracteres Fisicos, Elementos e Sedimento da Urina" at bounding box center [356, 103] width 662 height 20
checkbox Urina "true"
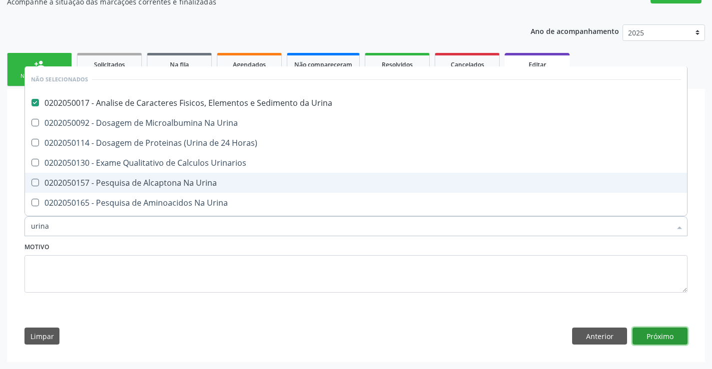
click at [661, 333] on button "Próximo" at bounding box center [660, 336] width 55 height 17
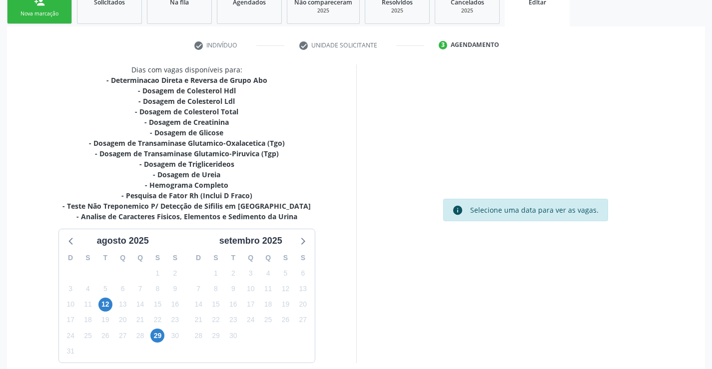
scroll to position [215, 0]
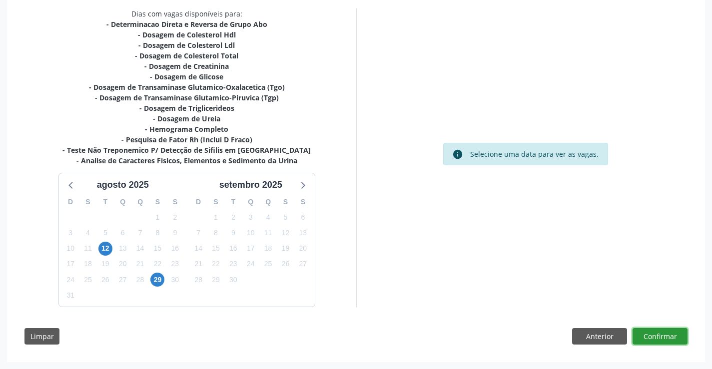
click at [660, 331] on button "Confirmar" at bounding box center [660, 336] width 55 height 17
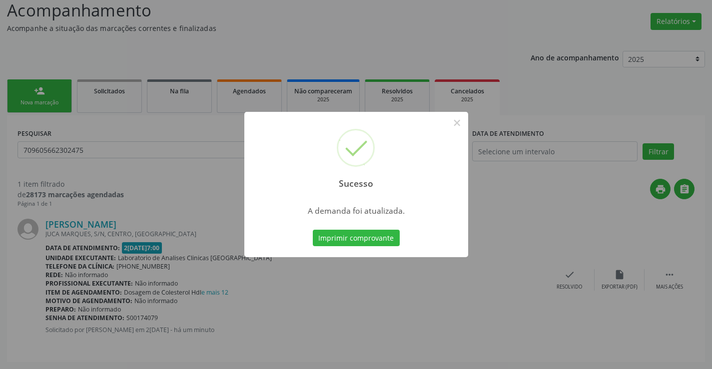
scroll to position [0, 0]
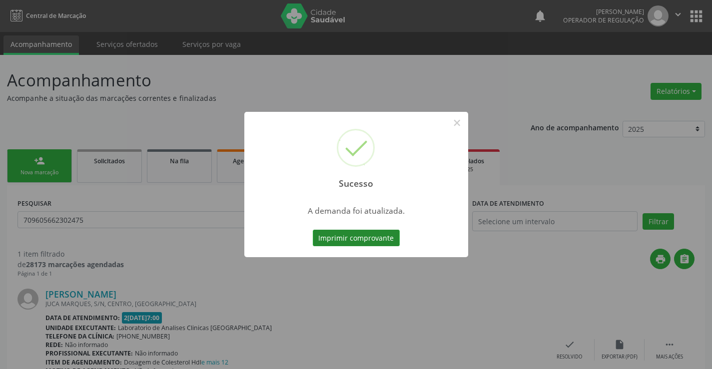
click at [370, 238] on button "Imprimir comprovante" at bounding box center [356, 238] width 87 height 17
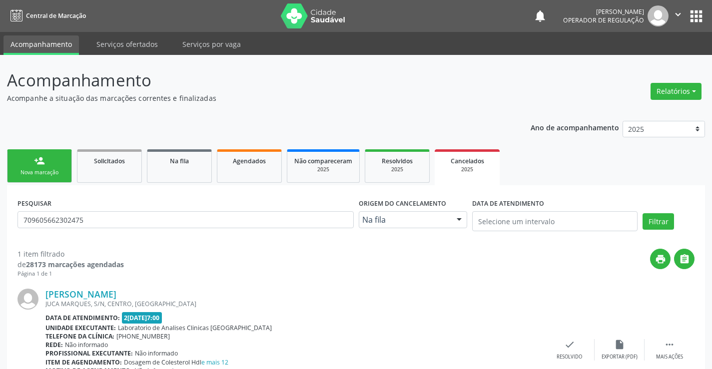
click at [36, 172] on div "Nova marcação" at bounding box center [39, 172] width 50 height 7
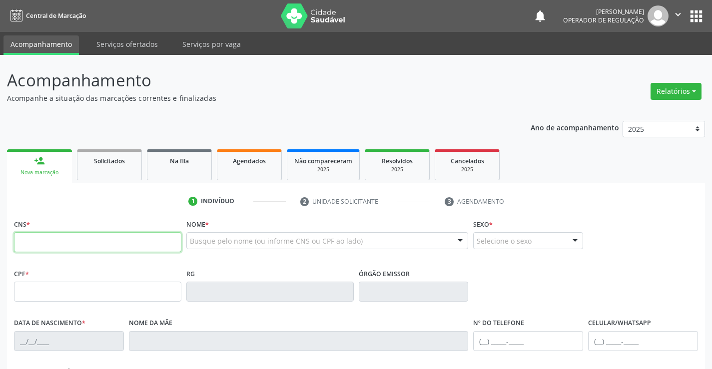
click at [112, 243] on input "text" at bounding box center [97, 242] width 167 height 20
type input "700 4094 8380 5547"
type input "2299972528"
type input "2[DATE]"
type input "[PHONE_NUMBER]"
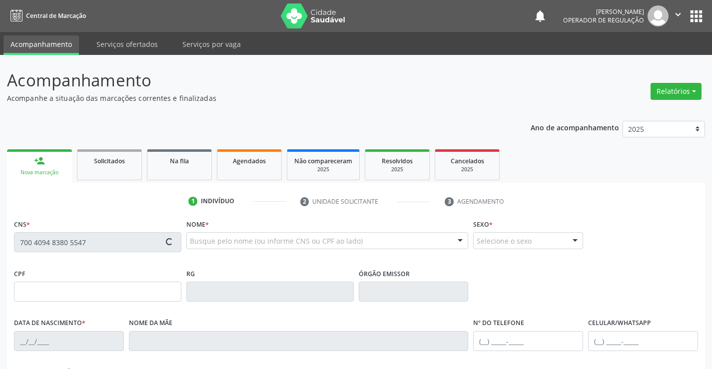
type input "[PHONE_NUMBER]"
type input "094.882.145-03"
type input "SN"
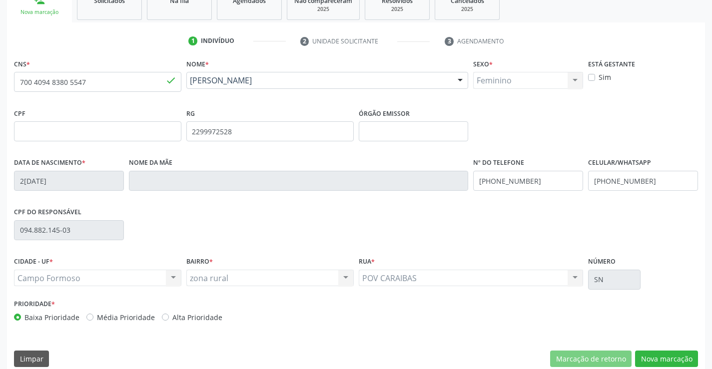
scroll to position [172, 0]
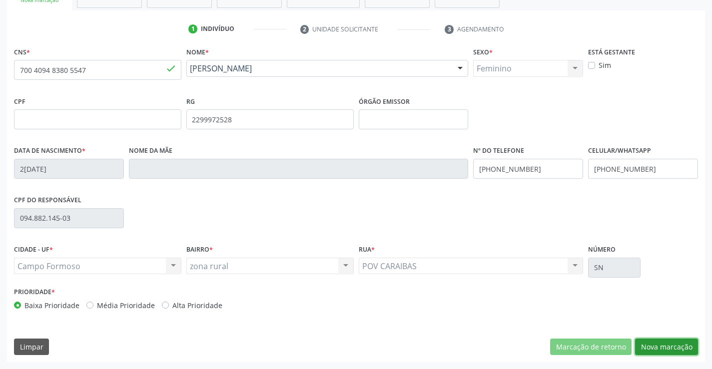
click at [663, 344] on button "Nova marcação" at bounding box center [666, 347] width 63 height 17
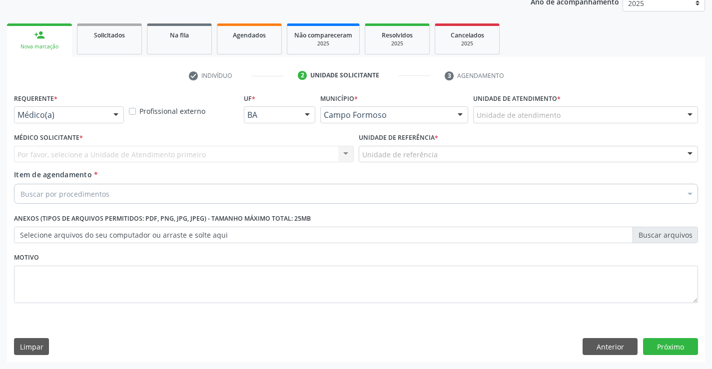
scroll to position [126, 0]
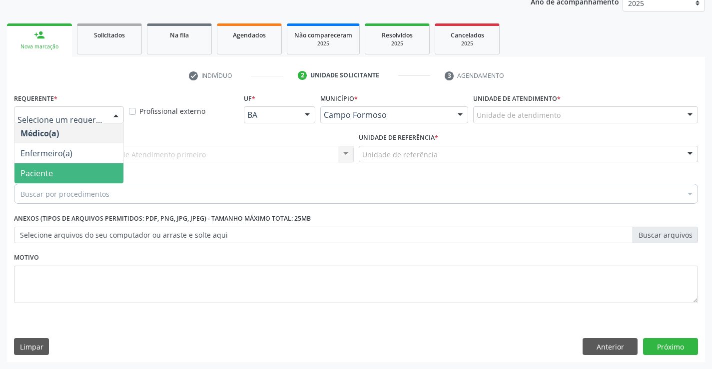
click at [58, 173] on span "Paciente" at bounding box center [68, 173] width 109 height 20
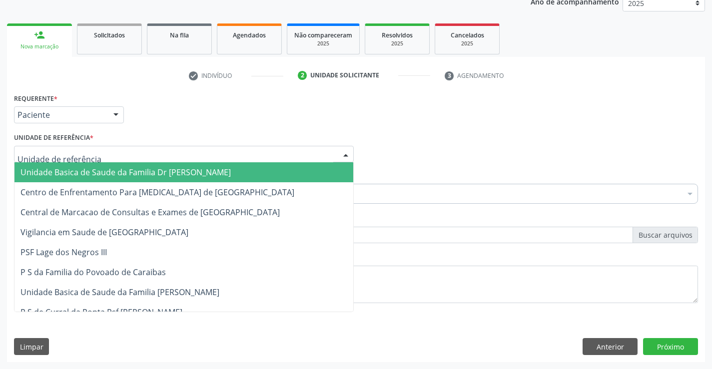
click at [79, 171] on span "Unidade Basica de Saude da Familia Dr [PERSON_NAME]" at bounding box center [125, 172] width 210 height 11
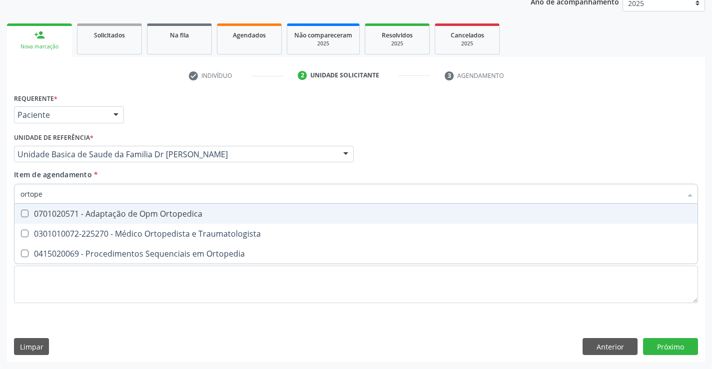
type input "ortoped"
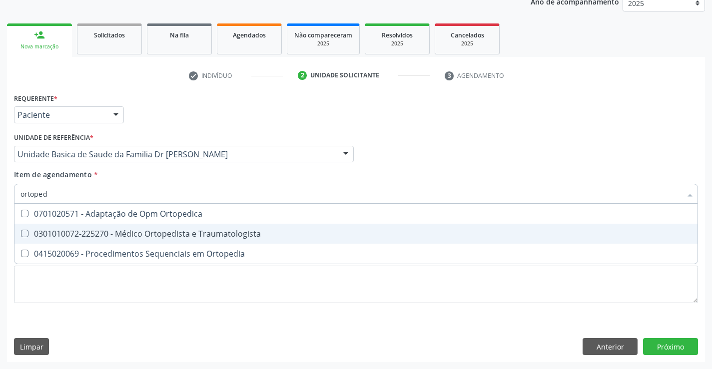
click at [167, 232] on div "0301010072-225270 - Médico Ortopedista e Traumatologista" at bounding box center [355, 234] width 671 height 8
checkbox Traumatologista "true"
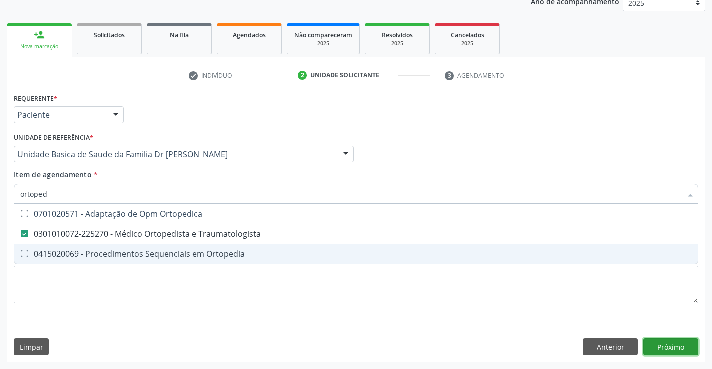
click at [668, 348] on div "Requerente * Paciente Médico(a) Enfermeiro(a) Paciente Nenhum resultado encontr…" at bounding box center [356, 226] width 698 height 271
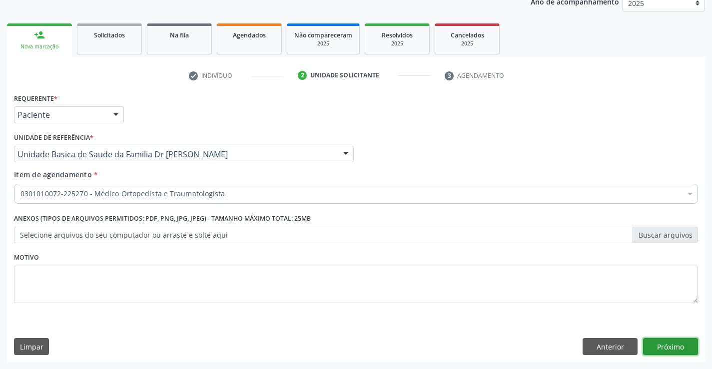
click at [668, 348] on button "Próximo" at bounding box center [670, 346] width 55 height 17
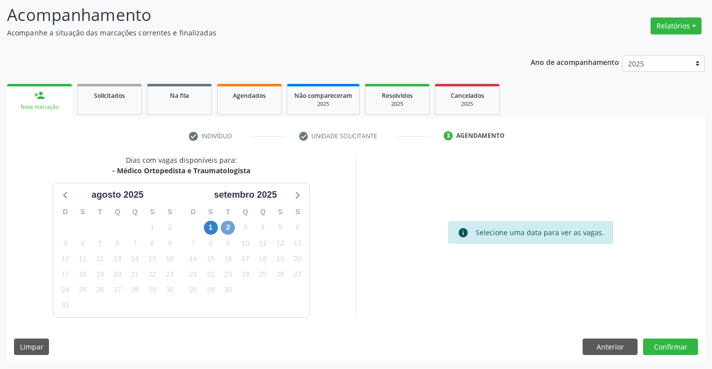
click at [228, 224] on span "2" at bounding box center [228, 228] width 14 height 14
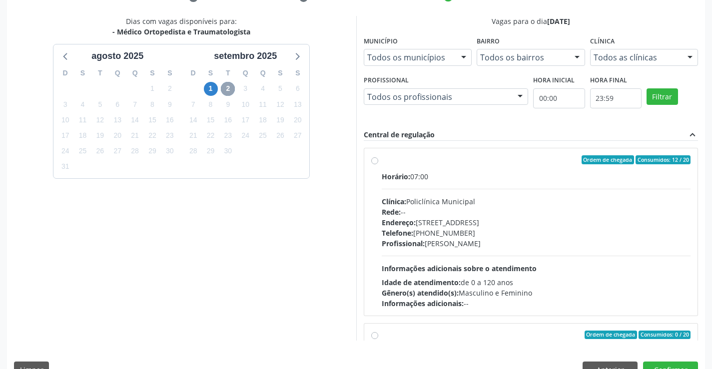
scroll to position [228, 0]
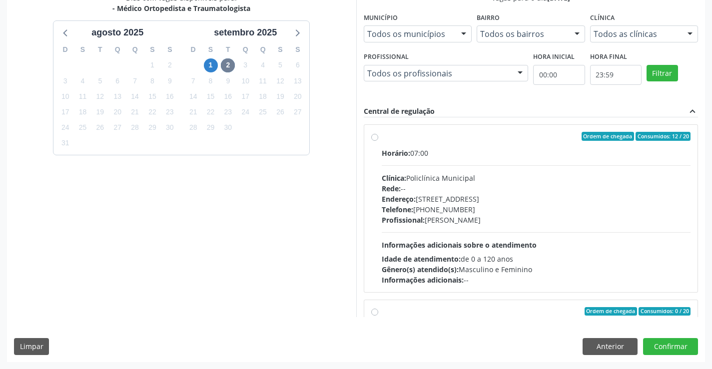
click at [494, 139] on div "Ordem de chegada Consumidos: 12 / 20" at bounding box center [536, 136] width 309 height 9
click at [378, 139] on input "Ordem de chegada Consumidos: 12 / 20 Horário: 07:00 Clínica: Policlínica Munici…" at bounding box center [374, 136] width 7 height 9
radio input "true"
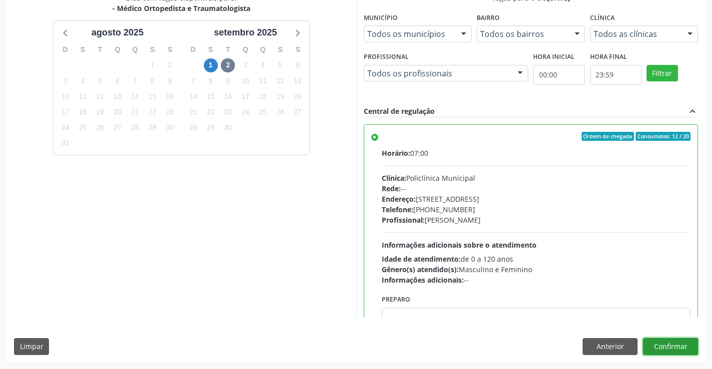
click at [671, 343] on button "Confirmar" at bounding box center [670, 346] width 55 height 17
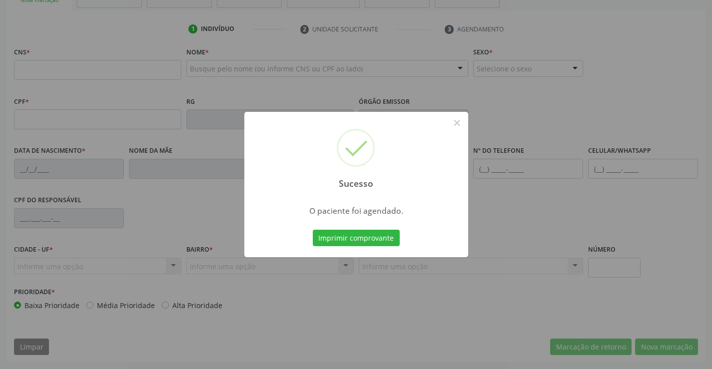
scroll to position [172, 0]
click at [361, 240] on button "Imprimir comprovante" at bounding box center [356, 238] width 87 height 17
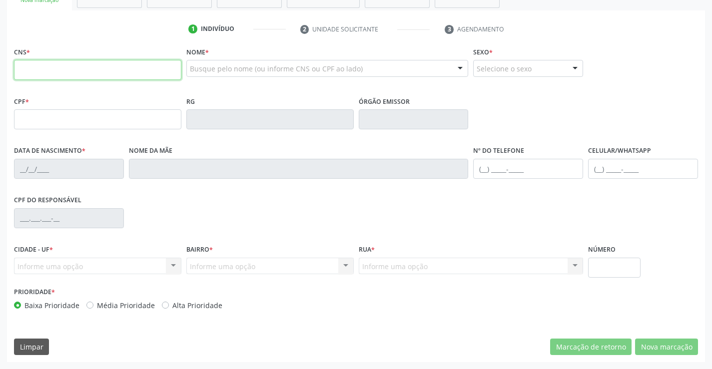
click at [77, 65] on input "text" at bounding box center [97, 70] width 167 height 20
click at [77, 63] on input "text" at bounding box center [97, 70] width 167 height 20
type input "708 5003 1225 7371"
type input "[DATE]"
type input "[PHONE_NUMBER]"
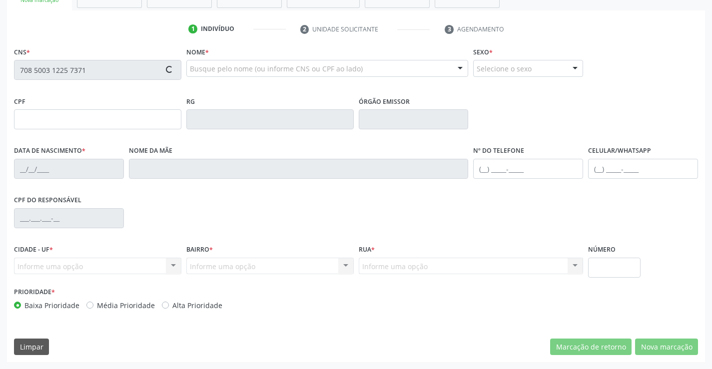
type input "42"
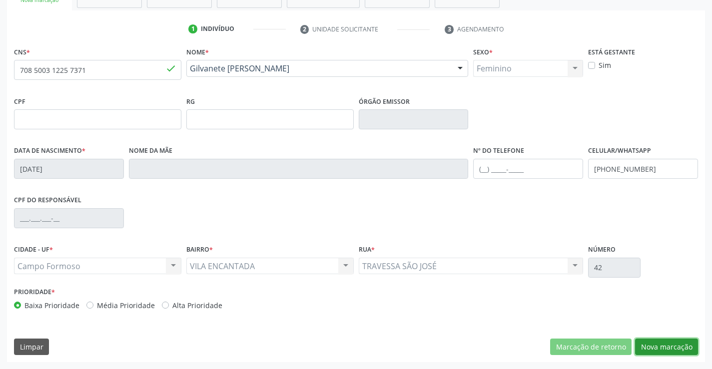
click at [670, 348] on button "Nova marcação" at bounding box center [666, 347] width 63 height 17
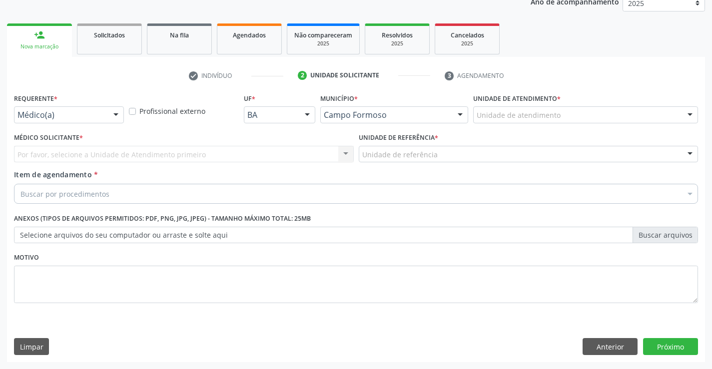
scroll to position [126, 0]
click at [63, 107] on div "Médico(a)" at bounding box center [69, 114] width 110 height 17
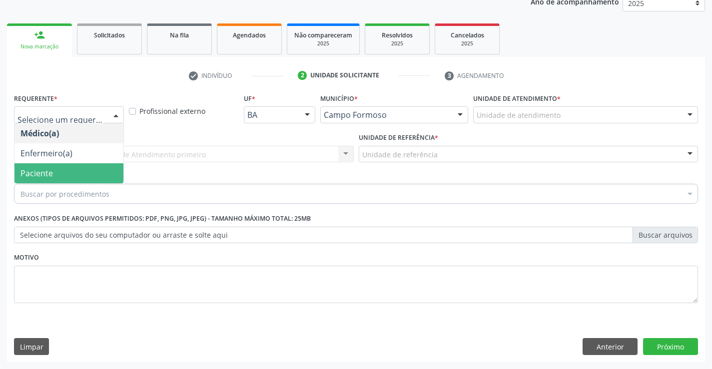
click at [61, 172] on span "Paciente" at bounding box center [68, 173] width 109 height 20
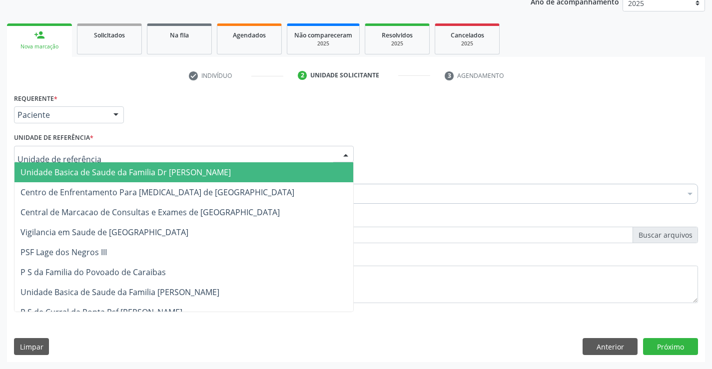
click at [96, 171] on span "Unidade Basica de Saude da Familia Dr [PERSON_NAME]" at bounding box center [125, 172] width 210 height 11
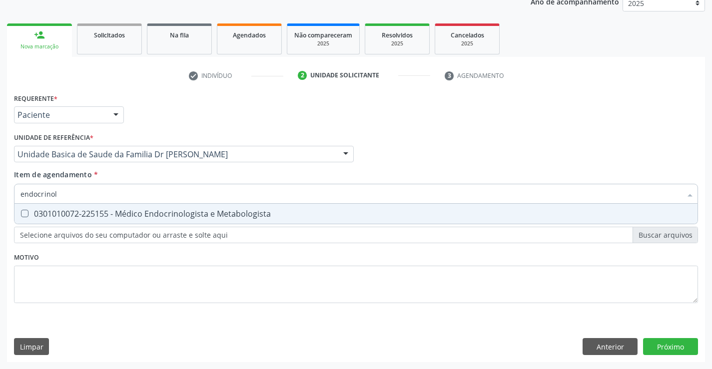
type input "endocrinolo"
click at [186, 217] on div "0301010072-225155 - Médico Endocrinologista e Metabologista" at bounding box center [355, 214] width 671 height 8
checkbox Metabologista "true"
click at [681, 345] on div "Requerente * Paciente Médico(a) Enfermeiro(a) Paciente Nenhum resultado encontr…" at bounding box center [356, 226] width 698 height 271
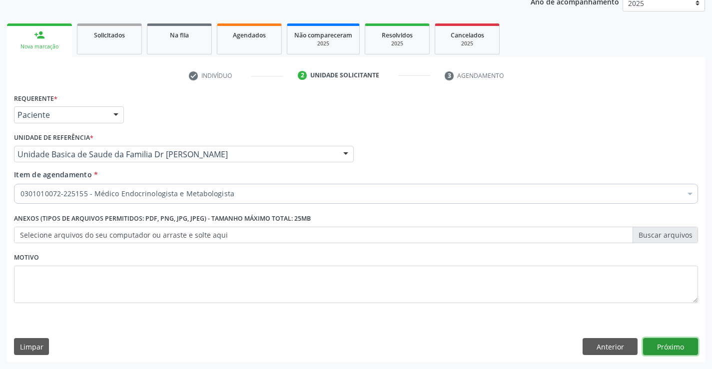
click at [681, 345] on button "Próximo" at bounding box center [670, 346] width 55 height 17
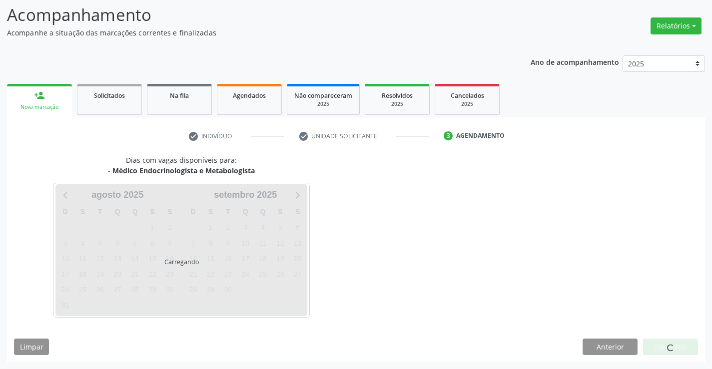
scroll to position [65, 0]
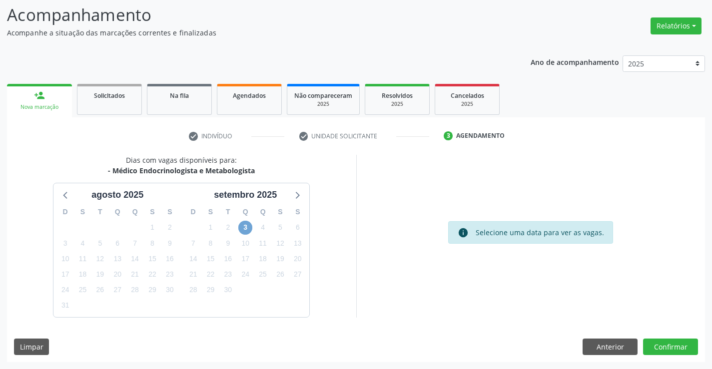
click at [246, 230] on span "3" at bounding box center [245, 228] width 14 height 14
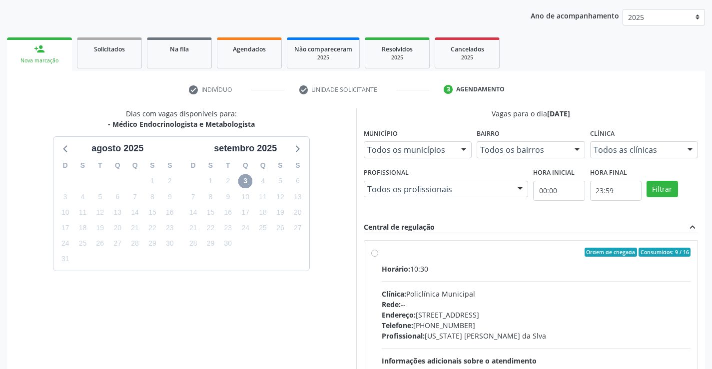
scroll to position [210, 0]
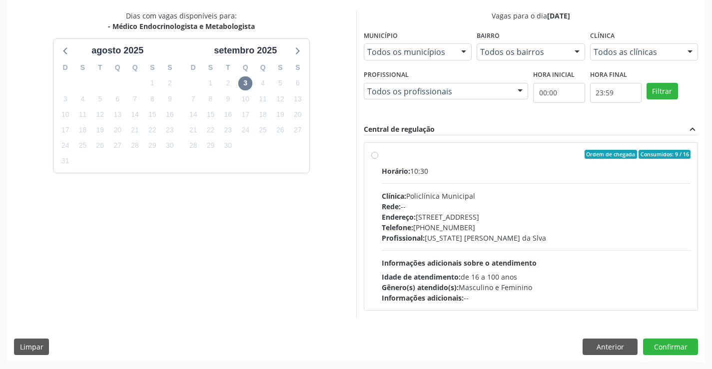
click at [460, 166] on div "Horário: 10:30" at bounding box center [536, 171] width 309 height 10
click at [378, 159] on input "Ordem de chegada Consumidos: 9 / 16 Horário: 10:30 Clínica: Policlínica Municip…" at bounding box center [374, 154] width 7 height 9
radio input "true"
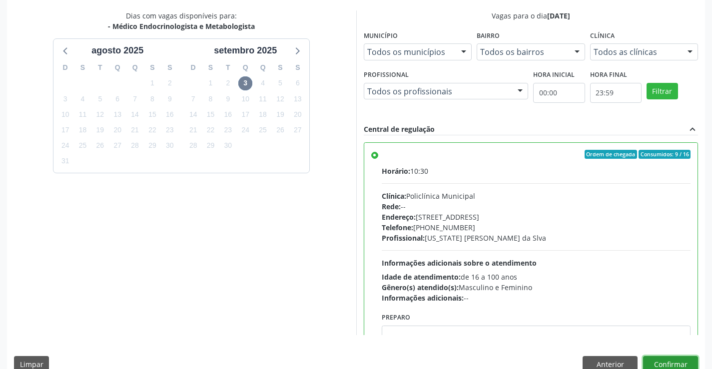
click at [667, 360] on button "Confirmar" at bounding box center [670, 364] width 55 height 17
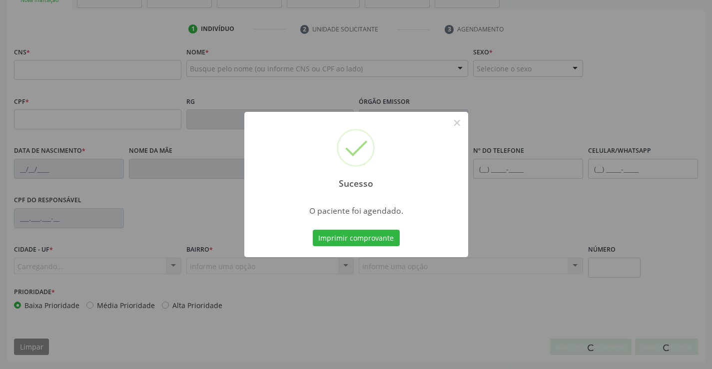
scroll to position [172, 0]
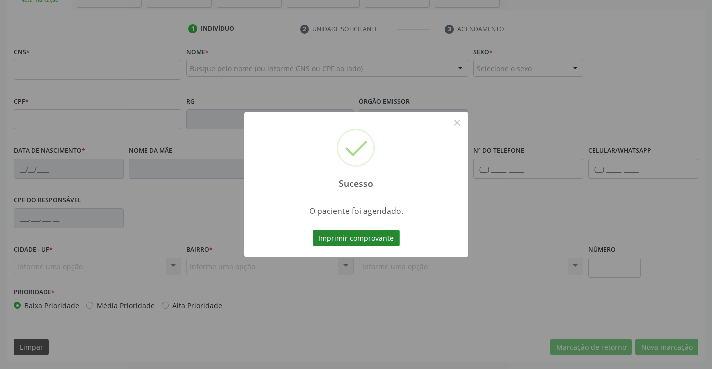
click at [358, 240] on button "Imprimir comprovante" at bounding box center [356, 238] width 87 height 17
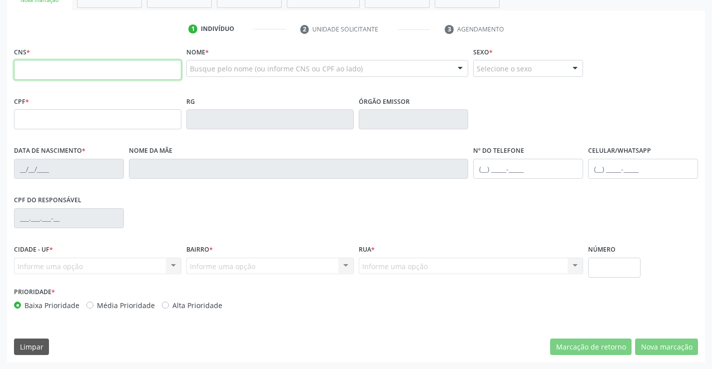
click at [38, 70] on input "text" at bounding box center [97, 70] width 167 height 20
type input "708 5003 0418 7270"
type input "0227492412"
type input "[DATE]"
type input "[PHONE_NUMBER]"
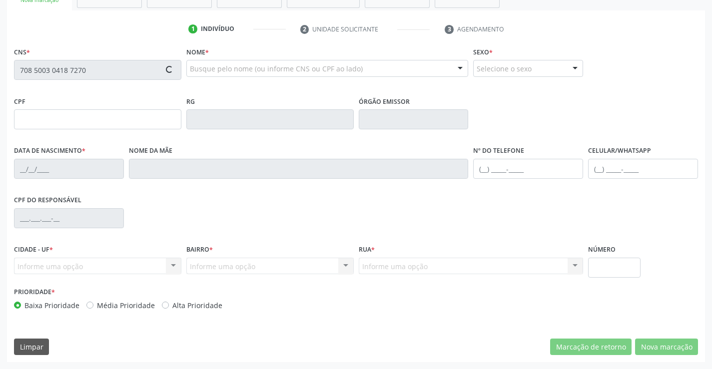
type input "[PHONE_NUMBER]"
type input "272.546.405-63"
type input "58"
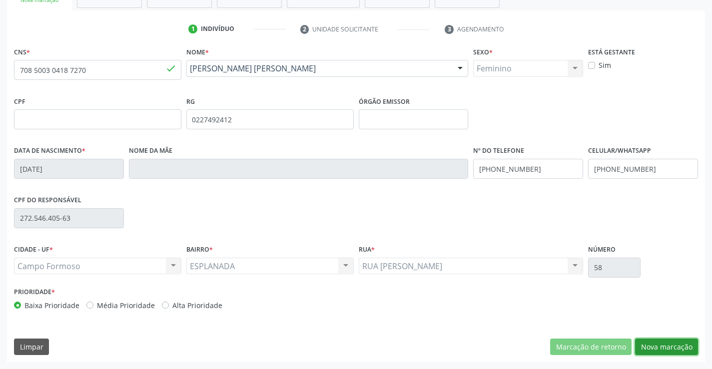
click at [669, 344] on button "Nova marcação" at bounding box center [666, 347] width 63 height 17
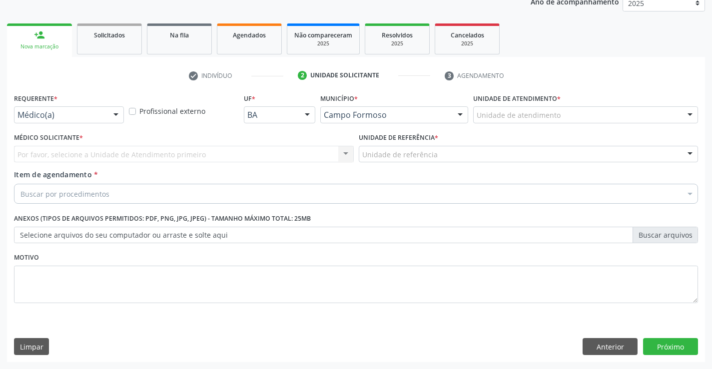
scroll to position [126, 0]
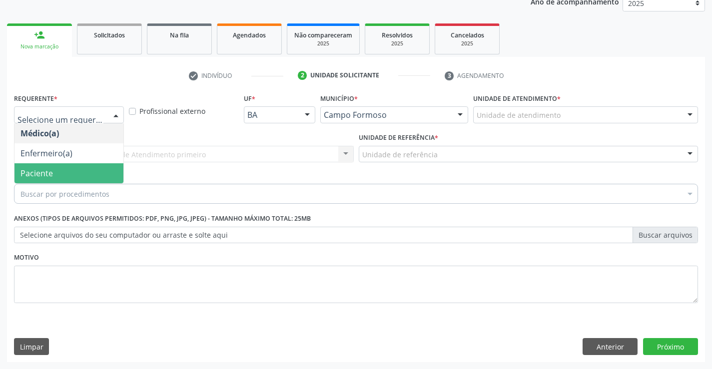
click at [57, 173] on span "Paciente" at bounding box center [68, 173] width 109 height 20
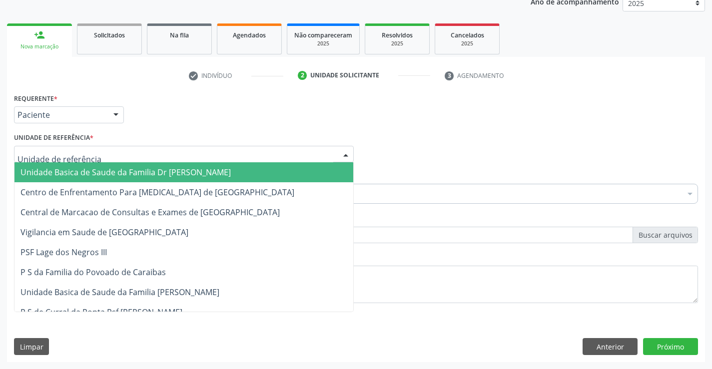
click at [87, 168] on span "Unidade Basica de Saude da Familia Dr [PERSON_NAME]" at bounding box center [125, 172] width 210 height 11
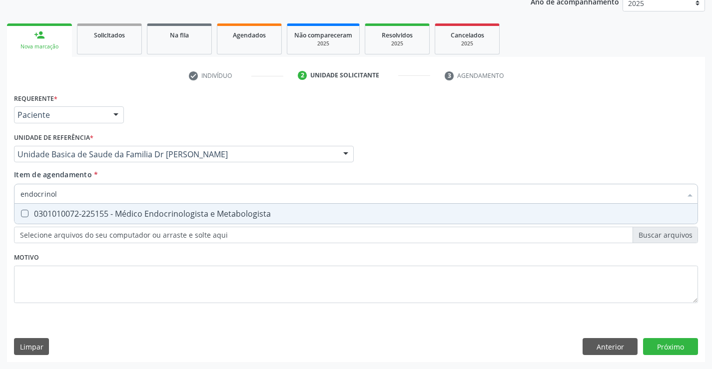
type input "endocrinolo"
click at [142, 212] on div "0301010072-225155 - Médico Endocrinologista e Metabologista" at bounding box center [355, 214] width 671 height 8
checkbox Metabologista "true"
click at [670, 345] on div "Requerente * Paciente Médico(a) Enfermeiro(a) Paciente Nenhum resultado encontr…" at bounding box center [356, 226] width 698 height 271
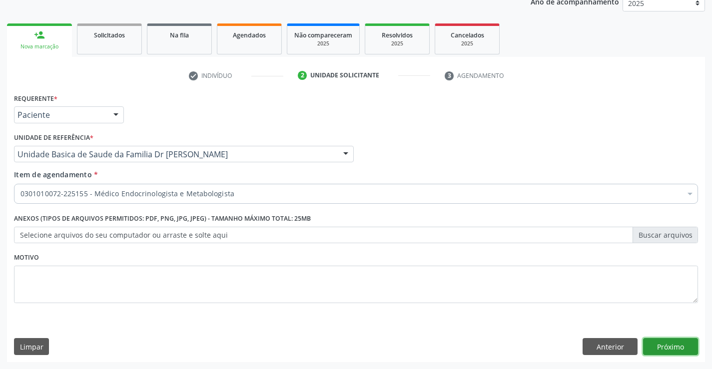
click at [672, 345] on button "Próximo" at bounding box center [670, 346] width 55 height 17
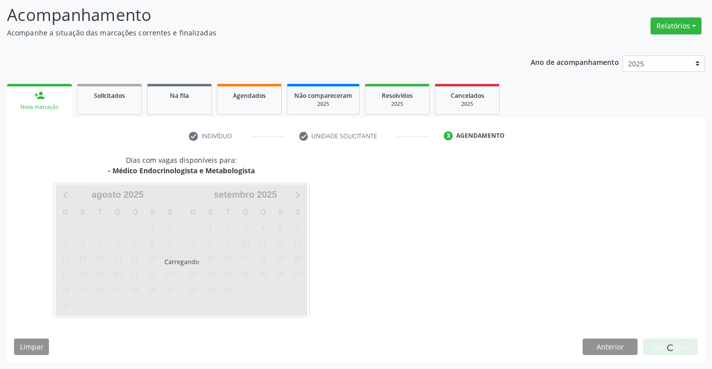
scroll to position [65, 0]
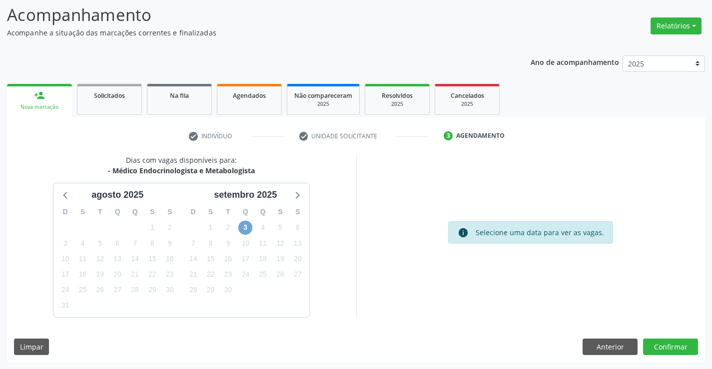
click at [244, 225] on span "3" at bounding box center [245, 228] width 14 height 14
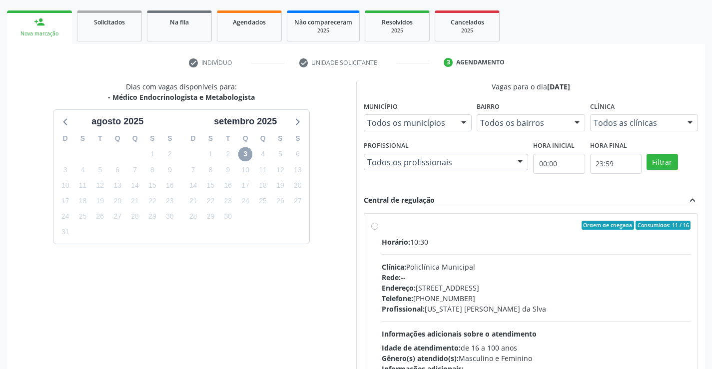
scroll to position [165, 0]
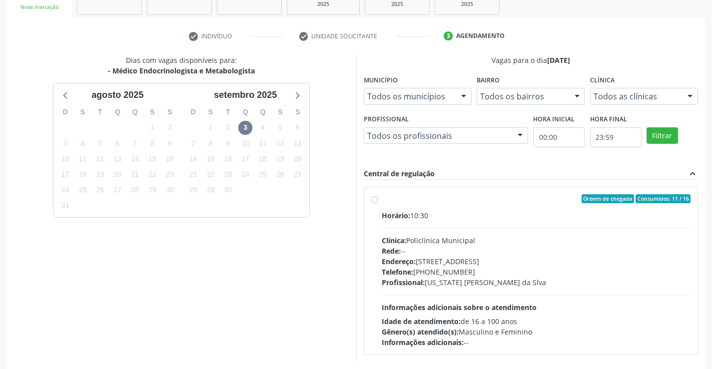
click at [489, 208] on label "Ordem de chegada Consumidos: 11 / 16 Horário: 10:30 Clínica: Policlínica Munici…" at bounding box center [536, 270] width 309 height 153
click at [378, 203] on input "Ordem de chegada Consumidos: 11 / 16 Horário: 10:30 Clínica: Policlínica Munici…" at bounding box center [374, 198] width 7 height 9
radio input "true"
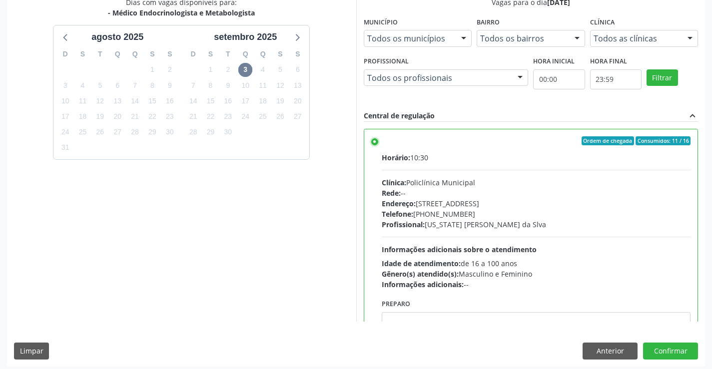
scroll to position [228, 0]
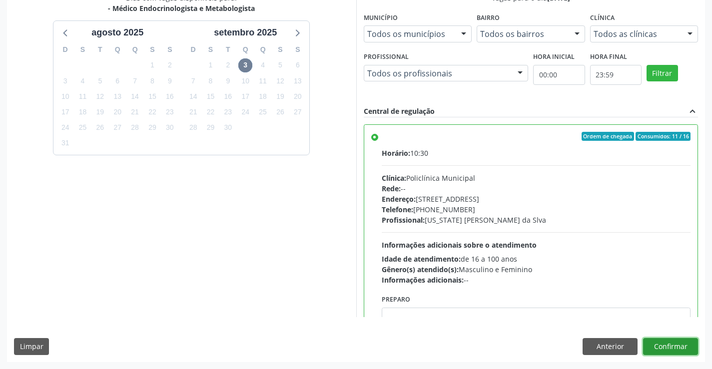
click at [666, 347] on button "Confirmar" at bounding box center [670, 346] width 55 height 17
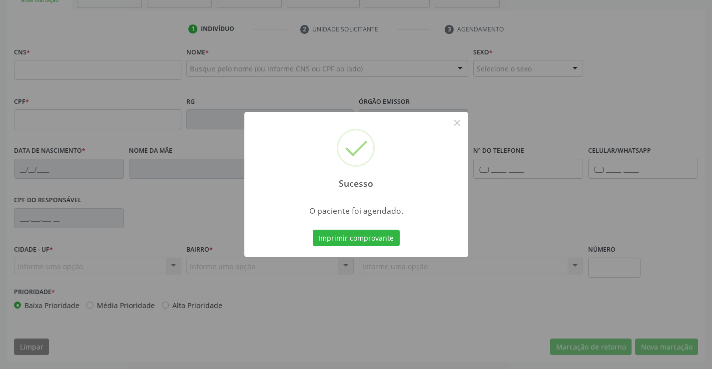
scroll to position [172, 0]
click at [351, 234] on button "Imprimir comprovante" at bounding box center [356, 238] width 87 height 17
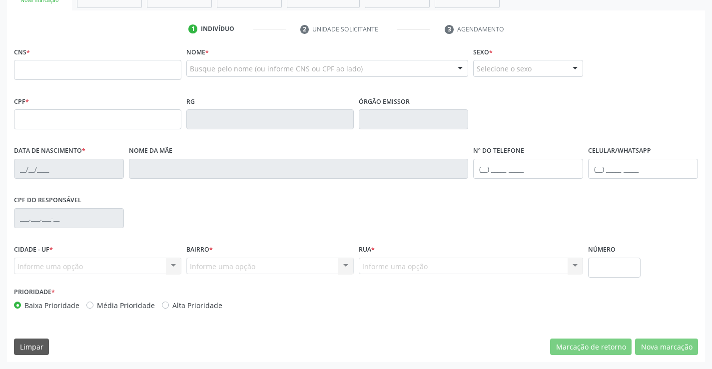
click at [98, 70] on div "Sucesso × O paciente foi agendado. Imprimir comprovante Cancel" at bounding box center [356, 184] width 712 height 369
click at [86, 72] on div "Sucesso × O paciente foi agendado. Imprimir comprovante Cancel" at bounding box center [356, 184] width 712 height 369
click at [83, 63] on div "Sucesso × O paciente foi agendado. Imprimir comprovante Cancel" at bounding box center [356, 184] width 712 height 369
click at [56, 74] on div "Sucesso × O paciente foi agendado. Imprimir comprovante Cancel" at bounding box center [356, 184] width 712 height 369
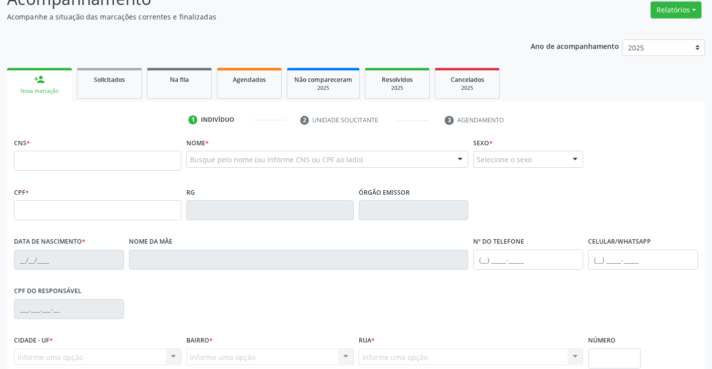
scroll to position [0, 0]
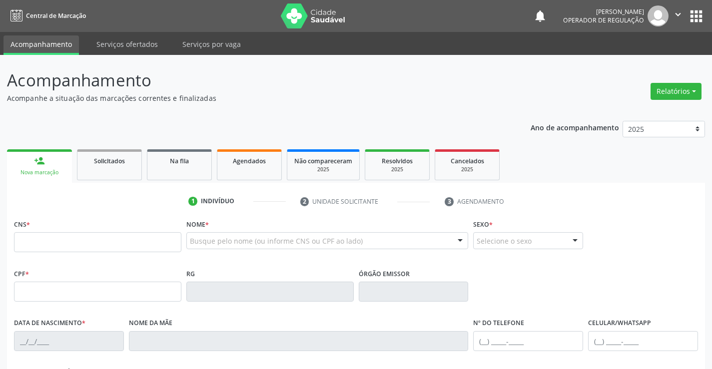
click at [35, 164] on div "Sucesso × O paciente foi agendado. Imprimir comprovante Cancel" at bounding box center [356, 184] width 712 height 369
click at [33, 245] on div "Sucesso × O paciente foi agendado. Imprimir comprovante Cancel" at bounding box center [356, 184] width 712 height 369
